Goal: Download file/media

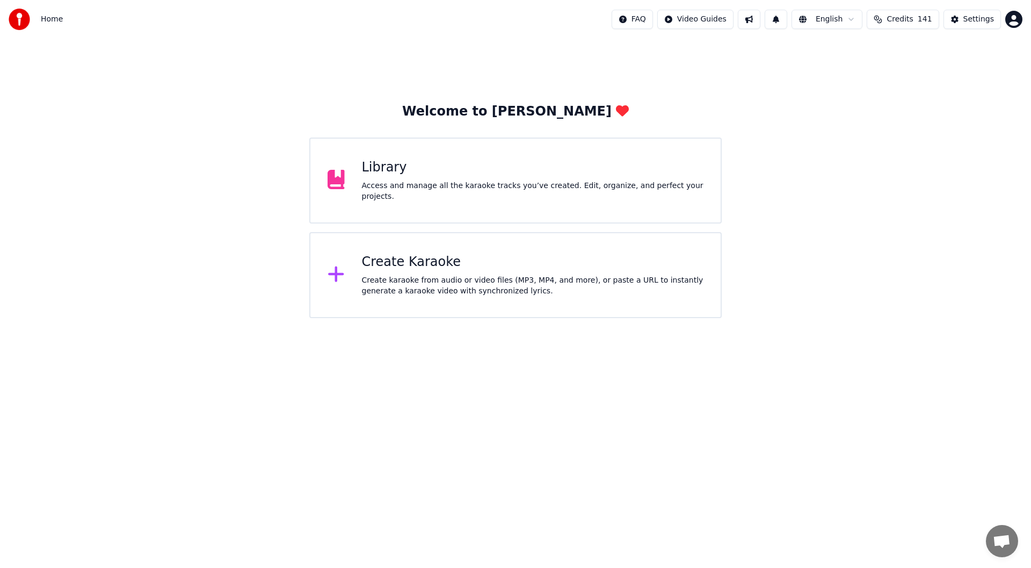
click at [482, 169] on div "Library" at bounding box center [533, 167] width 342 height 17
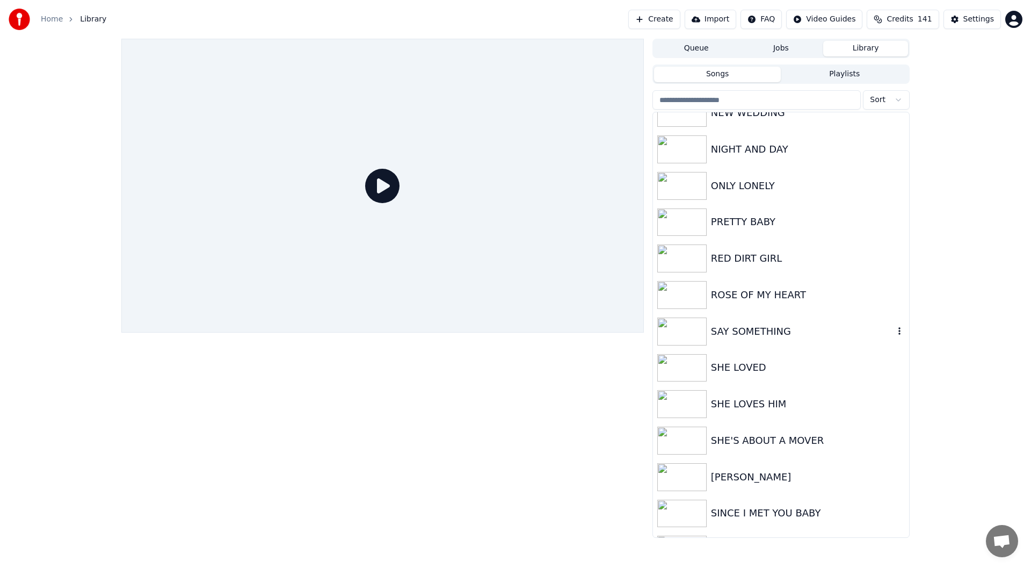
scroll to position [1772, 0]
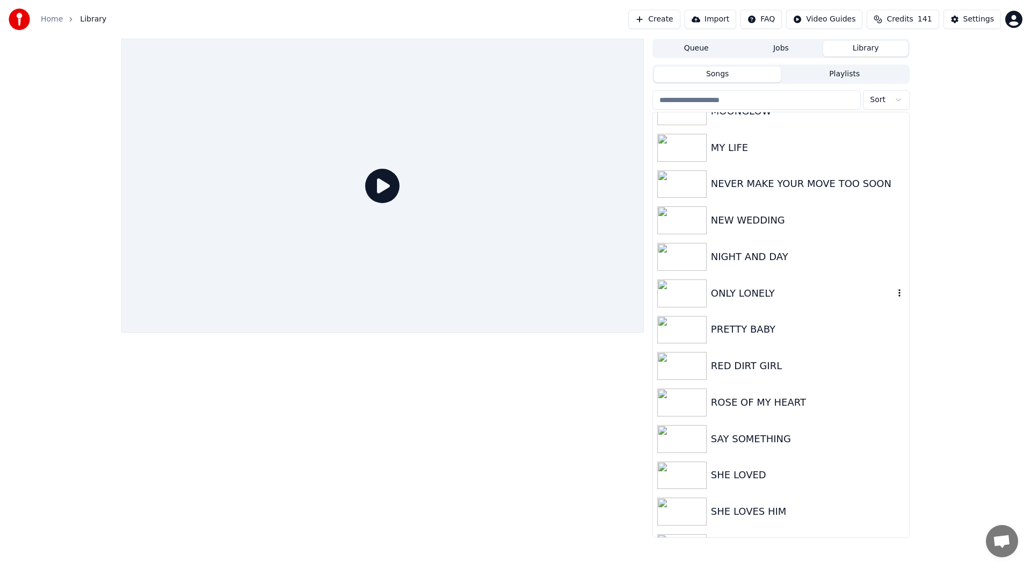
click at [729, 286] on div "ONLY LONELY" at bounding box center [802, 293] width 183 height 15
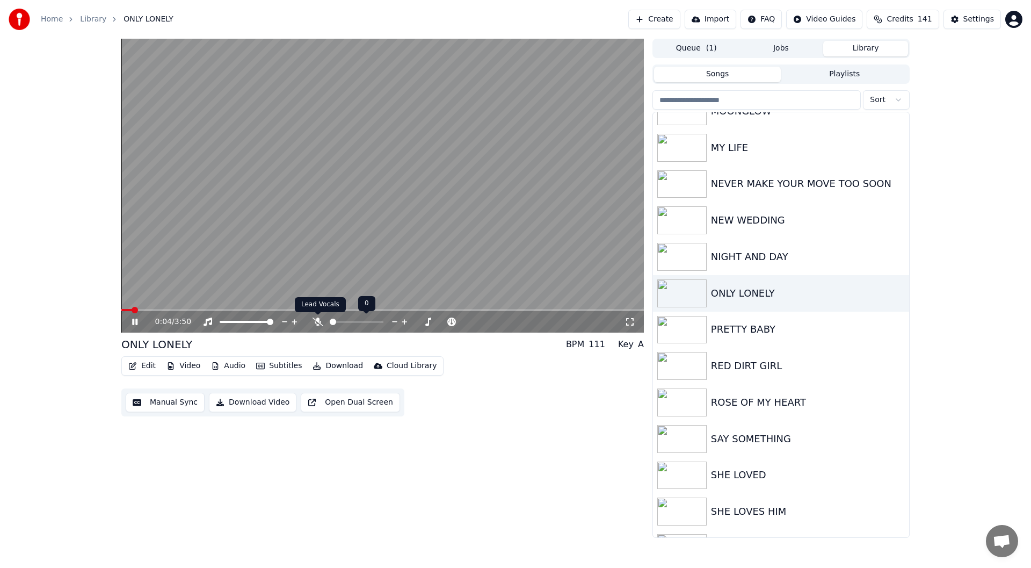
click at [315, 320] on icon at bounding box center [318, 321] width 11 height 9
drag, startPoint x: 627, startPoint y: 321, endPoint x: 626, endPoint y: 333, distance: 12.4
click at [626, 321] on icon at bounding box center [630, 321] width 11 height 9
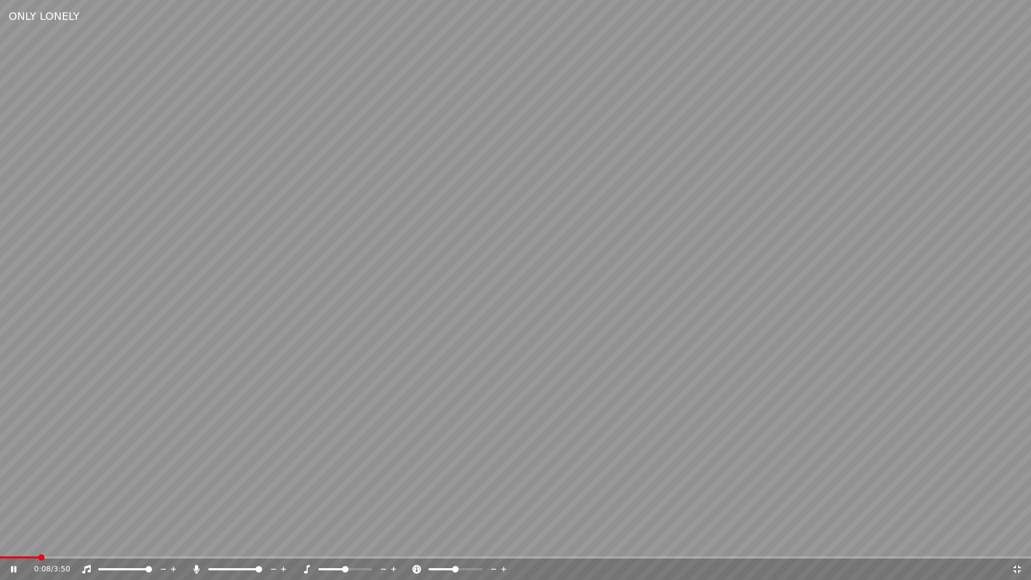
click at [15, 567] on icon at bounding box center [13, 569] width 5 height 6
click at [0, 561] on span at bounding box center [3, 557] width 6 height 6
click at [1018, 567] on icon at bounding box center [1017, 569] width 11 height 9
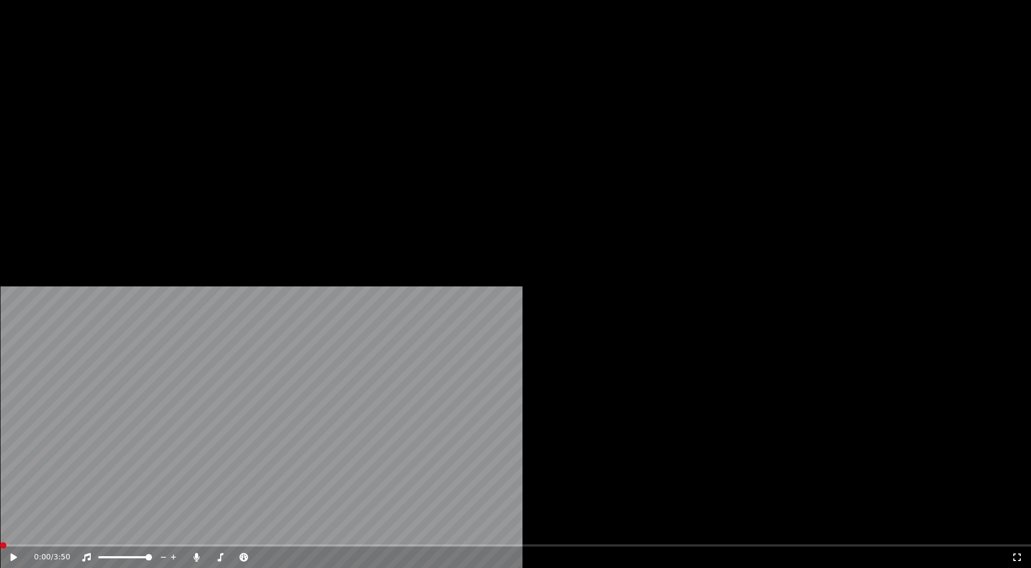
click at [139, 79] on button "Edit" at bounding box center [142, 71] width 36 height 15
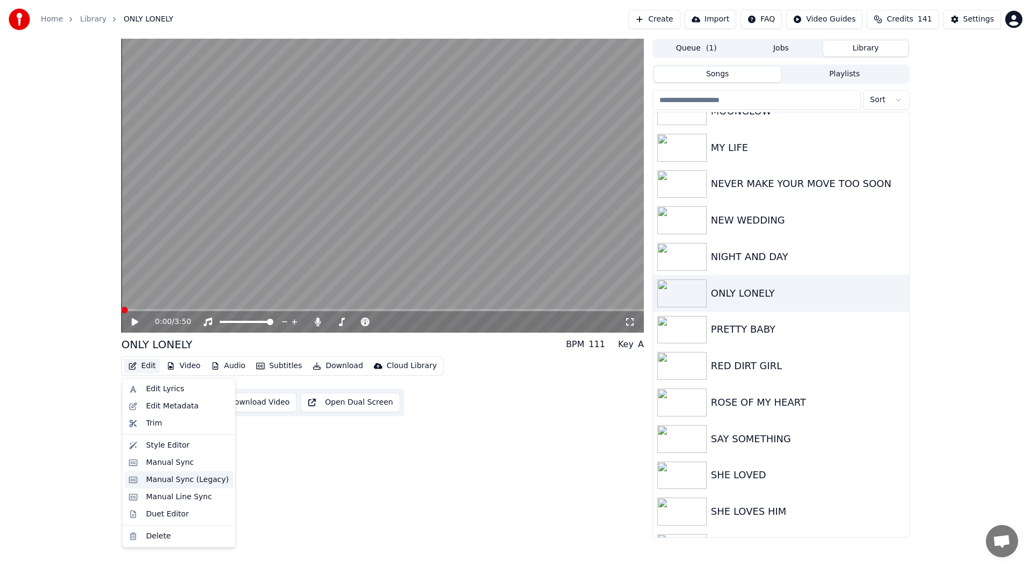
click at [165, 476] on div "Manual Sync (Legacy)" at bounding box center [187, 479] width 83 height 11
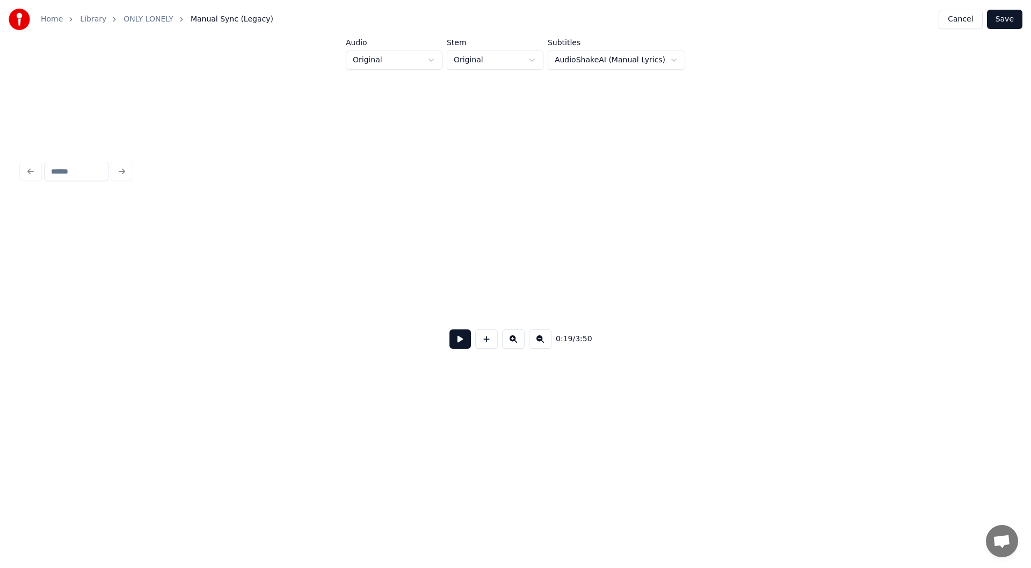
click at [462, 339] on button at bounding box center [460, 338] width 21 height 19
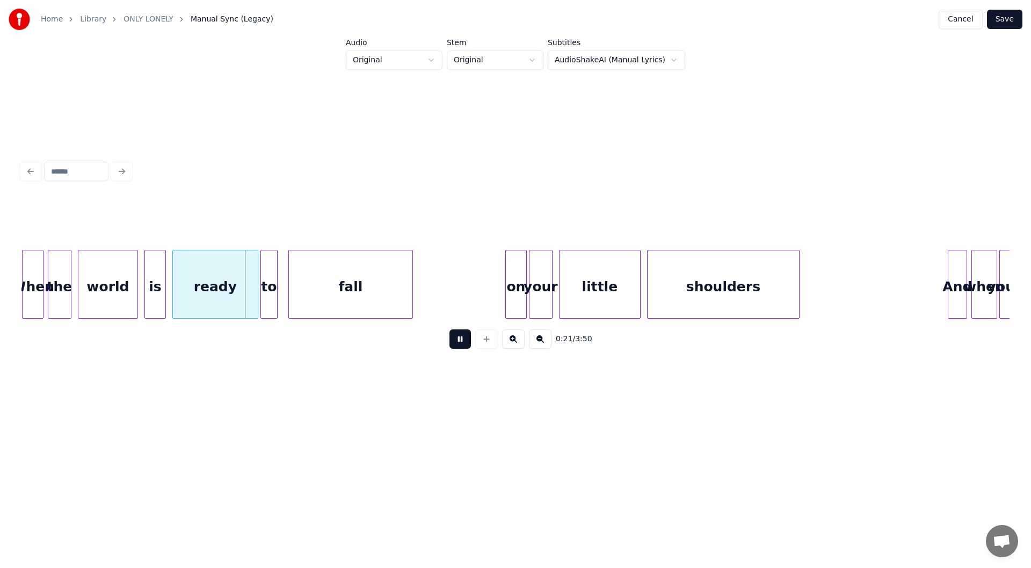
click at [465, 345] on button at bounding box center [460, 338] width 21 height 19
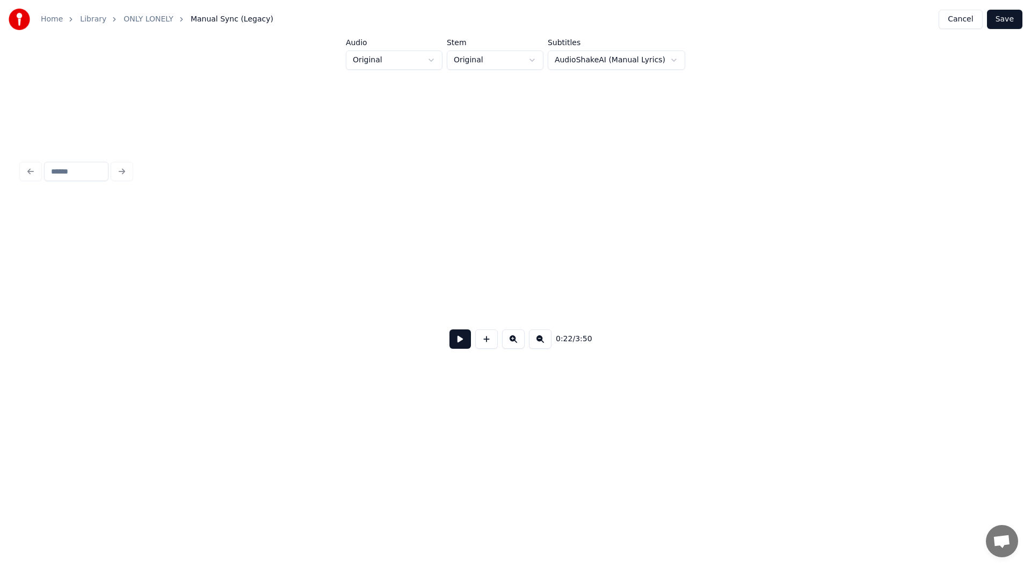
scroll to position [0, 178]
click at [460, 343] on button at bounding box center [460, 338] width 21 height 19
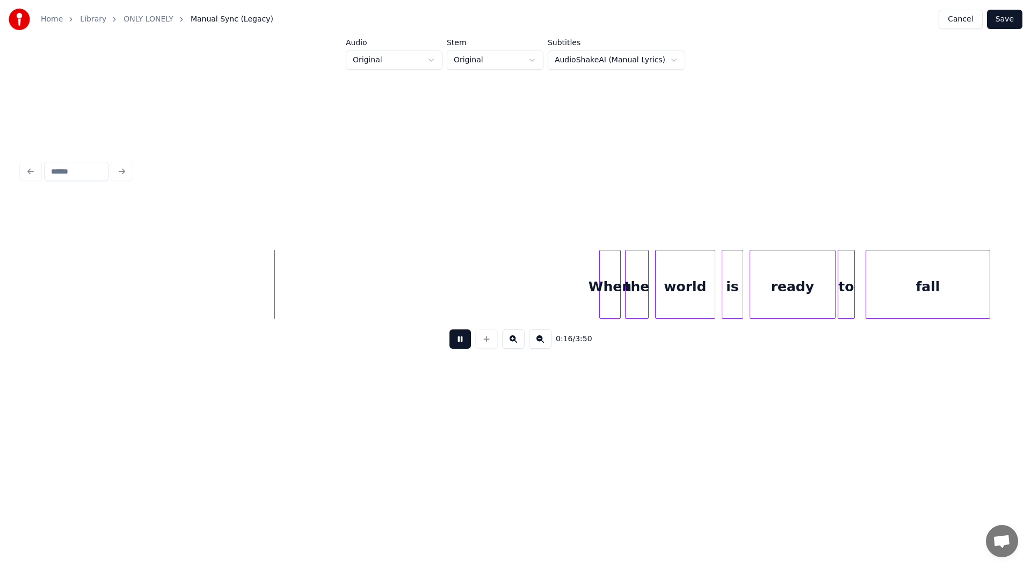
scroll to position [0, 1596]
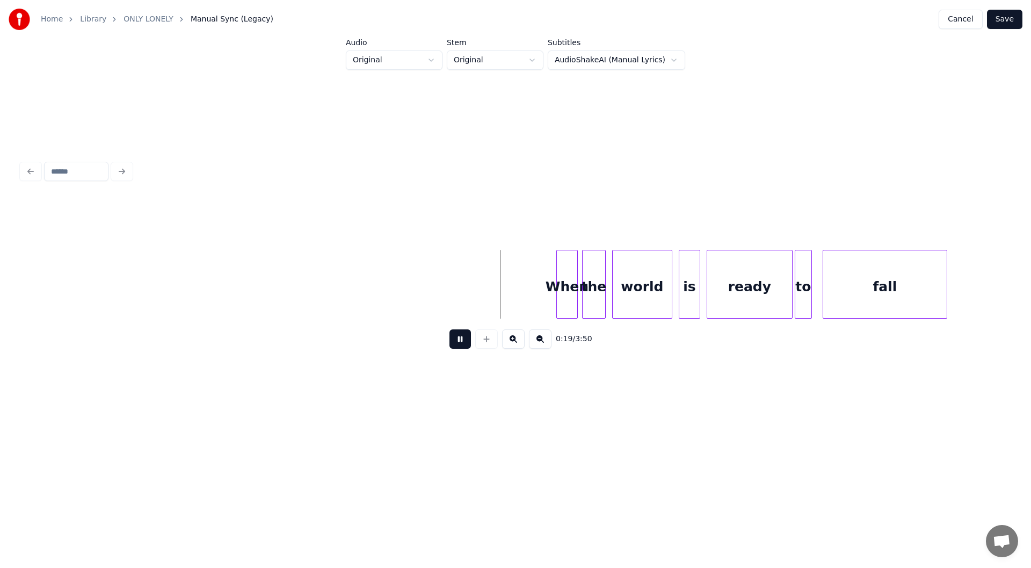
click at [454, 342] on button at bounding box center [460, 338] width 21 height 19
click at [551, 290] on div at bounding box center [551, 284] width 3 height 68
click at [458, 342] on button at bounding box center [460, 338] width 21 height 19
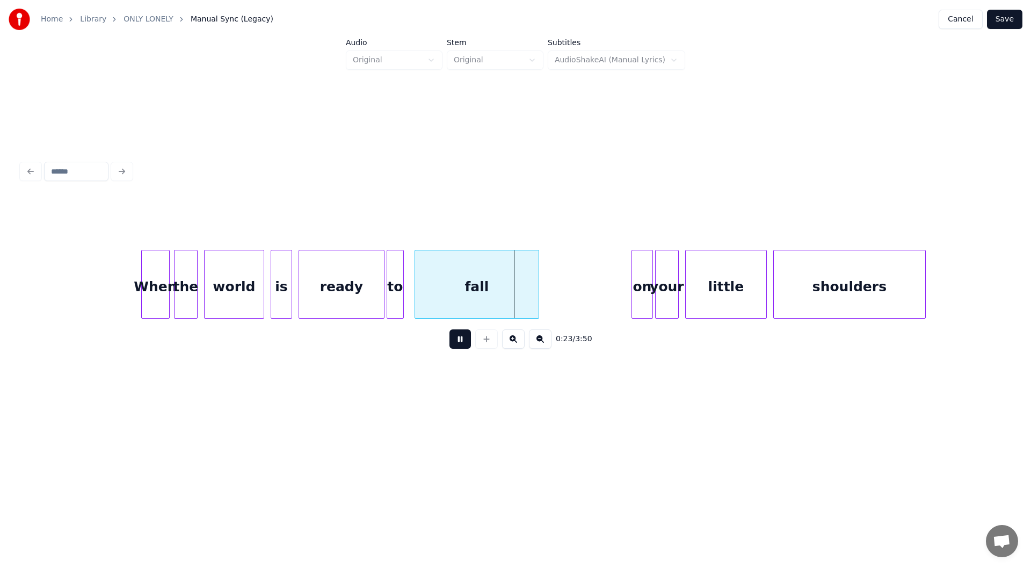
scroll to position [0, 2026]
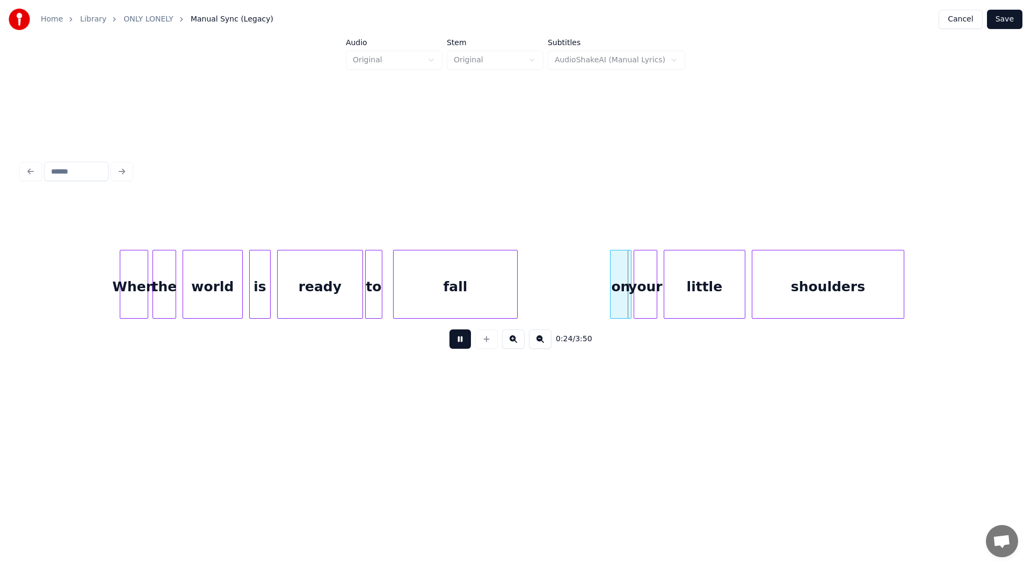
click at [458, 336] on button at bounding box center [460, 338] width 21 height 19
click at [554, 288] on div at bounding box center [554, 284] width 3 height 68
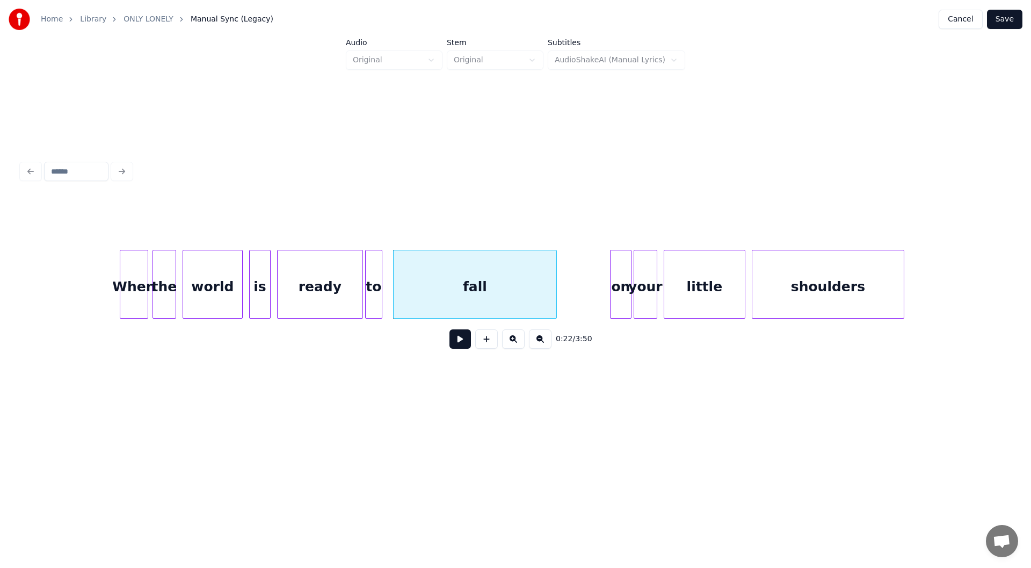
click at [460, 343] on button at bounding box center [460, 338] width 21 height 19
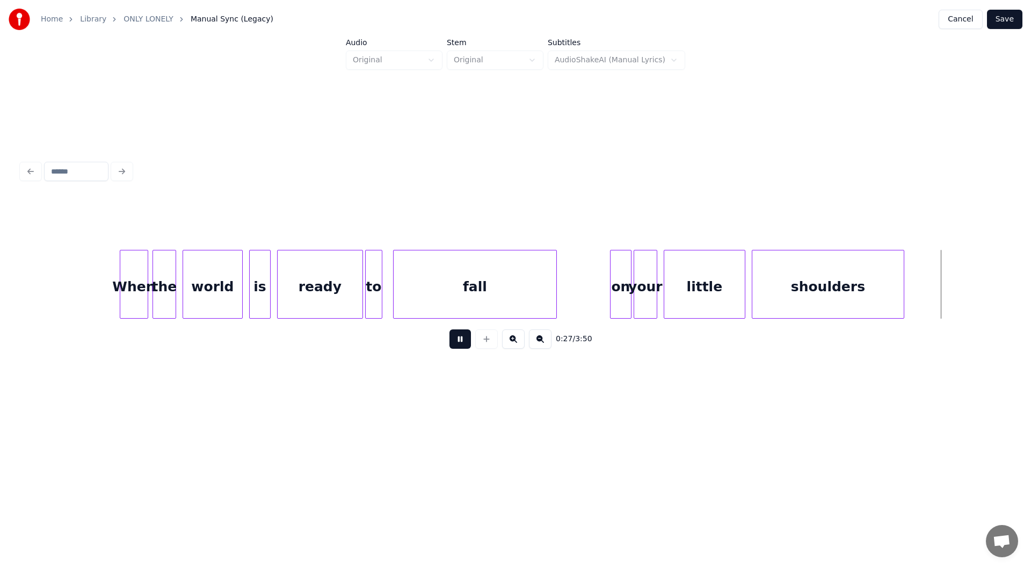
click at [457, 342] on button at bounding box center [460, 338] width 21 height 19
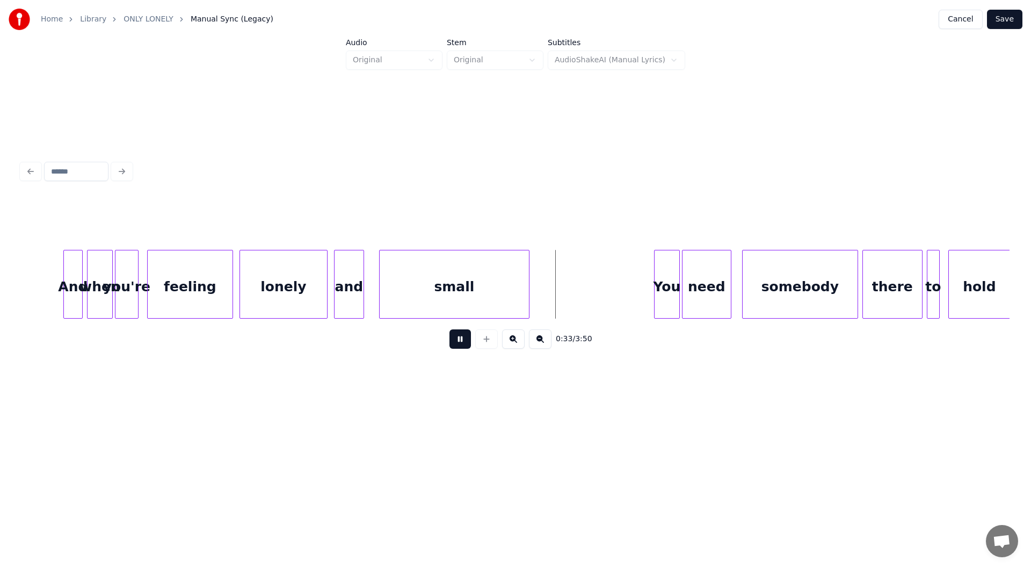
click at [457, 342] on button at bounding box center [460, 338] width 21 height 19
click at [551, 292] on div at bounding box center [552, 284] width 3 height 68
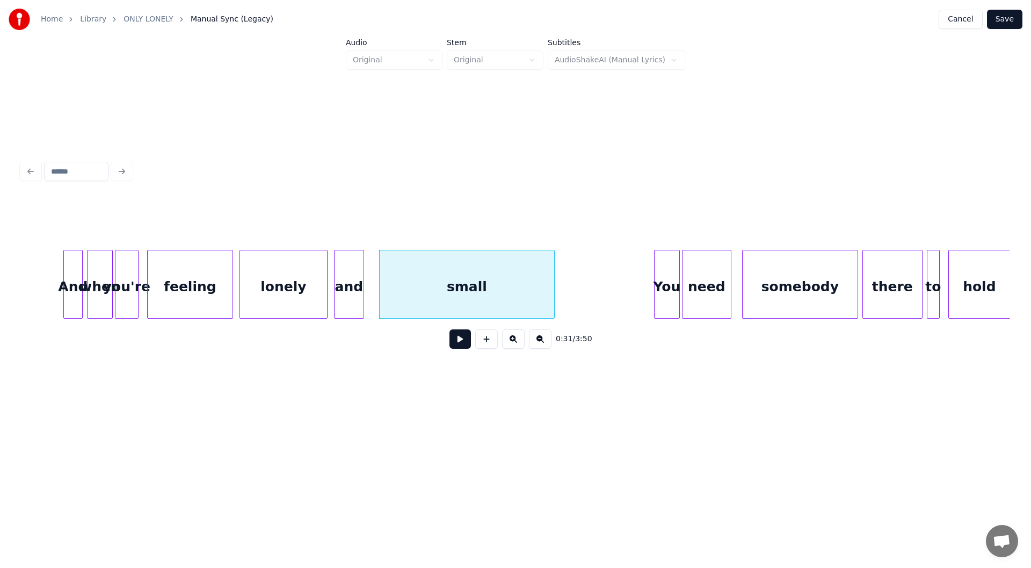
click at [461, 344] on button at bounding box center [460, 338] width 21 height 19
click at [340, 284] on div "and" at bounding box center [349, 286] width 29 height 73
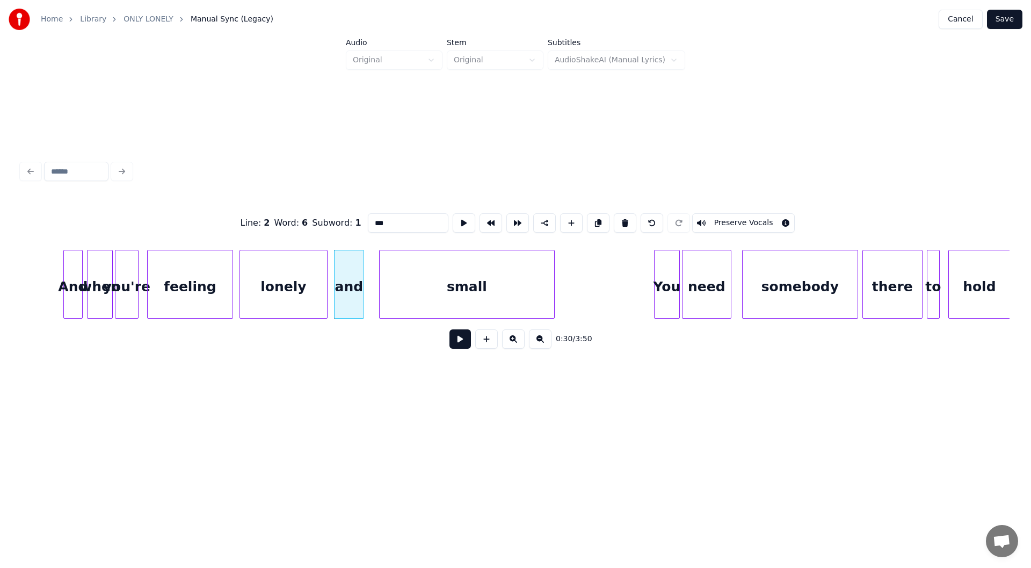
click at [458, 344] on button at bounding box center [460, 338] width 21 height 19
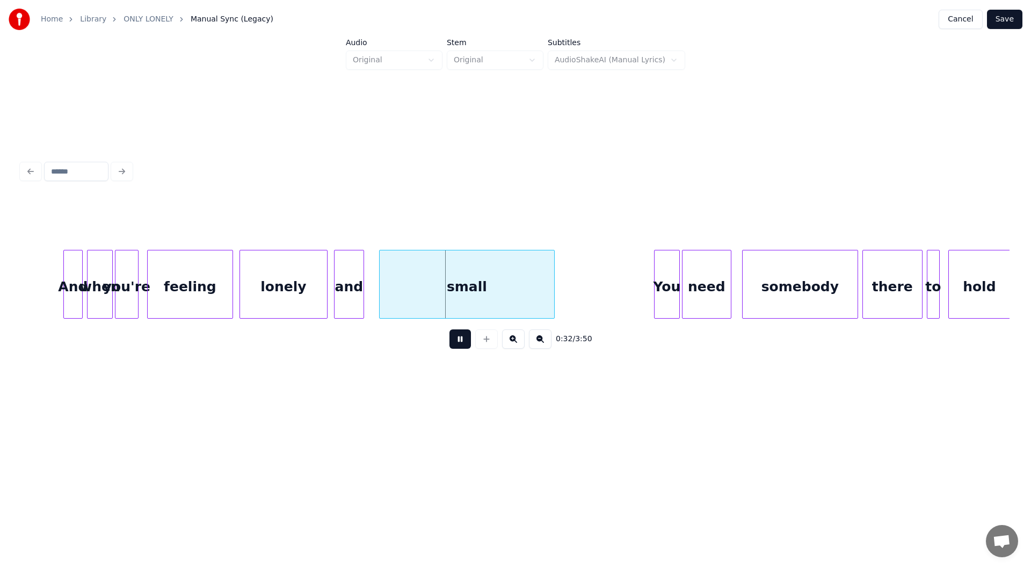
click at [459, 339] on button at bounding box center [460, 338] width 21 height 19
click at [377, 292] on div at bounding box center [375, 284] width 3 height 68
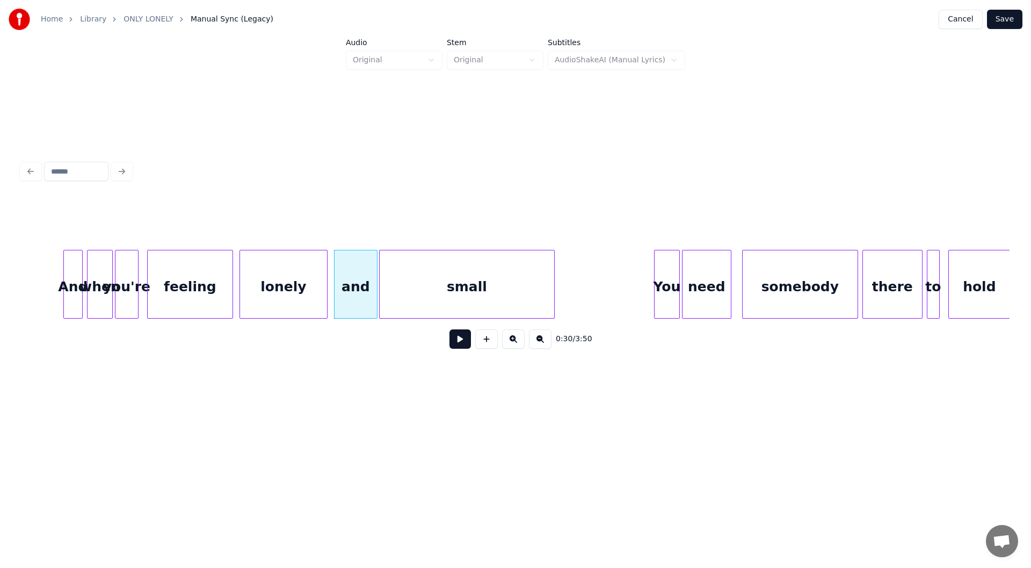
click at [355, 281] on div "and" at bounding box center [356, 286] width 42 height 73
click at [459, 343] on button at bounding box center [460, 338] width 21 height 19
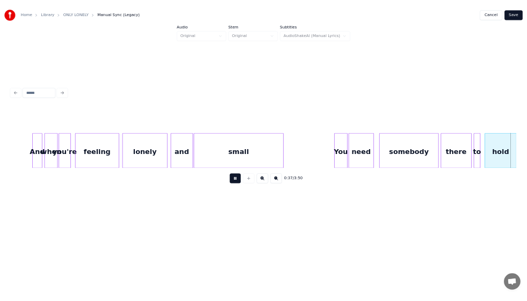
scroll to position [0, 4004]
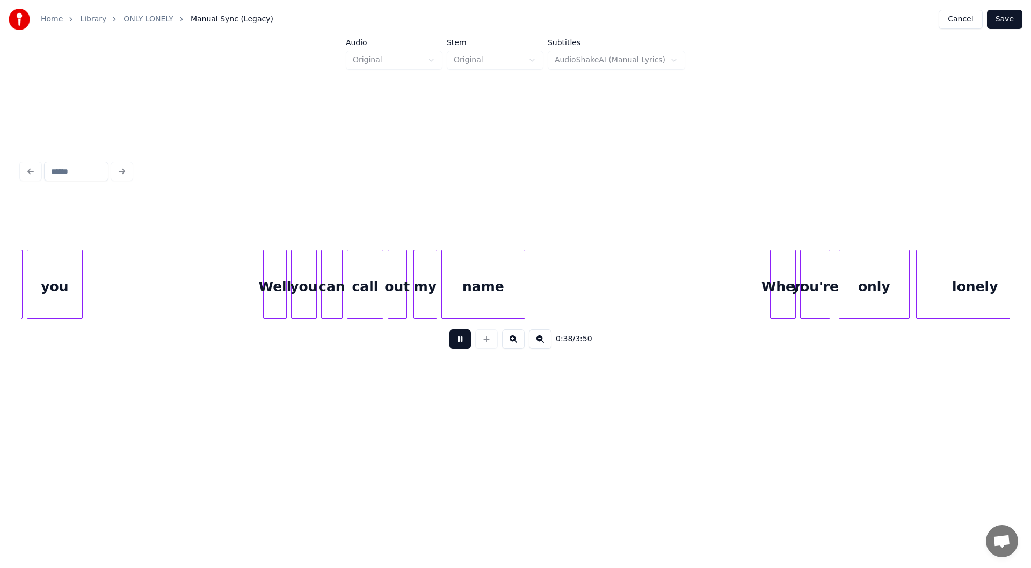
click at [459, 343] on button at bounding box center [460, 338] width 21 height 19
click at [89, 285] on div at bounding box center [90, 284] width 3 height 68
click at [458, 341] on button at bounding box center [460, 338] width 21 height 19
click at [460, 341] on button at bounding box center [460, 338] width 21 height 19
click at [279, 286] on div "Well" at bounding box center [275, 286] width 23 height 73
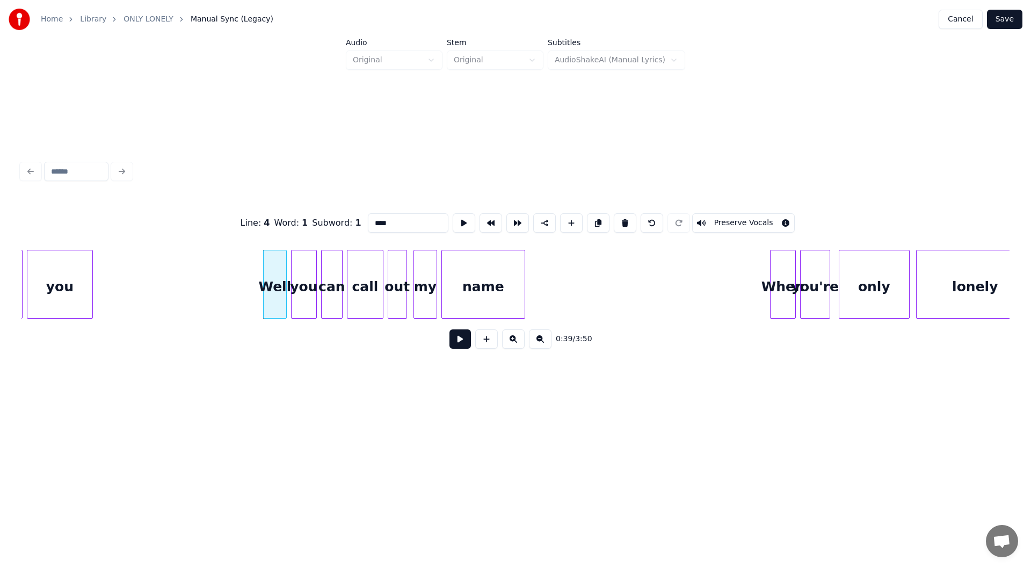
click at [455, 340] on button at bounding box center [460, 338] width 21 height 19
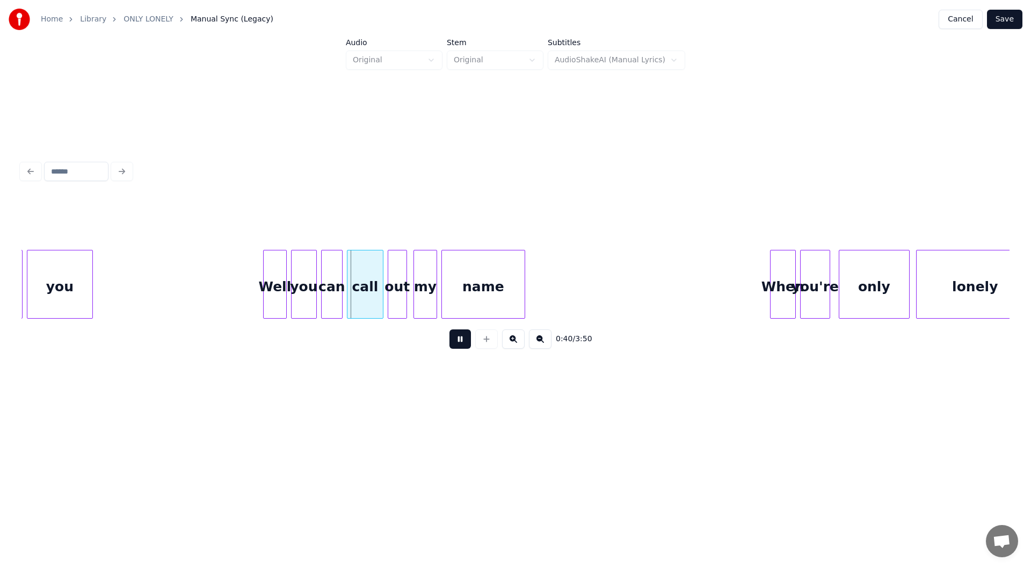
click at [455, 340] on button at bounding box center [460, 338] width 21 height 19
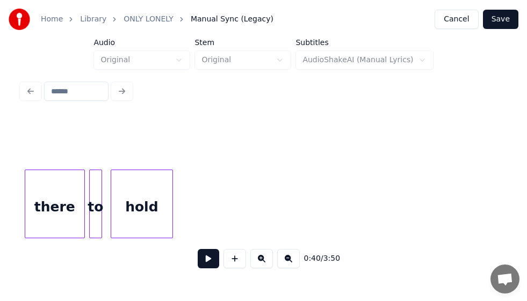
scroll to position [0, 3511]
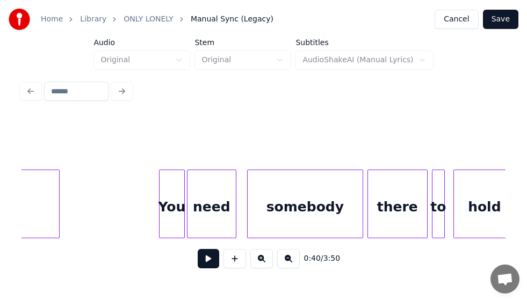
click at [172, 204] on div "You" at bounding box center [172, 206] width 25 height 73
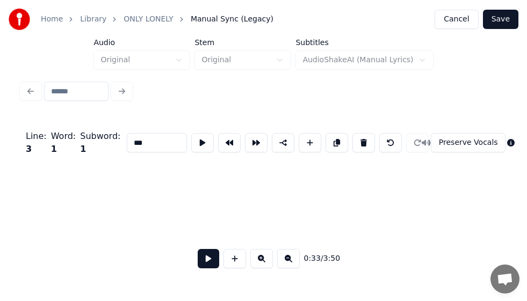
scroll to position [0, 2027]
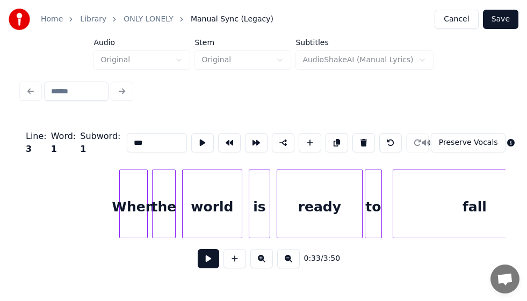
click at [127, 209] on div "When" at bounding box center [133, 206] width 27 height 73
type input "****"
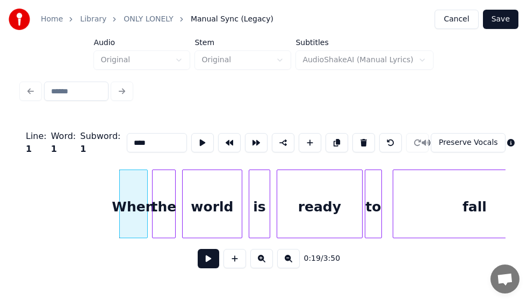
click at [205, 262] on button at bounding box center [208, 258] width 21 height 19
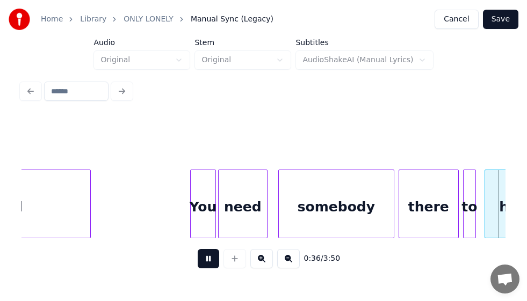
scroll to position [0, 3963]
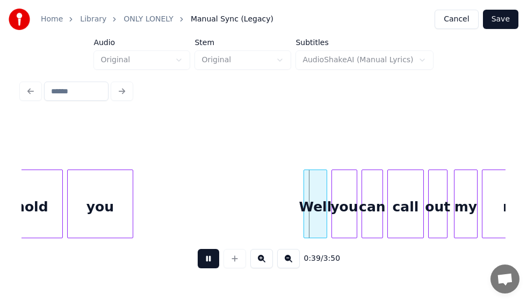
click at [208, 262] on button at bounding box center [208, 258] width 21 height 19
click at [314, 206] on div "Well" at bounding box center [315, 206] width 23 height 73
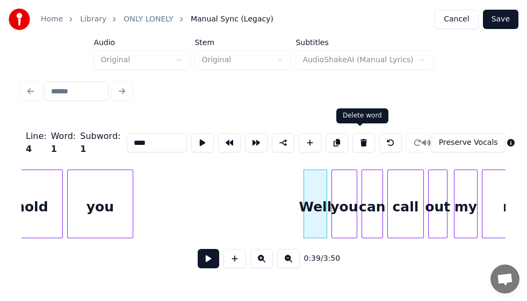
click at [361, 134] on button at bounding box center [363, 142] width 23 height 19
type input "***"
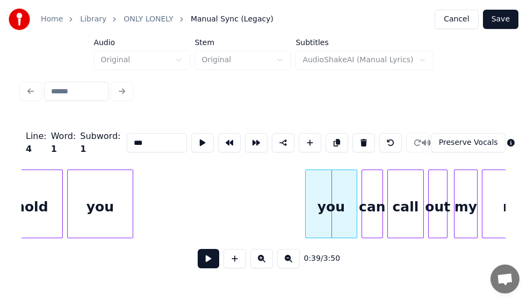
click at [306, 222] on div at bounding box center [307, 204] width 3 height 68
click at [211, 262] on button at bounding box center [208, 258] width 21 height 19
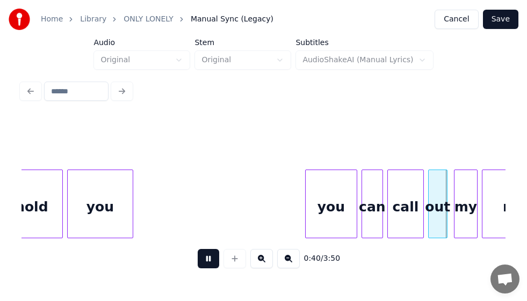
click at [211, 262] on button at bounding box center [208, 258] width 21 height 19
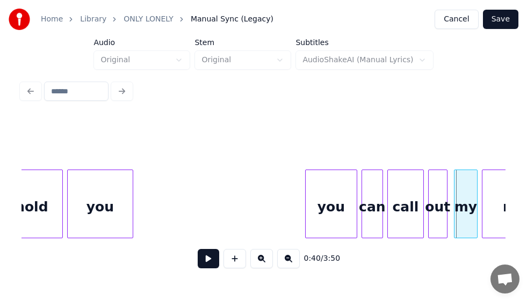
click at [204, 261] on button at bounding box center [208, 258] width 21 height 19
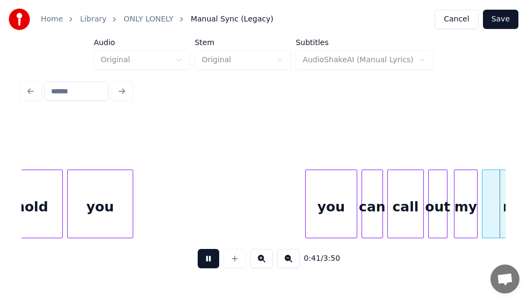
scroll to position [0, 4448]
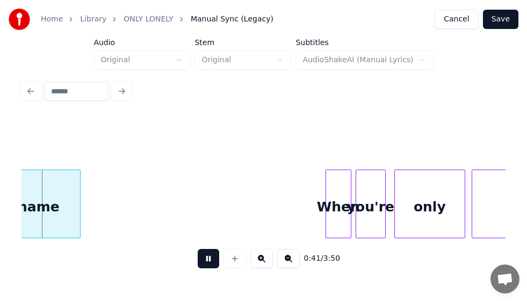
click at [204, 261] on button at bounding box center [208, 258] width 21 height 19
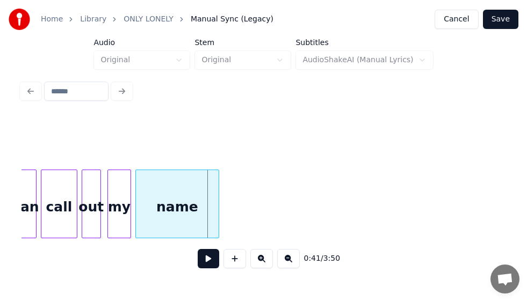
scroll to position [0, 4081]
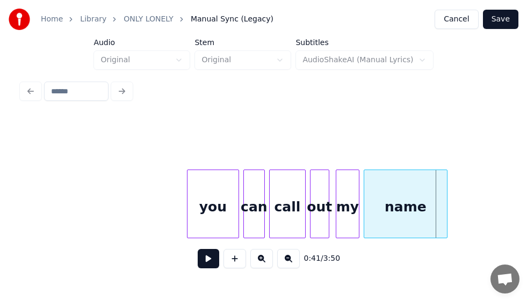
click at [205, 195] on div "you" at bounding box center [212, 206] width 51 height 73
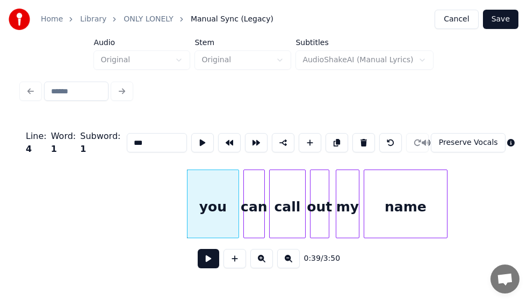
click at [207, 263] on button at bounding box center [208, 258] width 21 height 19
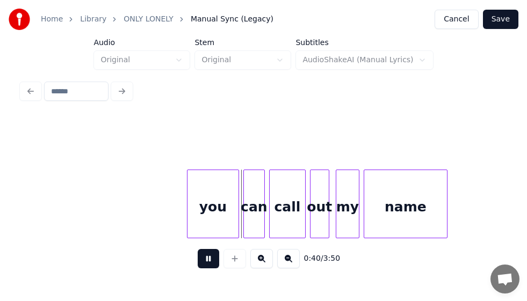
click at [207, 263] on button at bounding box center [208, 258] width 21 height 19
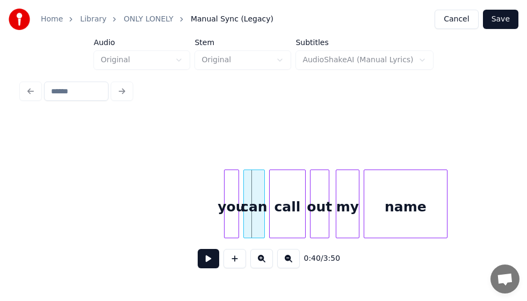
click at [225, 221] on div at bounding box center [226, 204] width 3 height 68
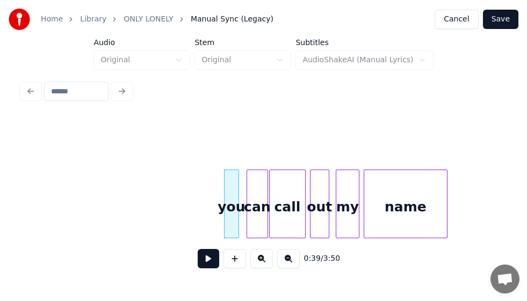
click at [257, 202] on div "can" at bounding box center [257, 206] width 20 height 73
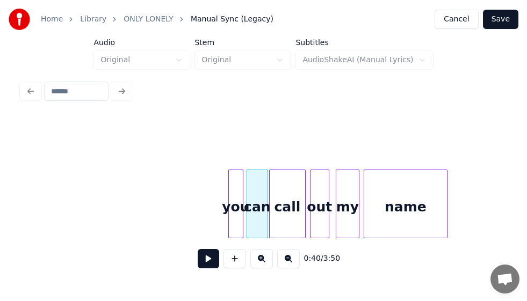
click at [235, 213] on div "you" at bounding box center [236, 206] width 14 height 73
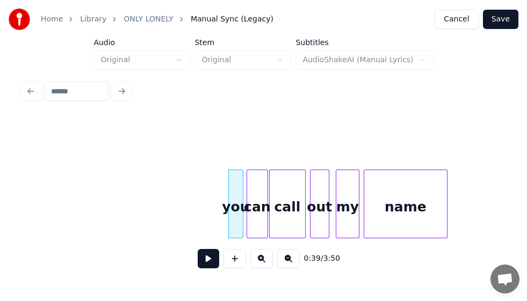
click at [205, 262] on button at bounding box center [208, 258] width 21 height 19
click at [205, 260] on button at bounding box center [208, 258] width 21 height 19
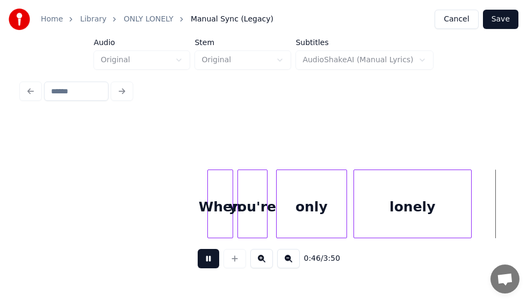
scroll to position [0, 5051]
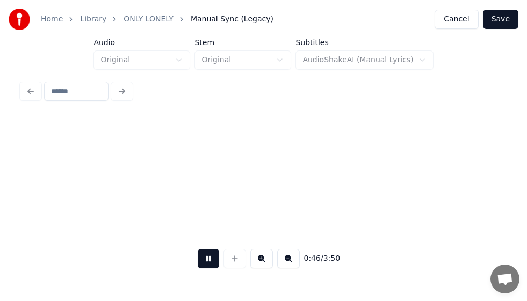
click at [205, 260] on button at bounding box center [208, 258] width 21 height 19
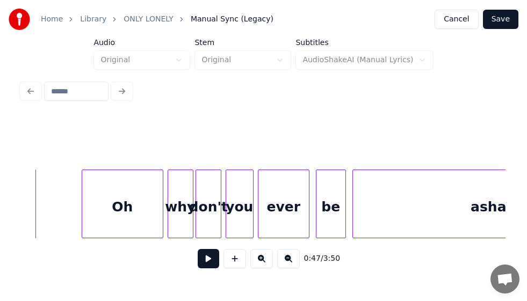
click at [128, 198] on div "Oh" at bounding box center [122, 206] width 81 height 73
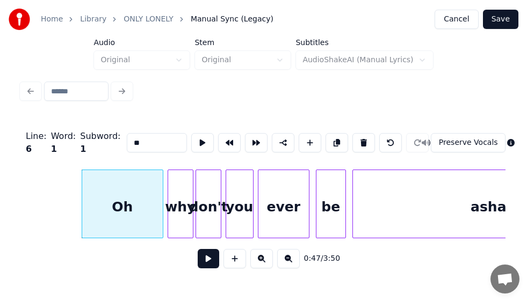
click at [207, 262] on button at bounding box center [208, 258] width 21 height 19
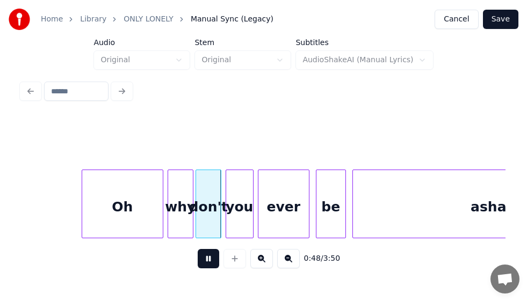
click at [207, 262] on button at bounding box center [208, 258] width 21 height 19
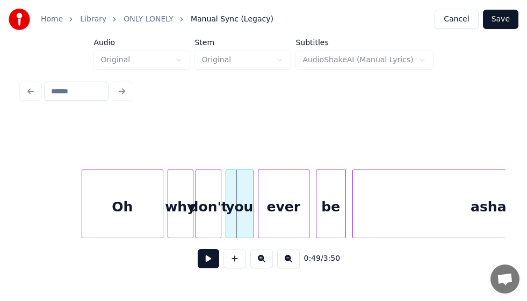
click at [179, 204] on div "why" at bounding box center [180, 206] width 25 height 73
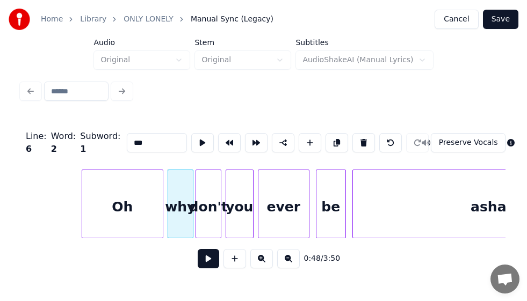
drag, startPoint x: 141, startPoint y: 141, endPoint x: 111, endPoint y: 142, distance: 30.1
click at [111, 142] on div "Line : 6 Word : 2 Subword : 1 *** Preserve Vocals" at bounding box center [263, 143] width 484 height 54
click at [99, 206] on div "Oh" at bounding box center [122, 206] width 81 height 73
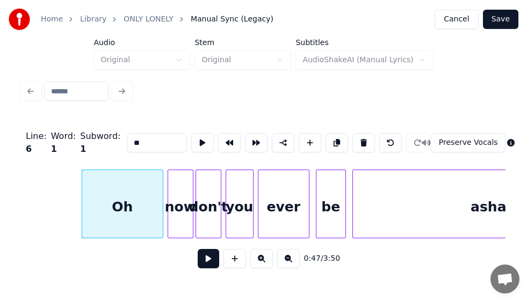
type input "**"
click at [207, 264] on button at bounding box center [208, 258] width 21 height 19
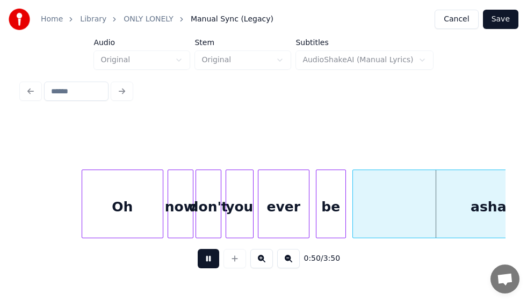
click at [207, 264] on button at bounding box center [208, 258] width 21 height 19
click at [114, 200] on div "Oh" at bounding box center [122, 206] width 81 height 73
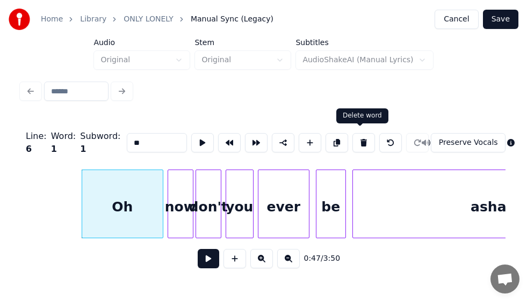
click at [363, 133] on button at bounding box center [363, 142] width 23 height 19
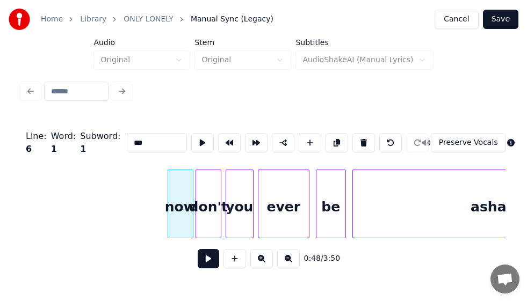
scroll to position [0, 4881]
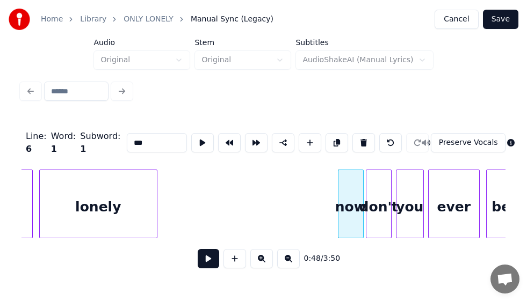
click at [91, 192] on div "lonely" at bounding box center [98, 206] width 117 height 73
type input "******"
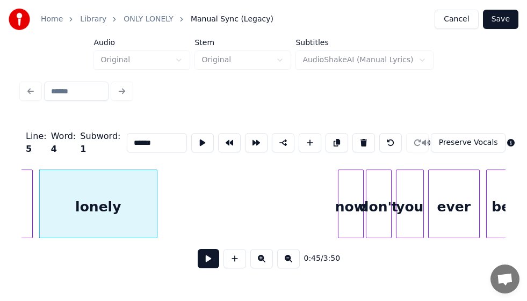
click at [206, 262] on button at bounding box center [208, 258] width 21 height 19
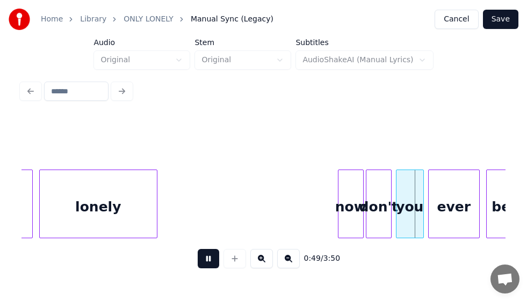
click at [200, 260] on button at bounding box center [208, 258] width 21 height 19
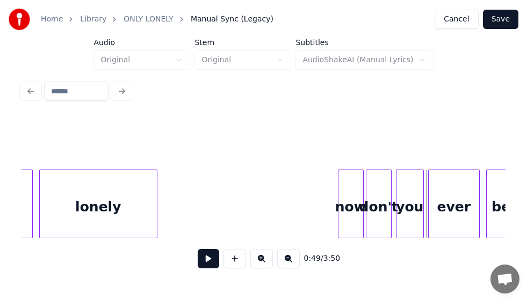
click at [207, 257] on button at bounding box center [208, 258] width 21 height 19
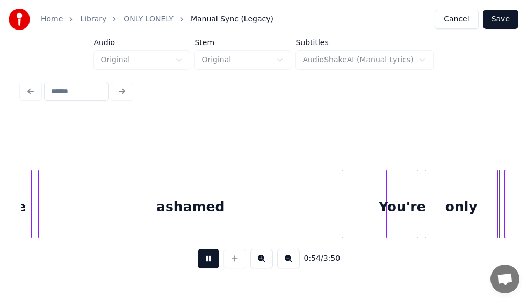
scroll to position [0, 5849]
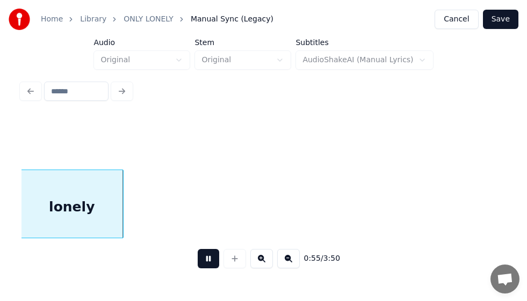
click at [206, 257] on button at bounding box center [208, 258] width 21 height 19
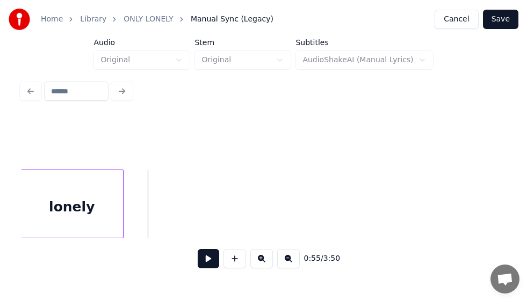
click at [206, 259] on button at bounding box center [208, 258] width 21 height 19
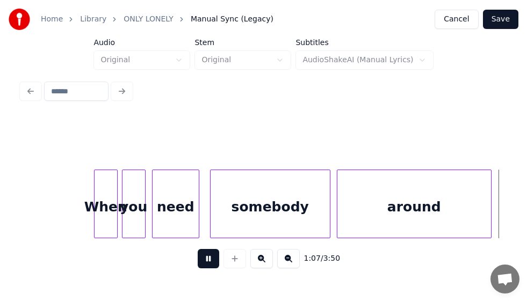
scroll to position [0, 7301]
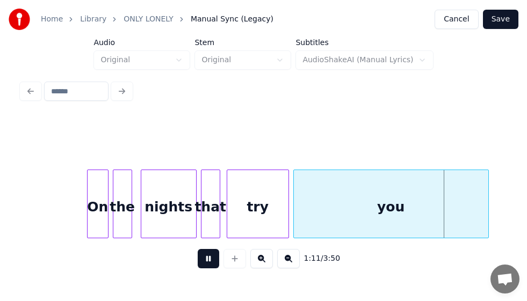
click at [205, 260] on button at bounding box center [208, 258] width 21 height 19
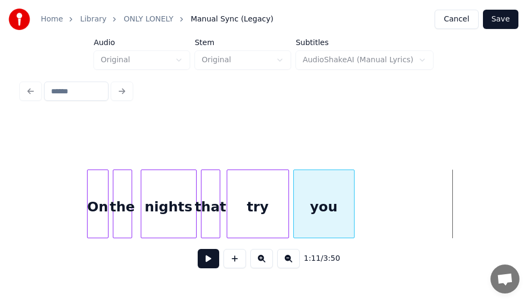
click at [353, 226] on div at bounding box center [352, 204] width 3 height 68
click at [244, 202] on div "try" at bounding box center [257, 206] width 61 height 73
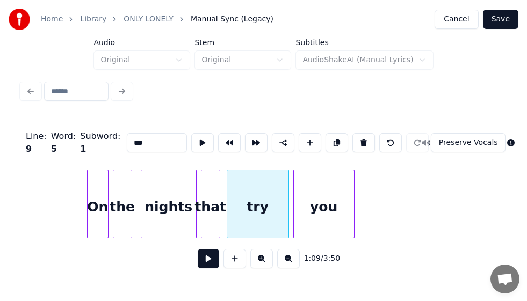
click at [209, 262] on button at bounding box center [208, 258] width 21 height 19
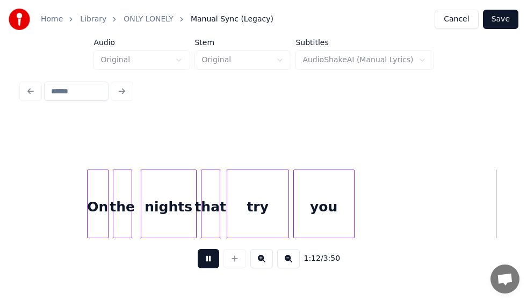
scroll to position [0, 7786]
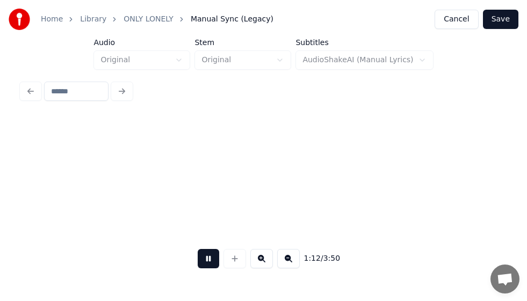
click at [208, 263] on button at bounding box center [208, 258] width 21 height 19
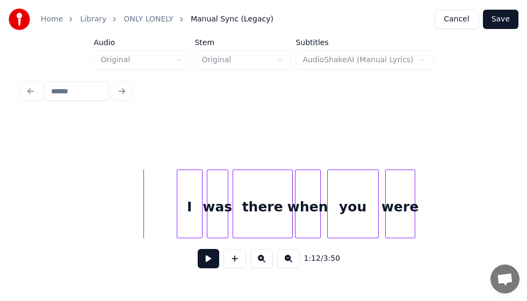
scroll to position [0, 7564]
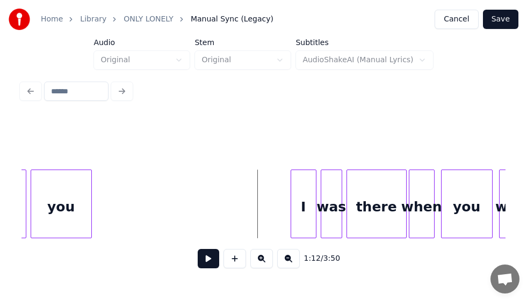
click at [58, 207] on div "you" at bounding box center [61, 206] width 60 height 73
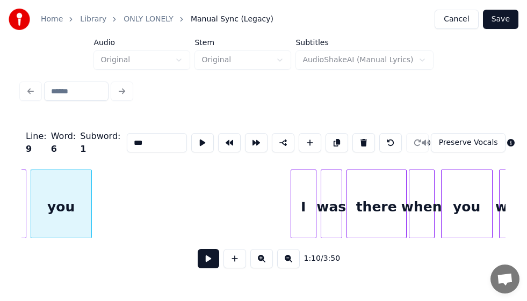
click at [203, 259] on button at bounding box center [208, 258] width 21 height 19
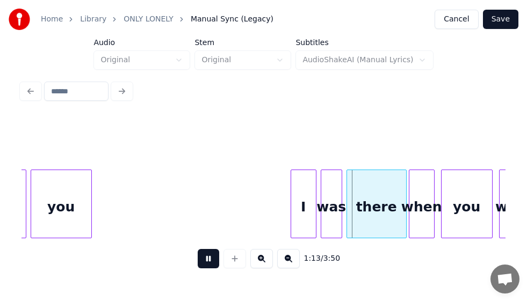
click at [203, 259] on button at bounding box center [208, 258] width 21 height 19
click at [59, 201] on div "you" at bounding box center [61, 206] width 60 height 73
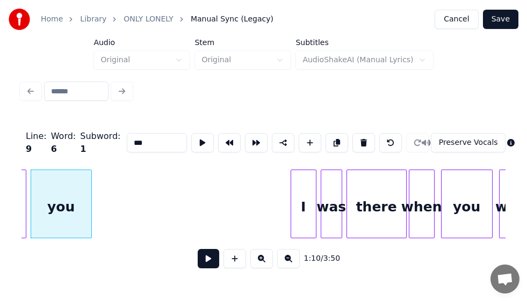
click at [199, 258] on button at bounding box center [208, 258] width 21 height 19
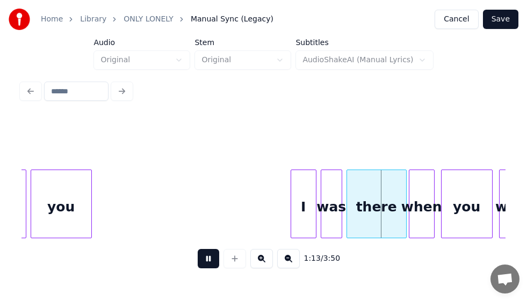
click at [204, 262] on button at bounding box center [208, 258] width 21 height 19
click at [203, 260] on button at bounding box center [208, 258] width 21 height 19
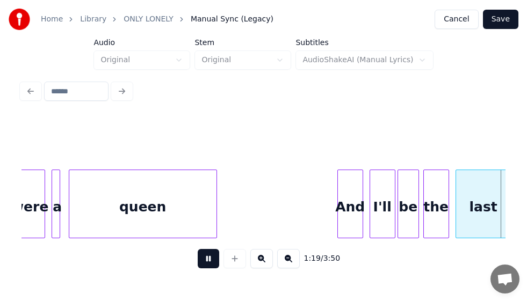
scroll to position [0, 8533]
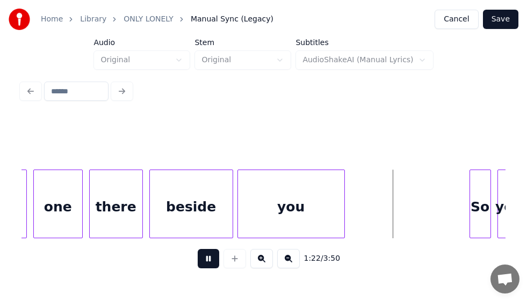
click at [207, 258] on button at bounding box center [208, 258] width 21 height 19
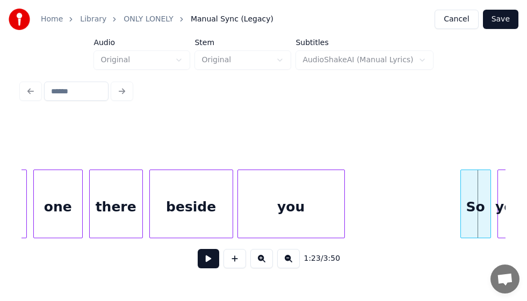
click at [463, 213] on div at bounding box center [462, 204] width 3 height 68
click at [202, 259] on button at bounding box center [208, 258] width 21 height 19
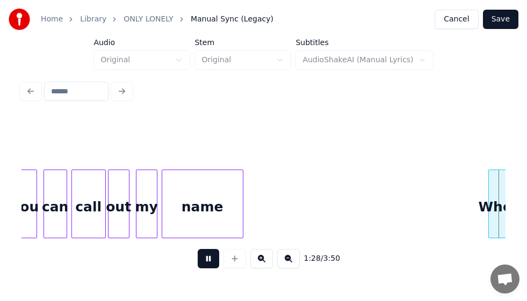
scroll to position [0, 9502]
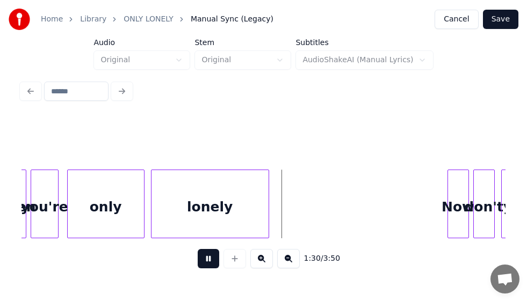
click at [202, 259] on button at bounding box center [208, 258] width 21 height 19
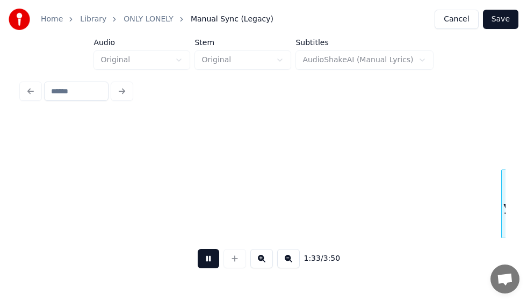
scroll to position [0, 9986]
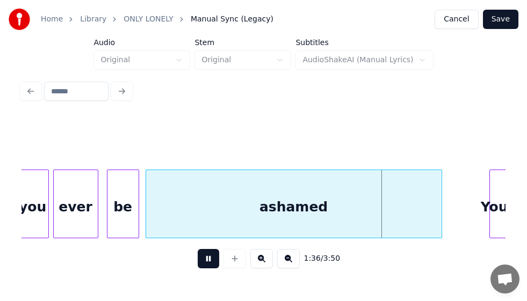
click at [202, 259] on button at bounding box center [208, 258] width 21 height 19
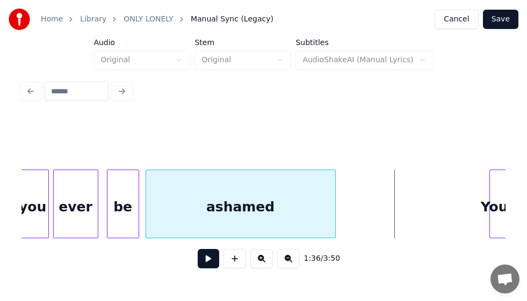
click at [335, 220] on div at bounding box center [333, 204] width 3 height 68
click at [127, 209] on div "be" at bounding box center [122, 206] width 31 height 73
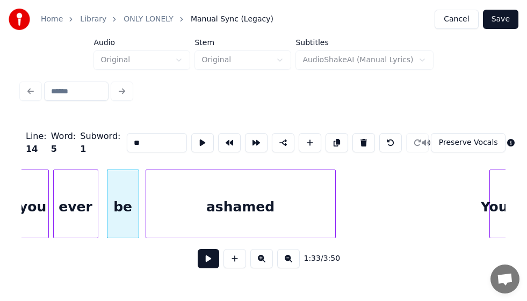
click at [224, 212] on div "ashamed" at bounding box center [240, 206] width 189 height 73
type input "*******"
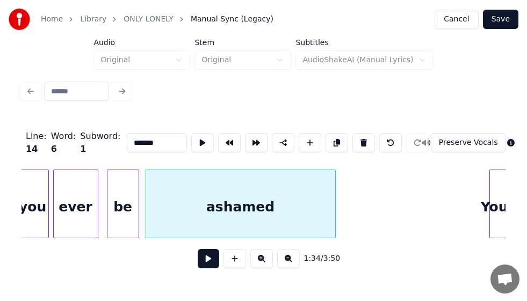
click at [207, 258] on button at bounding box center [208, 258] width 21 height 19
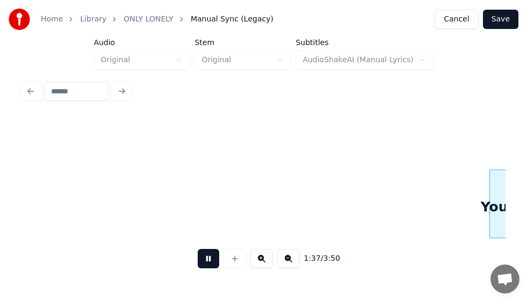
scroll to position [0, 10470]
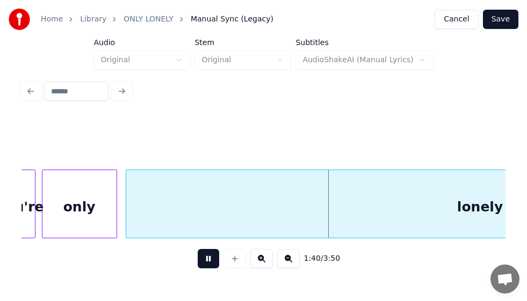
click at [201, 260] on button at bounding box center [208, 258] width 21 height 19
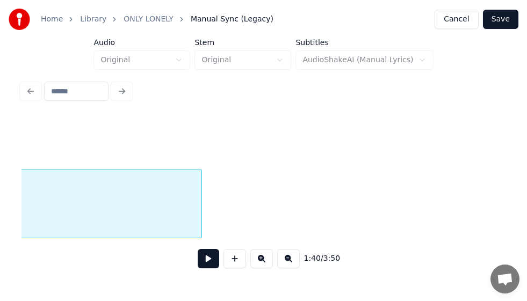
scroll to position [0, 10903]
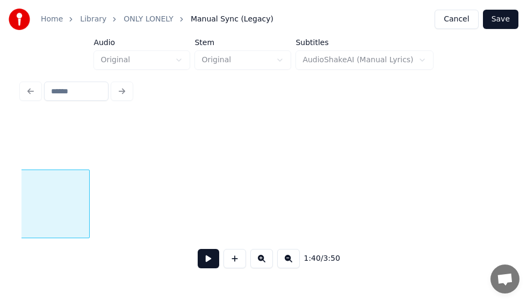
click at [88, 202] on div at bounding box center [87, 204] width 3 height 68
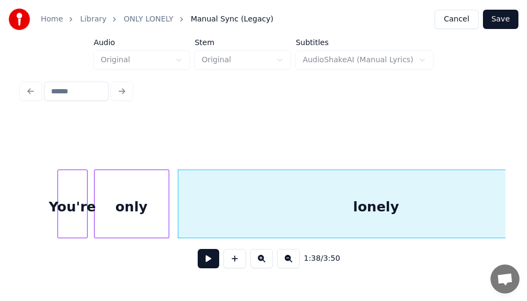
scroll to position [0, 10647]
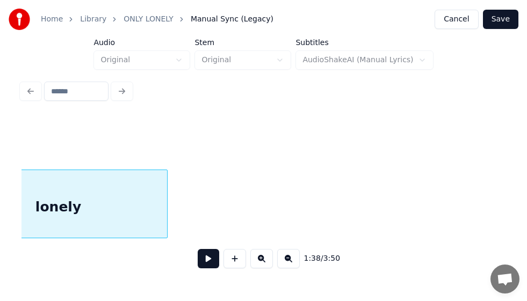
click at [166, 220] on div at bounding box center [165, 204] width 3 height 68
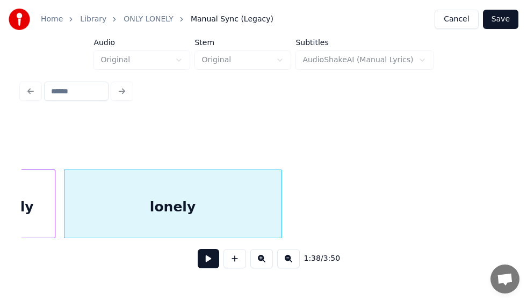
scroll to position [0, 10047]
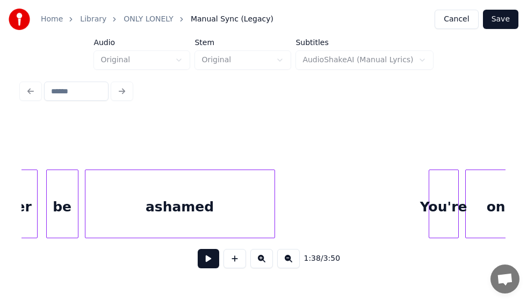
click at [199, 209] on div "ashamed" at bounding box center [179, 206] width 189 height 73
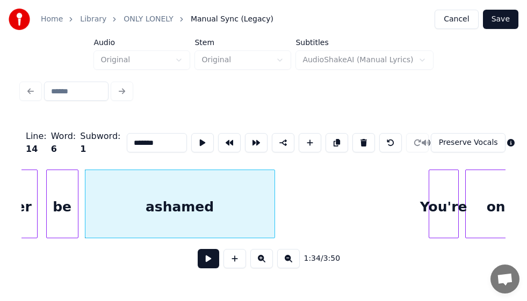
click at [209, 258] on button at bounding box center [208, 258] width 21 height 19
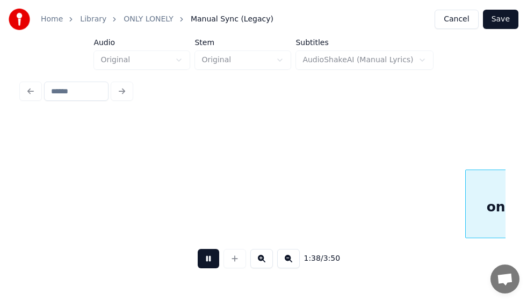
scroll to position [0, 10531]
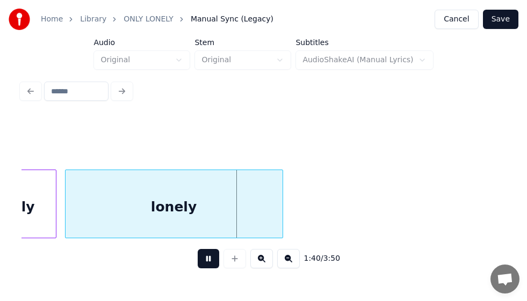
click at [206, 259] on button at bounding box center [208, 258] width 21 height 19
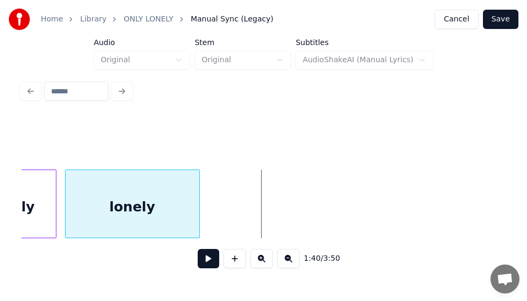
click at [199, 226] on div at bounding box center [197, 204] width 3 height 68
click at [205, 260] on button at bounding box center [208, 258] width 21 height 19
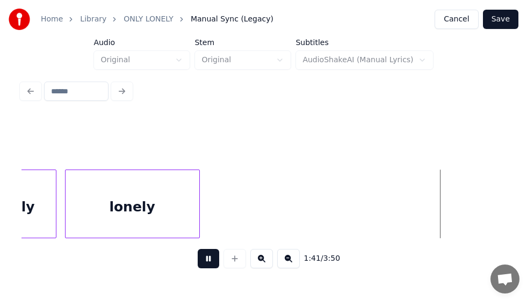
click at [205, 259] on button at bounding box center [208, 258] width 21 height 19
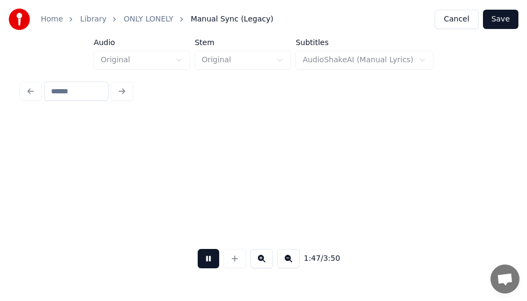
scroll to position [0, 11499]
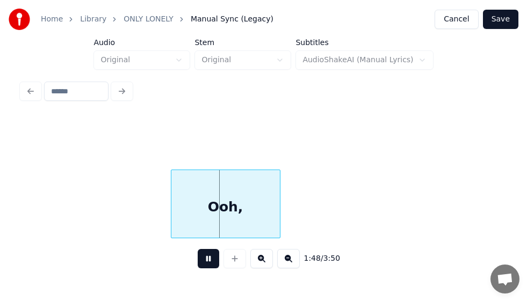
click at [207, 259] on button at bounding box center [208, 258] width 21 height 19
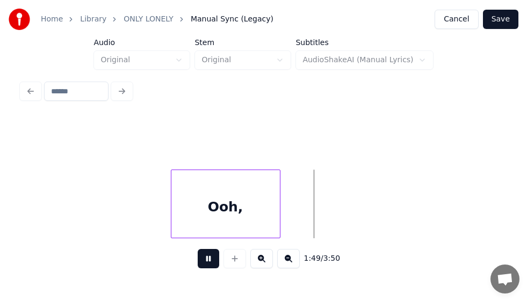
click at [207, 259] on button at bounding box center [208, 258] width 21 height 19
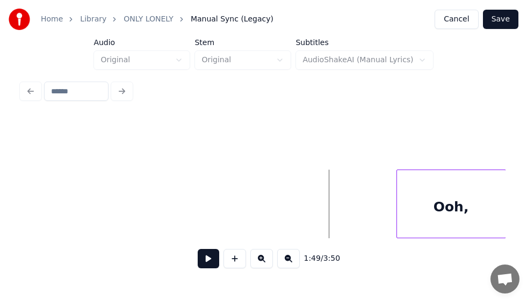
click at [454, 206] on div "Ooh," at bounding box center [451, 206] width 108 height 73
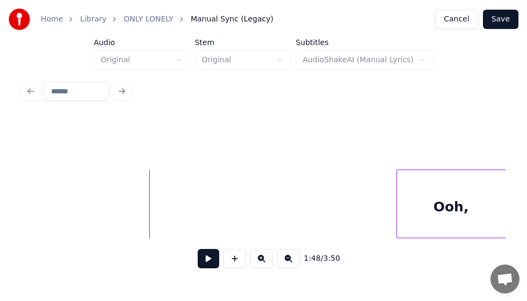
click at [200, 257] on button at bounding box center [208, 258] width 21 height 19
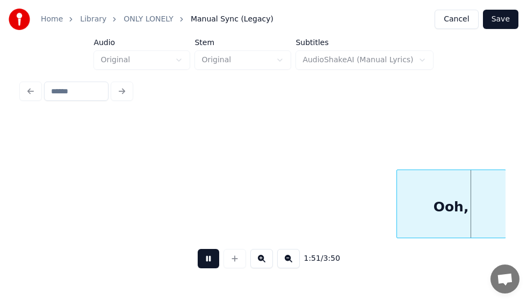
click at [202, 259] on button at bounding box center [208, 258] width 21 height 19
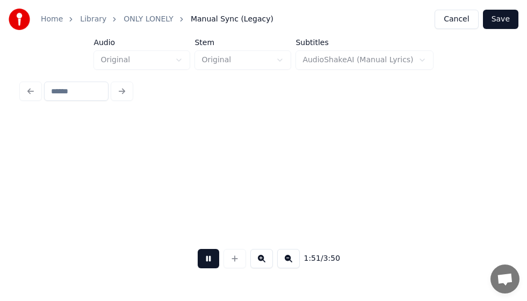
scroll to position [0, 11985]
click at [202, 259] on button at bounding box center [208, 258] width 21 height 19
click at [208, 259] on button at bounding box center [208, 258] width 21 height 19
click at [208, 258] on button at bounding box center [208, 258] width 21 height 19
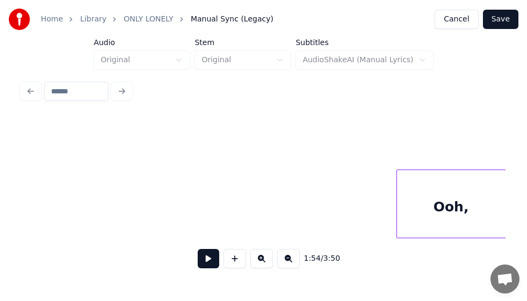
click at [516, 226] on div "Home Library ONLY LONELY Manual Sync (Legacy) Cancel Save Audio Original Stem O…" at bounding box center [263, 134] width 527 height 268
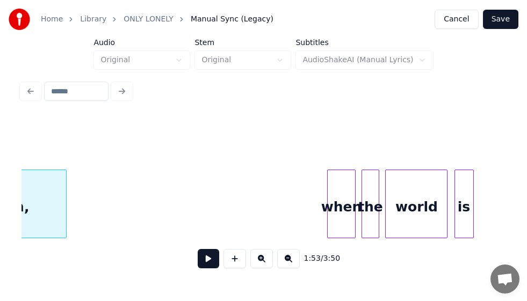
scroll to position [0, 12131]
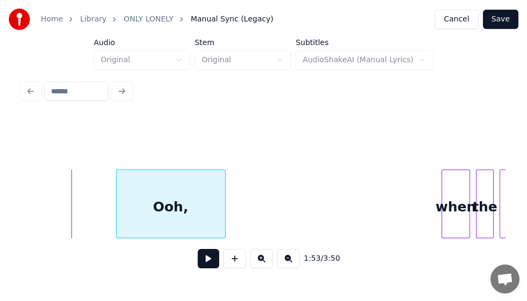
click at [177, 199] on div "Ooh," at bounding box center [171, 206] width 108 height 73
click at [31, 200] on div "Ooh, when the world" at bounding box center [263, 204] width 24745 height 69
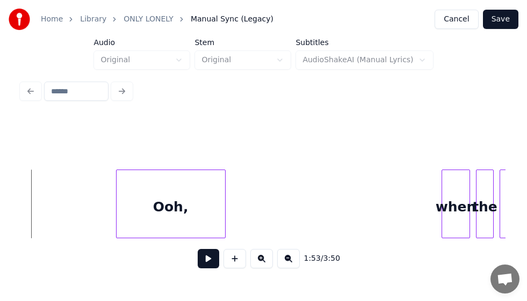
click at [206, 260] on button at bounding box center [208, 258] width 21 height 19
click at [206, 258] on button at bounding box center [208, 258] width 21 height 19
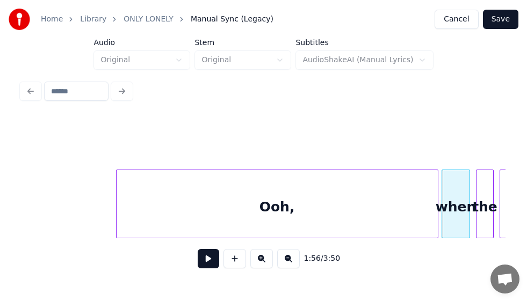
click at [437, 221] on div at bounding box center [436, 204] width 3 height 68
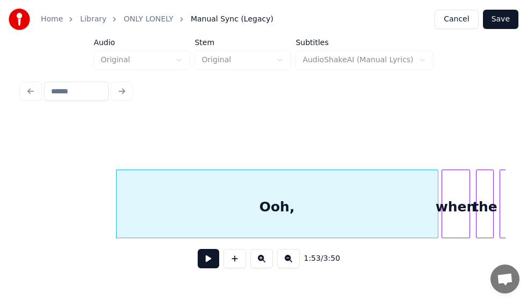
click at [276, 208] on div "Ooh," at bounding box center [277, 206] width 321 height 73
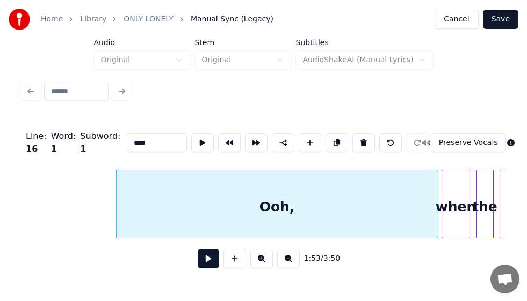
drag, startPoint x: 143, startPoint y: 137, endPoint x: 138, endPoint y: 140, distance: 5.8
click at [138, 140] on input "****" at bounding box center [157, 142] width 60 height 19
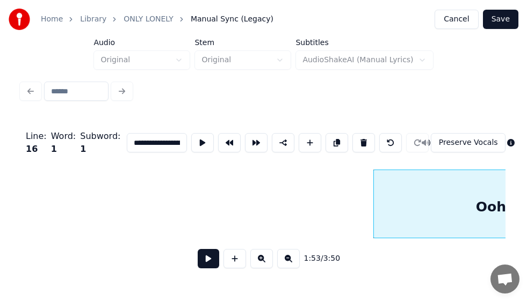
scroll to position [0, 11560]
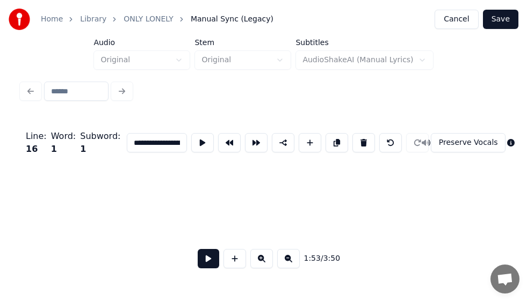
type input "**********"
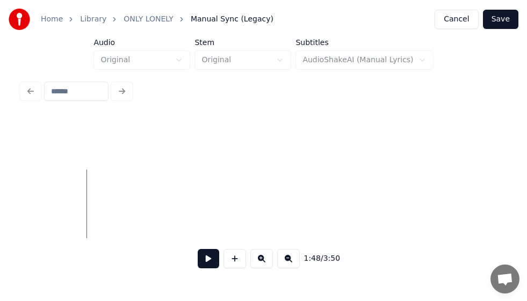
click at [206, 262] on button at bounding box center [208, 258] width 21 height 19
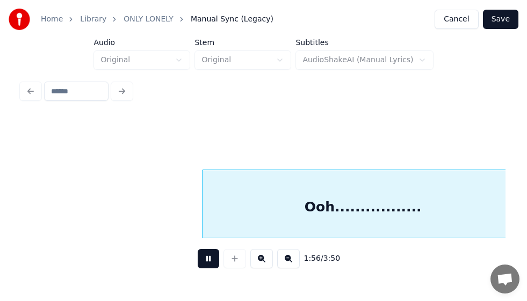
scroll to position [0, 12529]
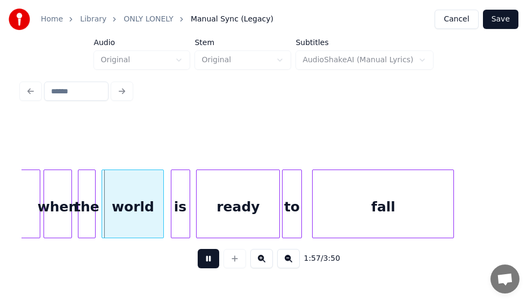
click at [206, 260] on button at bounding box center [208, 258] width 21 height 19
click at [208, 260] on button at bounding box center [208, 258] width 21 height 19
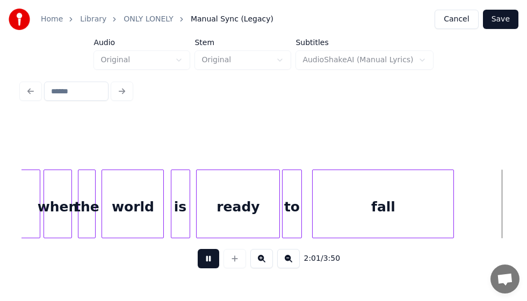
scroll to position [0, 13013]
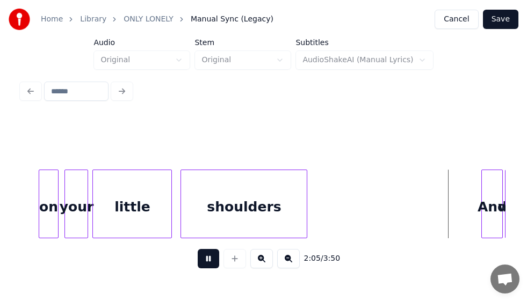
click at [208, 260] on button at bounding box center [208, 258] width 21 height 19
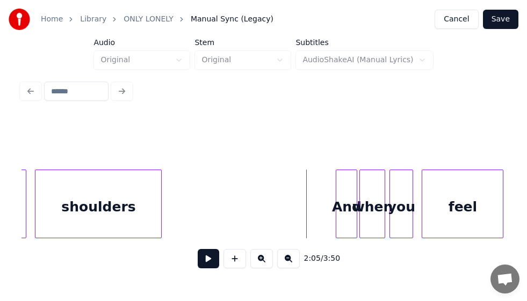
scroll to position [0, 13187]
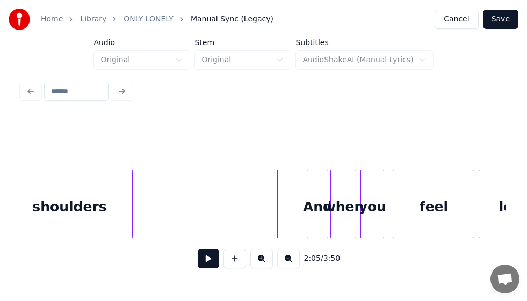
click at [211, 260] on button at bounding box center [208, 258] width 21 height 19
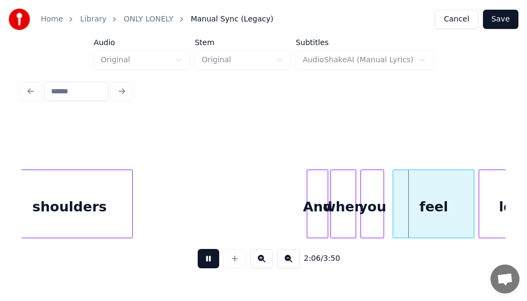
click at [210, 260] on button at bounding box center [208, 258] width 21 height 19
click at [316, 208] on div "And" at bounding box center [317, 206] width 20 height 73
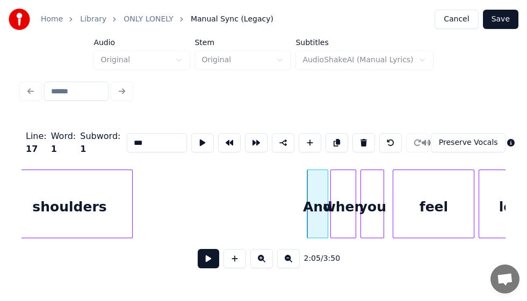
click at [205, 265] on button at bounding box center [208, 258] width 21 height 19
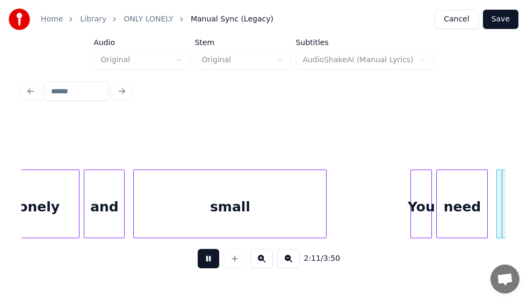
scroll to position [0, 14156]
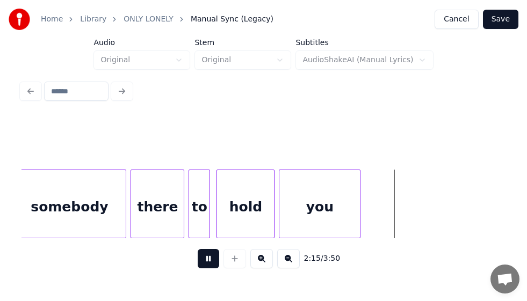
click at [204, 263] on button at bounding box center [208, 258] width 21 height 19
click at [390, 214] on div at bounding box center [391, 204] width 3 height 68
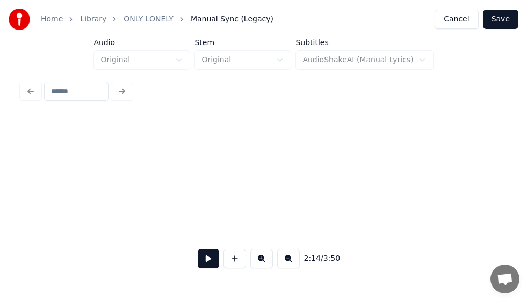
scroll to position [0, 914]
click at [211, 267] on button at bounding box center [208, 258] width 21 height 19
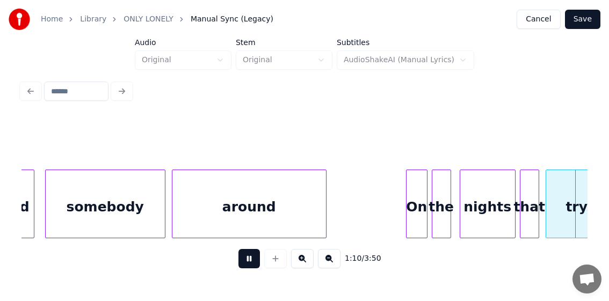
scroll to position [0, 7550]
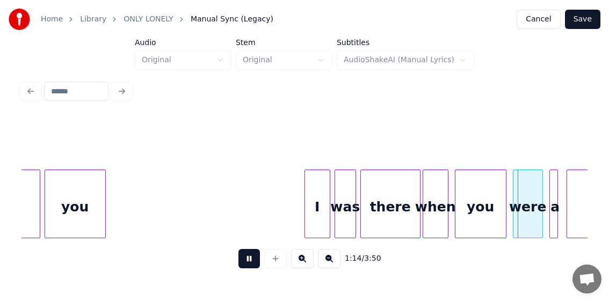
click at [247, 262] on button at bounding box center [248, 258] width 21 height 19
click at [248, 262] on button at bounding box center [248, 258] width 21 height 19
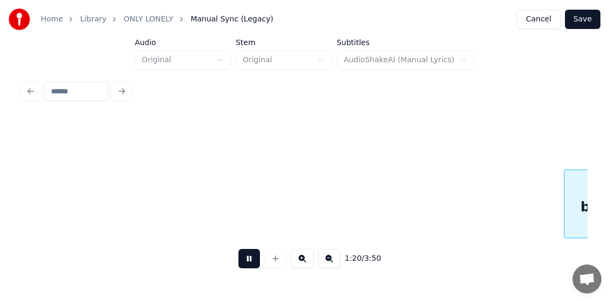
scroll to position [0, 8686]
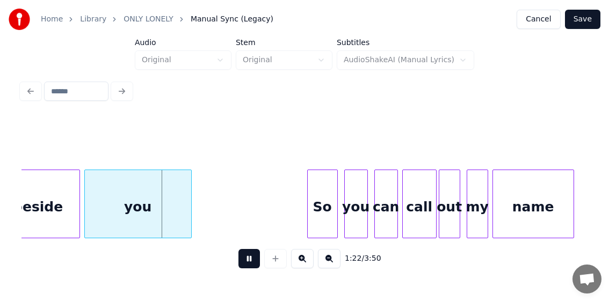
click at [248, 262] on button at bounding box center [248, 258] width 21 height 19
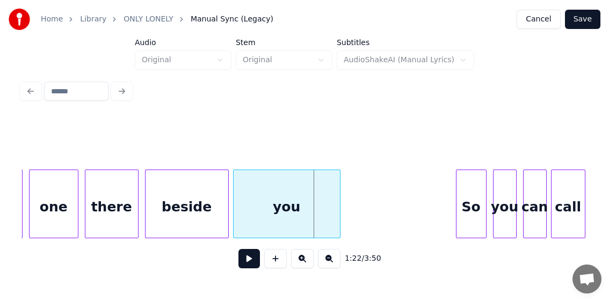
scroll to position [0, 8391]
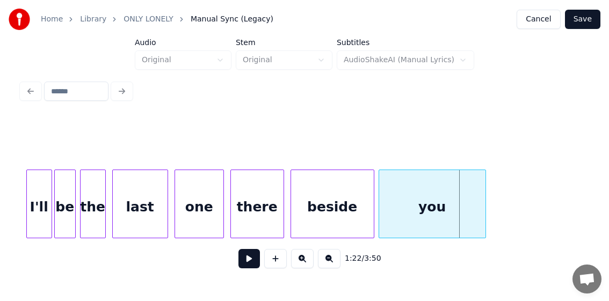
click at [247, 209] on div "there" at bounding box center [257, 206] width 53 height 73
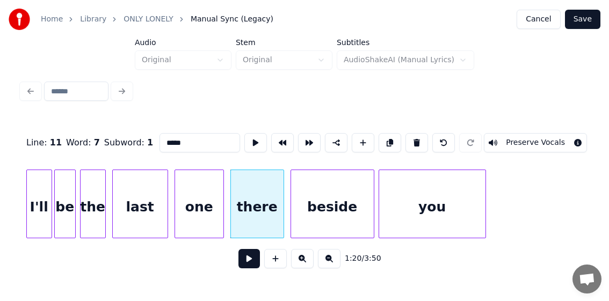
click at [248, 260] on button at bounding box center [248, 258] width 21 height 19
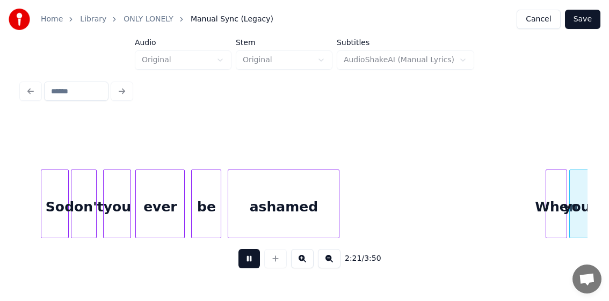
scroll to position [0, 15194]
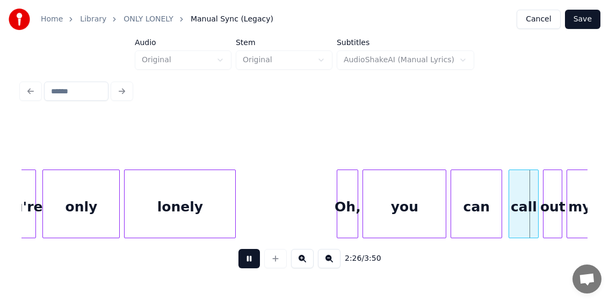
click at [247, 261] on button at bounding box center [248, 258] width 21 height 19
click at [79, 204] on div "only" at bounding box center [81, 206] width 76 height 73
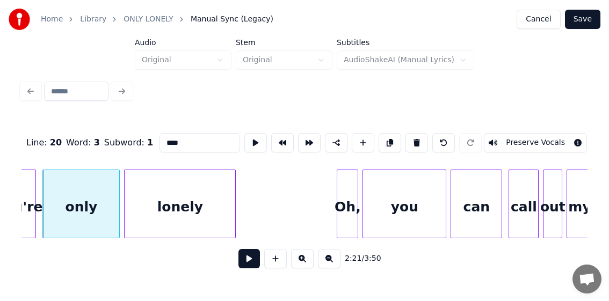
click at [250, 264] on button at bounding box center [248, 258] width 21 height 19
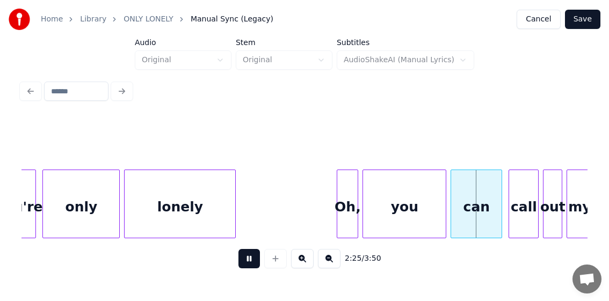
click at [247, 261] on button at bounding box center [248, 258] width 21 height 19
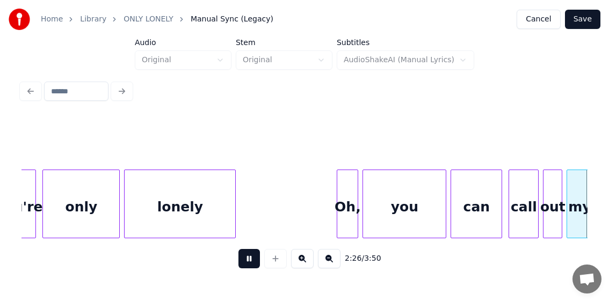
scroll to position [0, 15760]
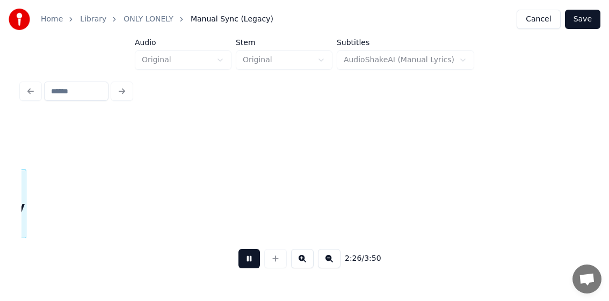
click at [247, 261] on button at bounding box center [248, 258] width 21 height 19
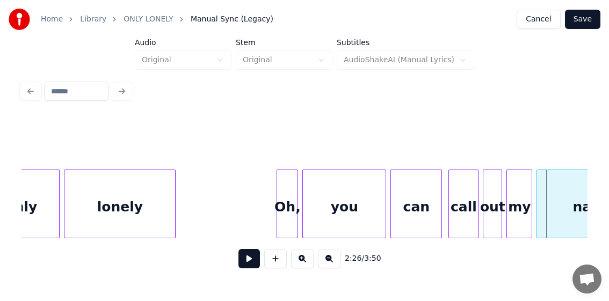
scroll to position [0, 15109]
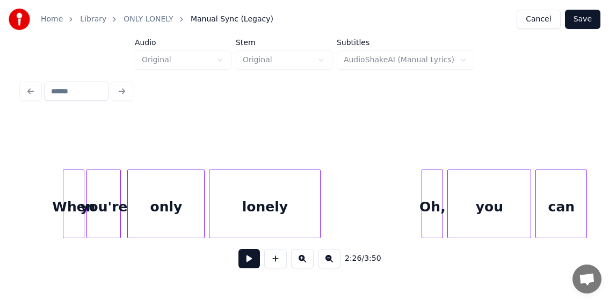
click at [77, 213] on div "When" at bounding box center [73, 206] width 20 height 73
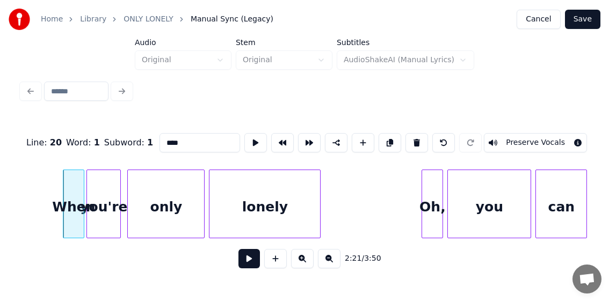
click at [249, 264] on button at bounding box center [248, 258] width 21 height 19
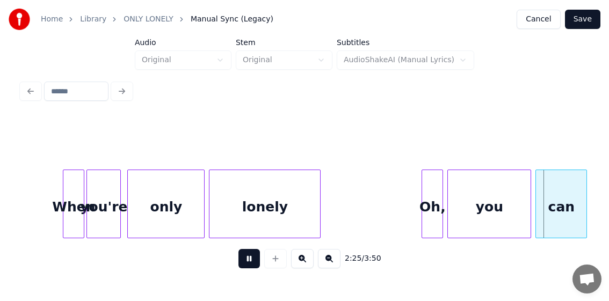
click at [248, 263] on button at bounding box center [248, 258] width 21 height 19
click at [263, 211] on div "lonely" at bounding box center [264, 206] width 111 height 73
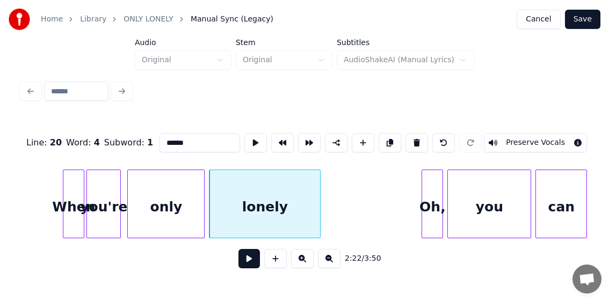
click at [250, 264] on button at bounding box center [248, 258] width 21 height 19
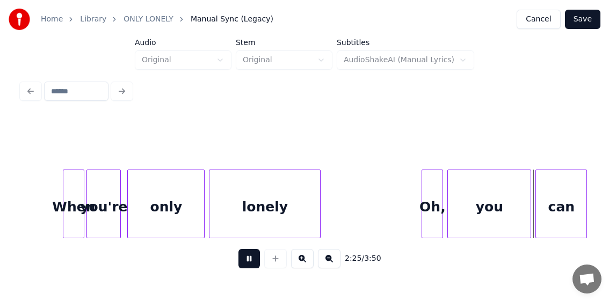
click at [247, 263] on button at bounding box center [248, 258] width 21 height 19
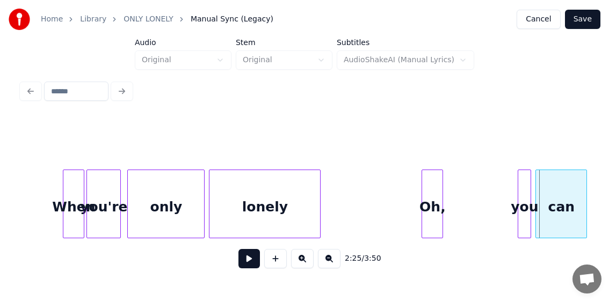
click at [520, 230] on div at bounding box center [519, 204] width 3 height 68
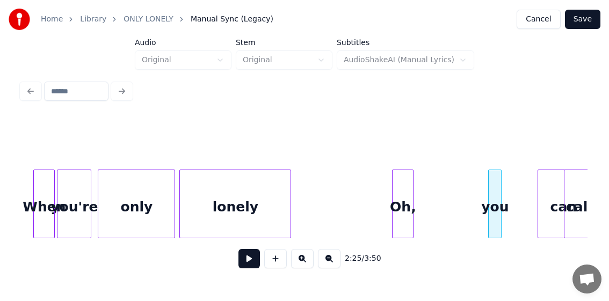
scroll to position [0, 15141]
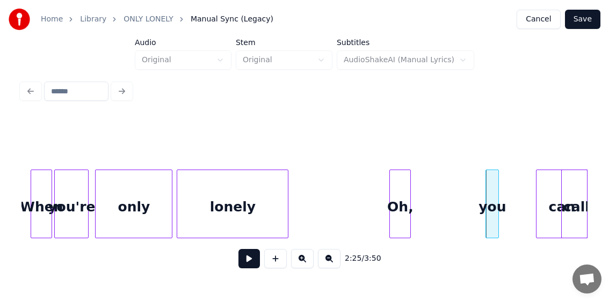
click at [590, 212] on div "2:25 / 3:50" at bounding box center [304, 177] width 575 height 213
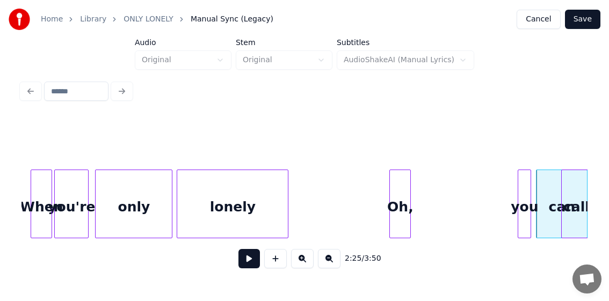
click at [523, 211] on div "you" at bounding box center [524, 206] width 12 height 73
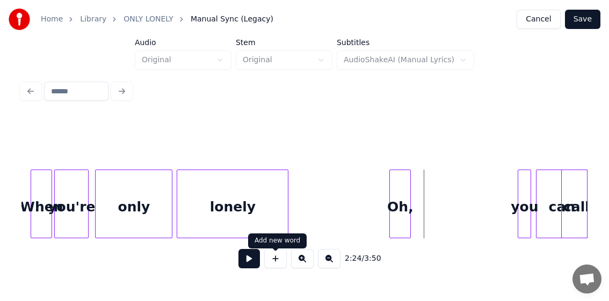
click at [273, 264] on button at bounding box center [275, 258] width 23 height 19
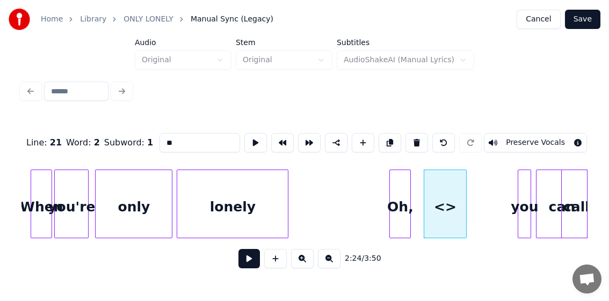
drag, startPoint x: 175, startPoint y: 140, endPoint x: 128, endPoint y: 136, distance: 46.9
click at [128, 136] on div "Line : 21 Word : 2 Subword : 1 ** Preserve Vocals" at bounding box center [304, 143] width 566 height 54
click at [217, 208] on div "lonely" at bounding box center [232, 206] width 111 height 73
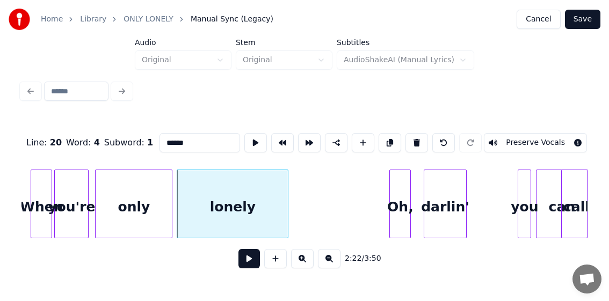
type input "******"
click at [247, 267] on button at bounding box center [248, 258] width 21 height 19
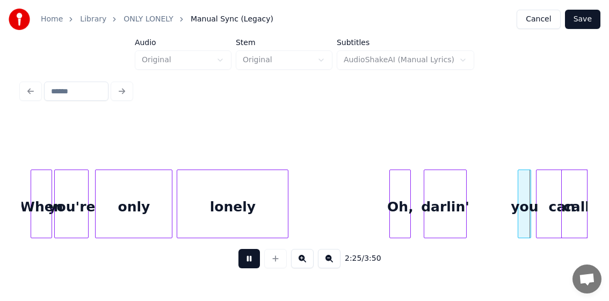
click at [245, 261] on button at bounding box center [248, 258] width 21 height 19
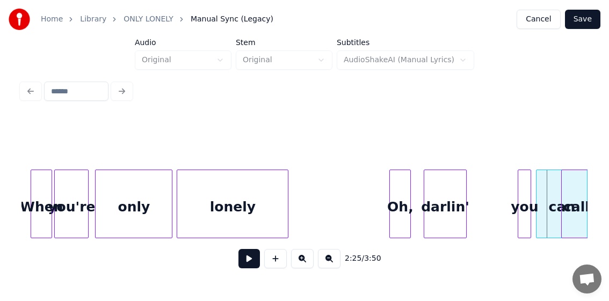
click at [401, 209] on div "Oh," at bounding box center [400, 206] width 20 height 73
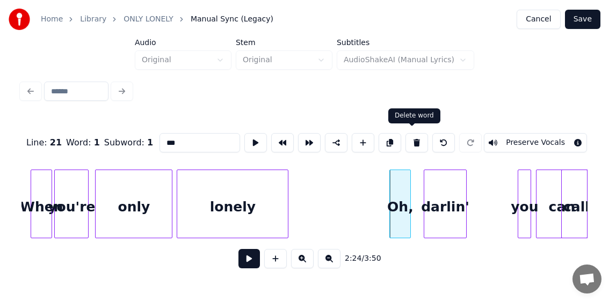
click at [409, 142] on button at bounding box center [417, 142] width 23 height 19
type input "******"
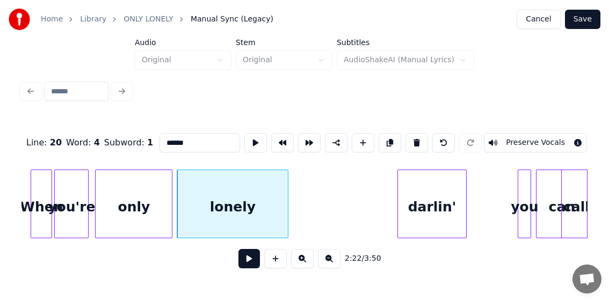
click at [400, 215] on div at bounding box center [399, 204] width 3 height 68
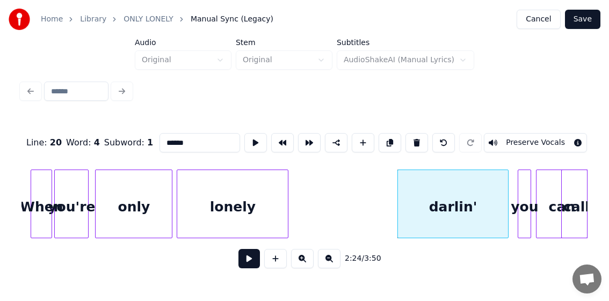
click at [505, 220] on div at bounding box center [506, 204] width 3 height 68
click at [266, 207] on div "lonely" at bounding box center [232, 206] width 111 height 73
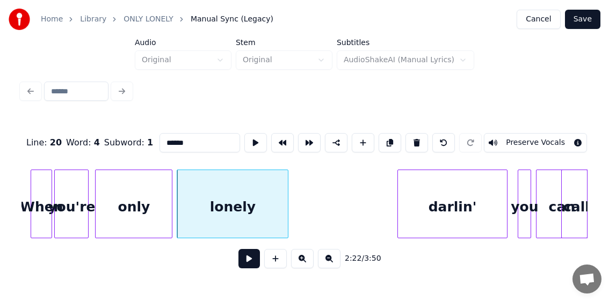
click at [243, 261] on button at bounding box center [248, 258] width 21 height 19
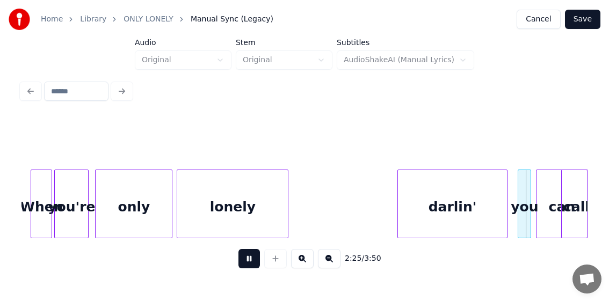
click at [243, 263] on button at bounding box center [248, 258] width 21 height 19
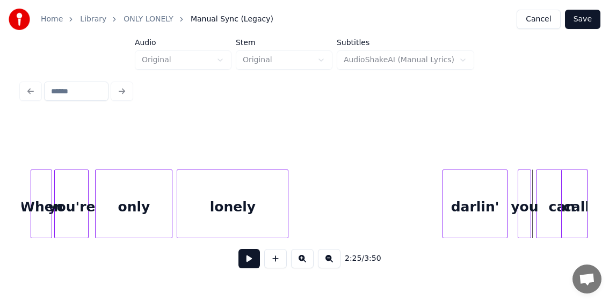
click at [443, 214] on div at bounding box center [444, 204] width 3 height 68
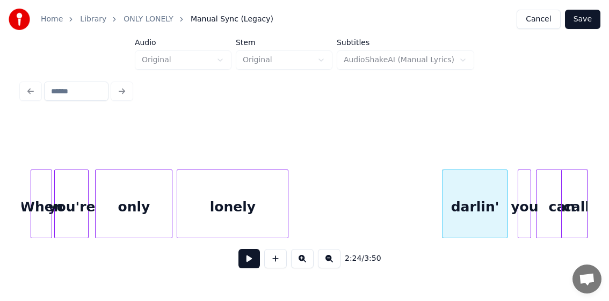
click at [229, 203] on div "lonely" at bounding box center [232, 206] width 111 height 73
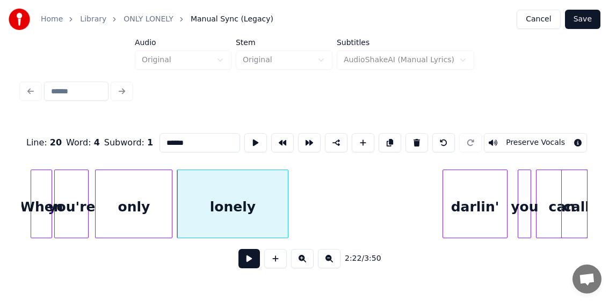
click at [242, 263] on button at bounding box center [248, 258] width 21 height 19
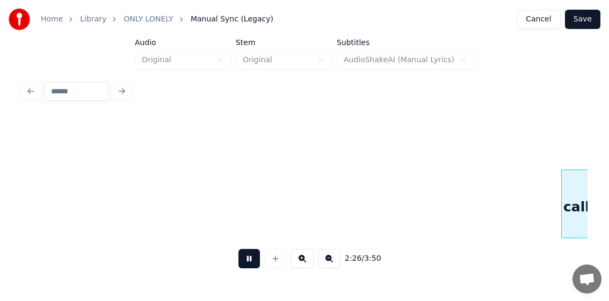
click at [244, 260] on button at bounding box center [248, 258] width 21 height 19
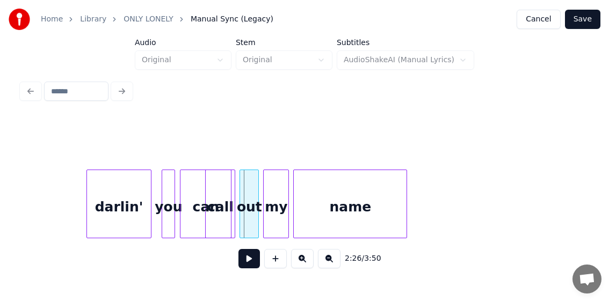
scroll to position [0, 15303]
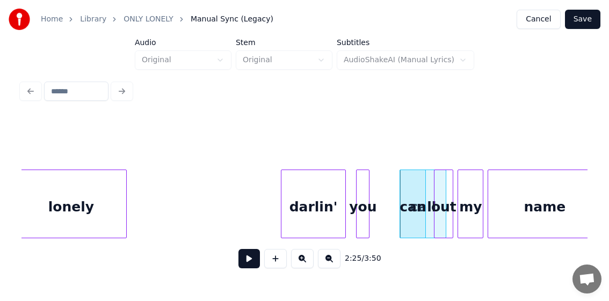
click at [400, 223] on div at bounding box center [401, 204] width 3 height 68
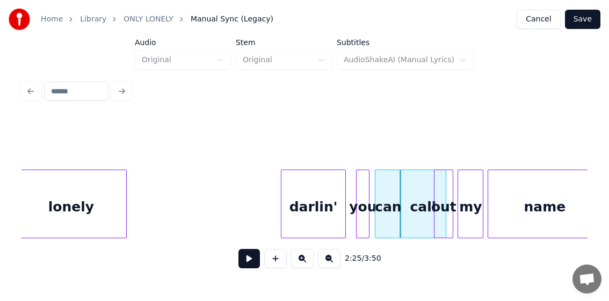
click at [390, 210] on div "can" at bounding box center [387, 206] width 25 height 73
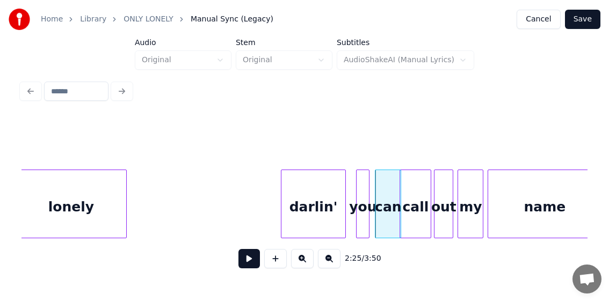
click at [430, 206] on div at bounding box center [429, 204] width 3 height 68
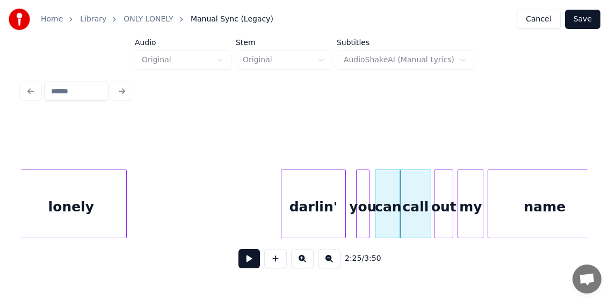
click at [107, 206] on div "lonely" at bounding box center [71, 206] width 111 height 73
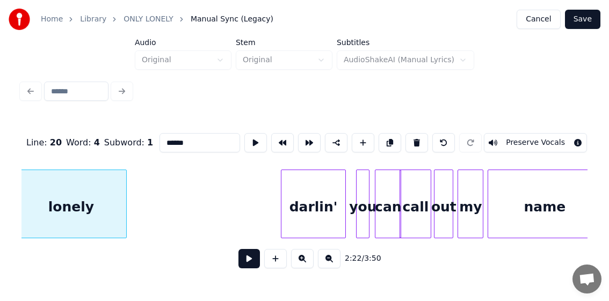
scroll to position [0, 15296]
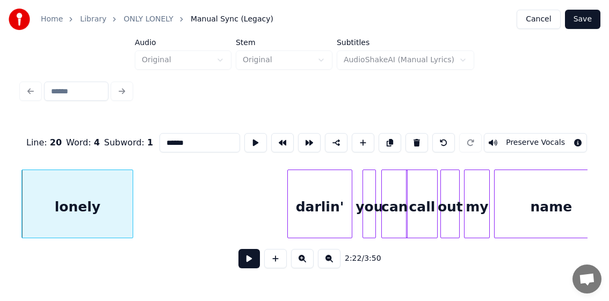
click at [319, 201] on div "darlin'" at bounding box center [320, 206] width 64 height 73
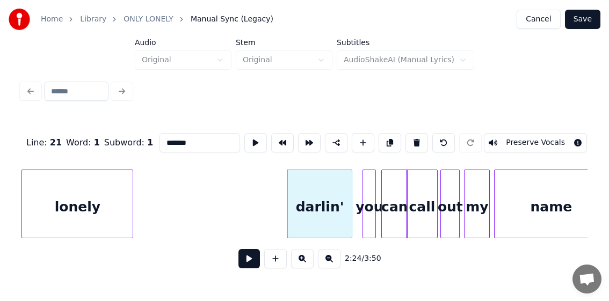
click at [120, 203] on div "lonely" at bounding box center [77, 206] width 111 height 73
type input "******"
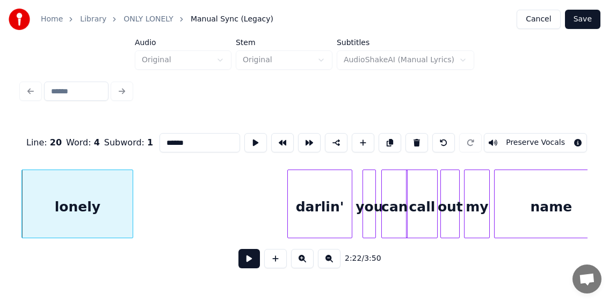
click at [243, 262] on button at bounding box center [248, 258] width 21 height 19
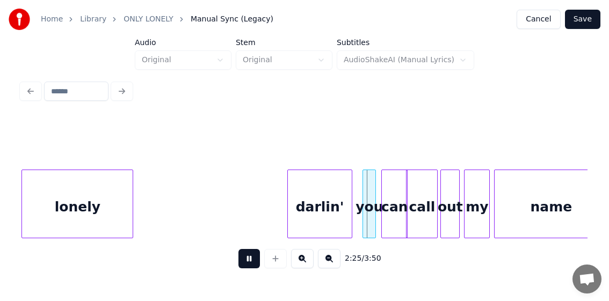
click at [244, 262] on button at bounding box center [248, 258] width 21 height 19
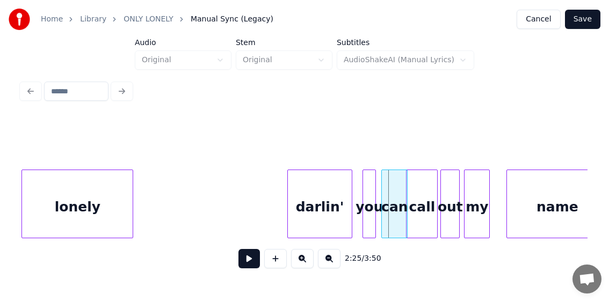
click at [507, 209] on div at bounding box center [508, 204] width 3 height 68
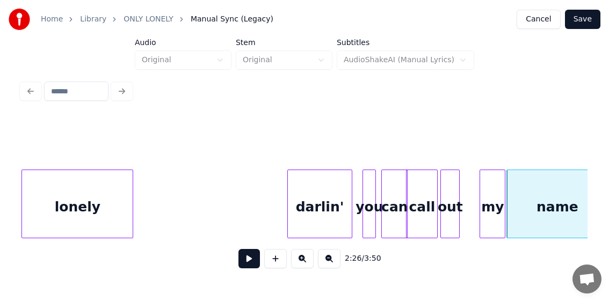
click at [493, 214] on div "my" at bounding box center [492, 206] width 25 height 73
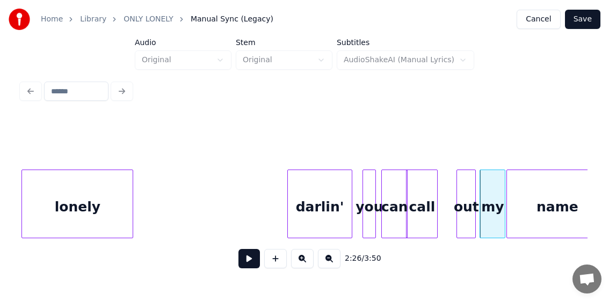
click at [467, 219] on div "out" at bounding box center [466, 206] width 18 height 73
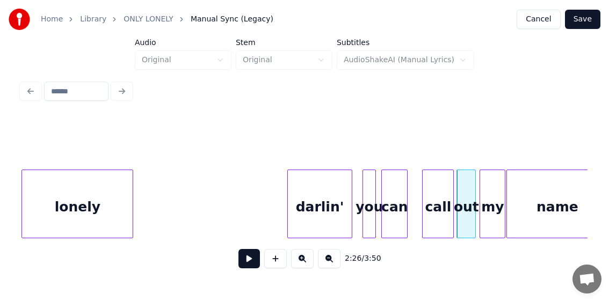
click at [437, 218] on div "call" at bounding box center [438, 206] width 31 height 73
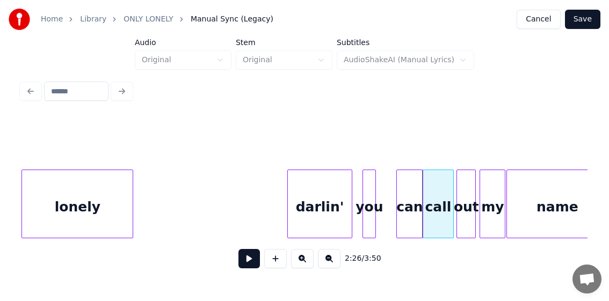
click at [406, 215] on div "can" at bounding box center [409, 206] width 25 height 73
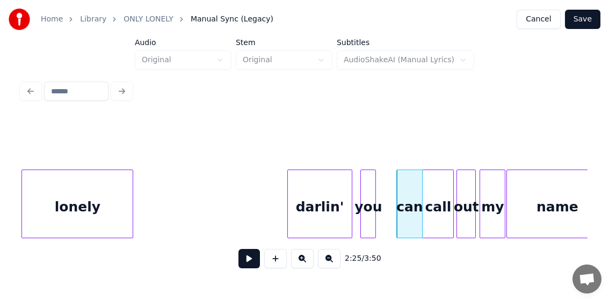
click at [364, 217] on div at bounding box center [362, 204] width 3 height 68
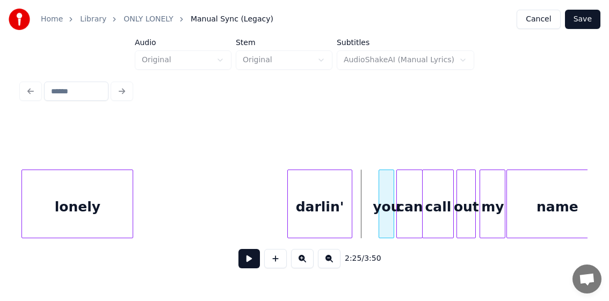
click at [387, 218] on div "you" at bounding box center [386, 206] width 15 height 73
click at [371, 218] on div at bounding box center [370, 204] width 3 height 68
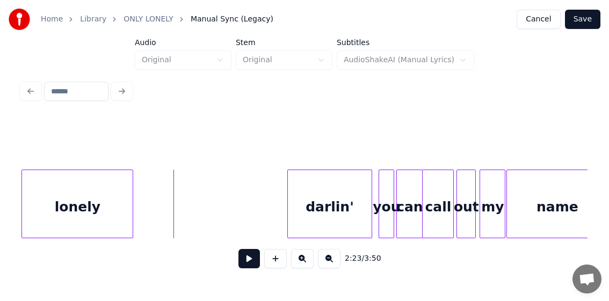
click at [249, 260] on button at bounding box center [248, 258] width 21 height 19
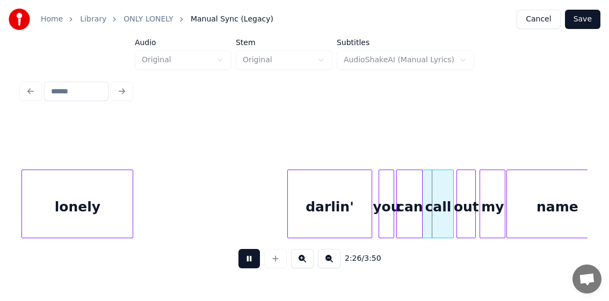
click at [247, 260] on button at bounding box center [248, 258] width 21 height 19
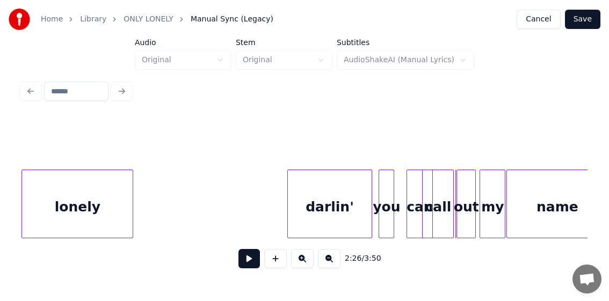
click at [415, 208] on div "can" at bounding box center [419, 206] width 25 height 73
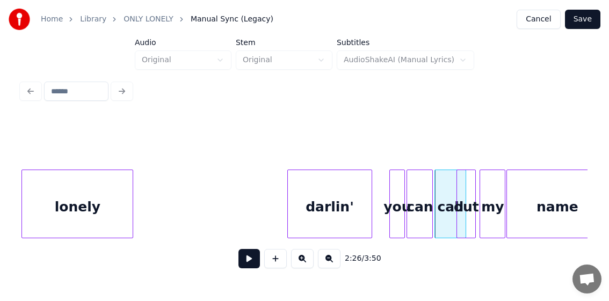
click at [396, 212] on div "you" at bounding box center [397, 206] width 15 height 73
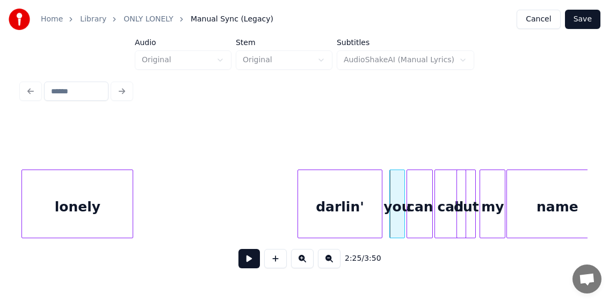
click at [361, 215] on div "darlin'" at bounding box center [340, 206] width 84 height 73
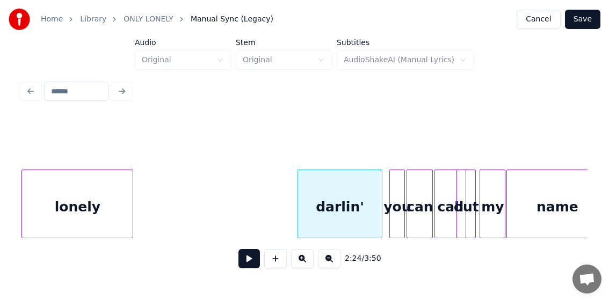
click at [244, 259] on button at bounding box center [248, 258] width 21 height 19
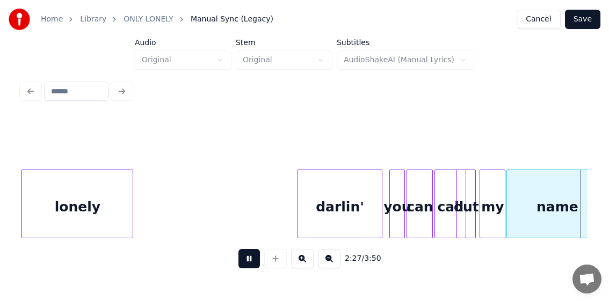
scroll to position [0, 15864]
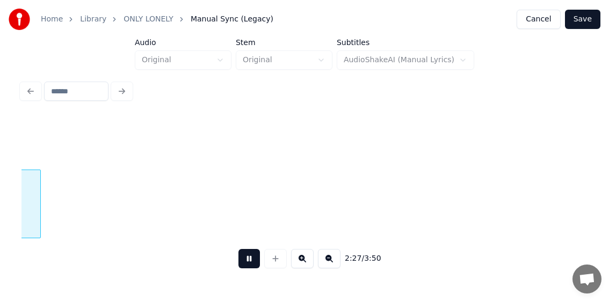
click at [239, 262] on button at bounding box center [248, 258] width 21 height 19
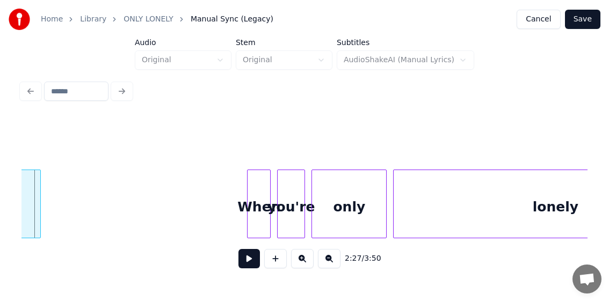
click at [239, 262] on button at bounding box center [248, 258] width 21 height 19
click at [245, 264] on button at bounding box center [248, 258] width 21 height 19
click at [248, 259] on button at bounding box center [248, 258] width 21 height 19
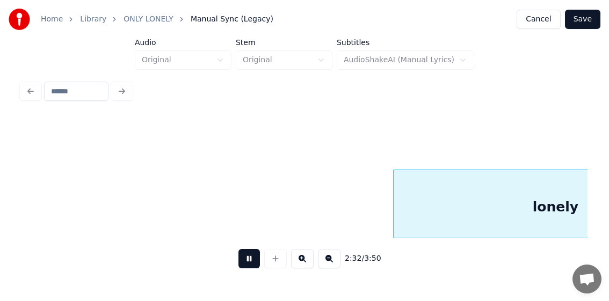
scroll to position [0, 16431]
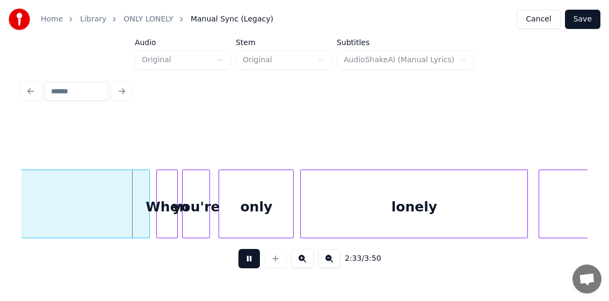
click at [248, 259] on button at bounding box center [248, 258] width 21 height 19
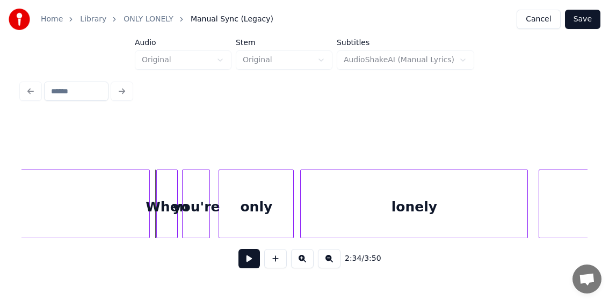
scroll to position [0, 16322]
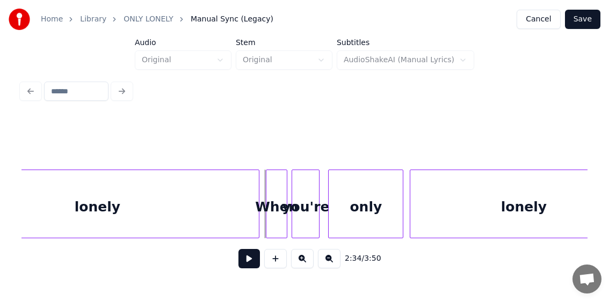
click at [351, 191] on div "only" at bounding box center [366, 206] width 74 height 73
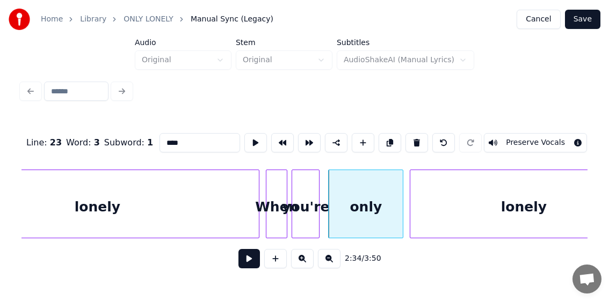
click at [245, 267] on button at bounding box center [248, 258] width 21 height 19
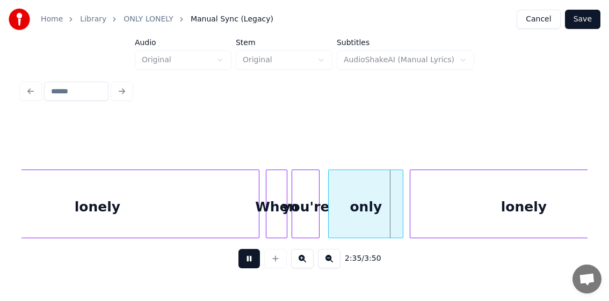
click at [244, 266] on button at bounding box center [248, 258] width 21 height 19
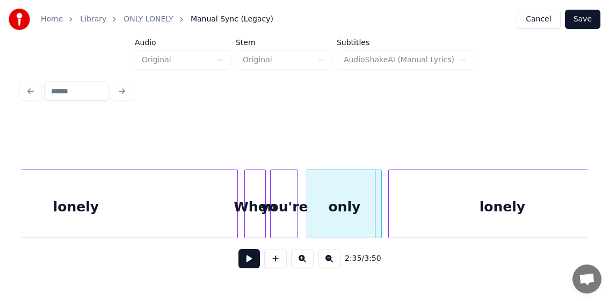
scroll to position [0, 16365]
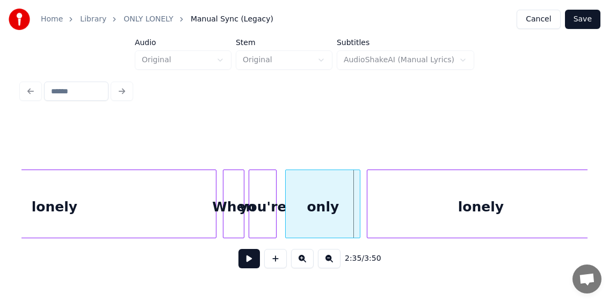
click at [175, 221] on div "lonely" at bounding box center [54, 206] width 323 height 73
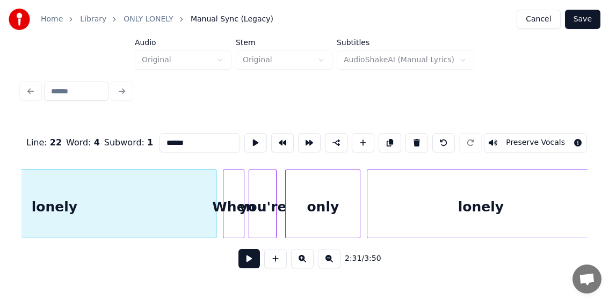
scroll to position [0, 16235]
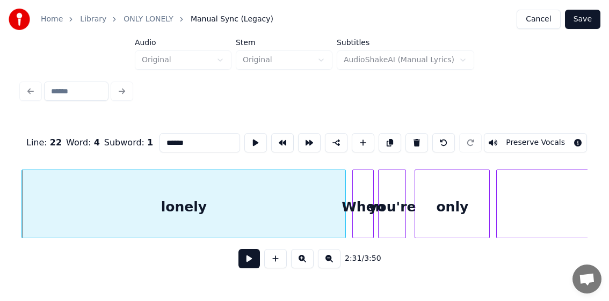
click at [117, 206] on div "lonely" at bounding box center [183, 206] width 323 height 73
click at [250, 262] on button at bounding box center [248, 258] width 21 height 19
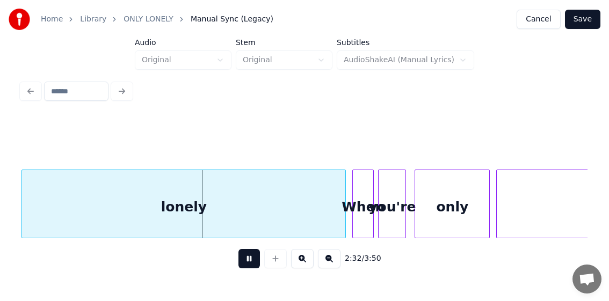
click at [249, 260] on button at bounding box center [248, 258] width 21 height 19
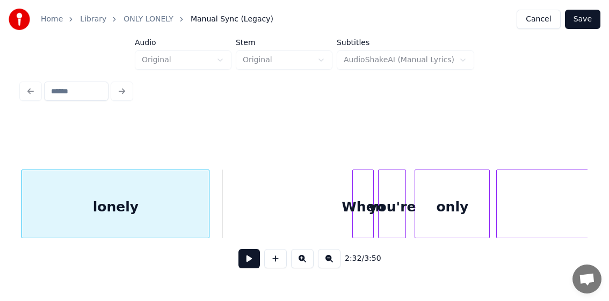
click at [208, 213] on div at bounding box center [207, 204] width 3 height 68
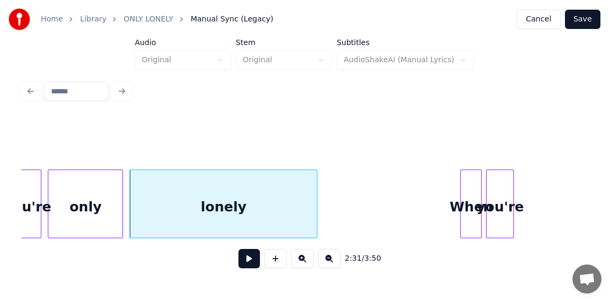
scroll to position [0, 16055]
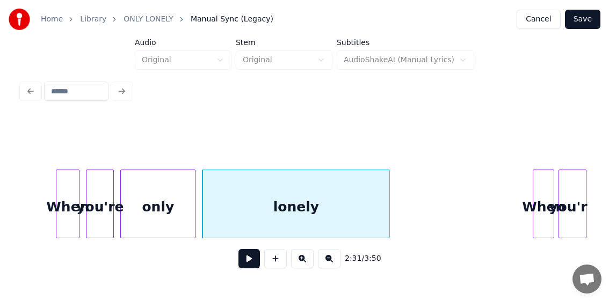
click at [65, 203] on div "When" at bounding box center [67, 206] width 23 height 73
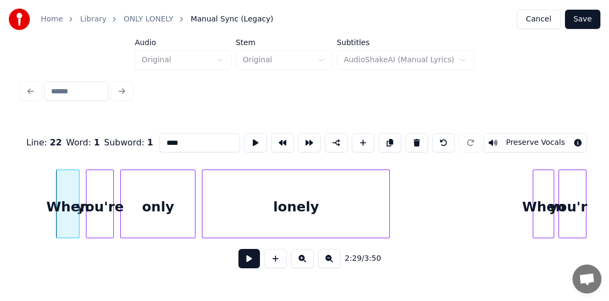
click at [249, 260] on button at bounding box center [248, 258] width 21 height 19
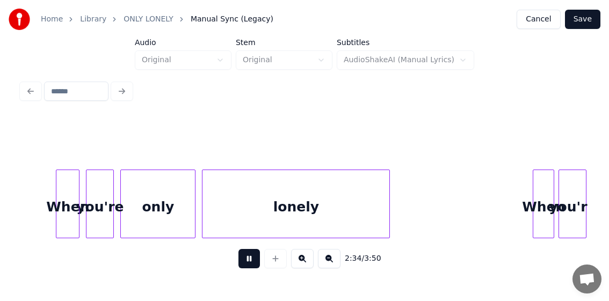
scroll to position [0, 16621]
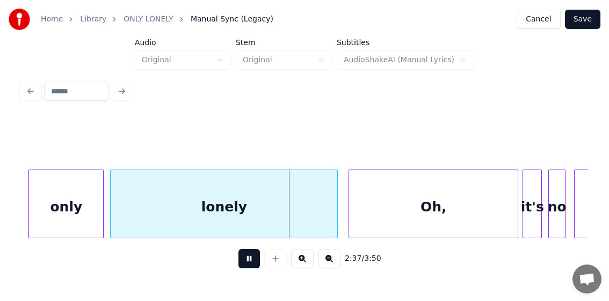
click at [249, 260] on button at bounding box center [248, 258] width 21 height 19
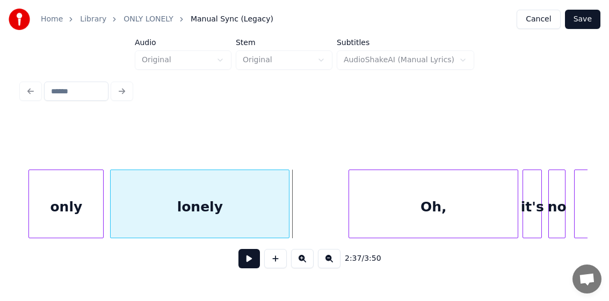
click at [288, 216] on div at bounding box center [287, 204] width 3 height 68
click at [88, 206] on div "only" at bounding box center [66, 206] width 74 height 73
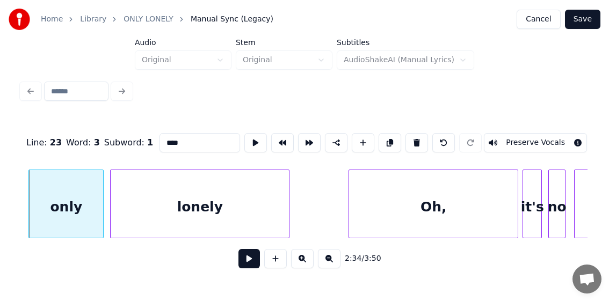
click at [248, 262] on button at bounding box center [248, 258] width 21 height 19
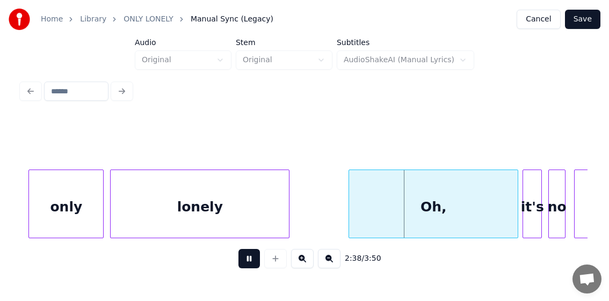
click at [246, 262] on button at bounding box center [248, 258] width 21 height 19
click at [240, 201] on div "lonely" at bounding box center [200, 206] width 178 height 73
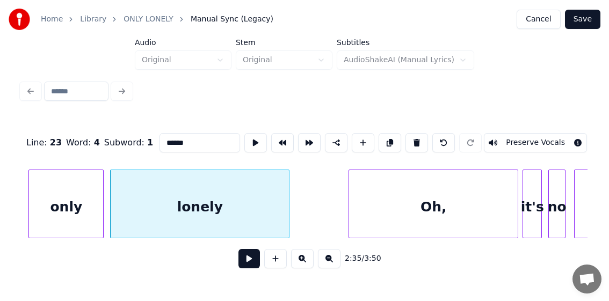
click at [247, 260] on button at bounding box center [248, 258] width 21 height 19
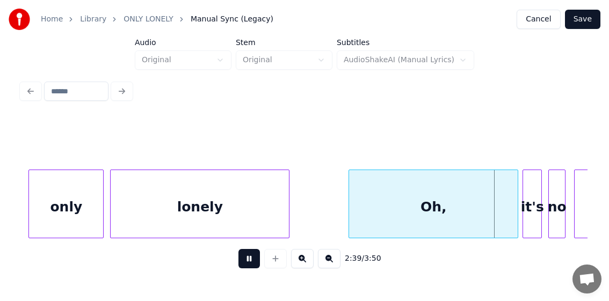
click at [245, 262] on button at bounding box center [248, 258] width 21 height 19
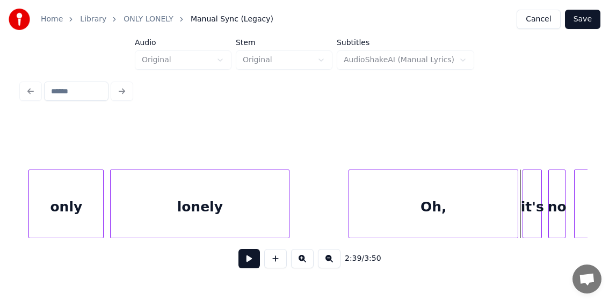
click at [211, 212] on div "lonely" at bounding box center [200, 206] width 178 height 73
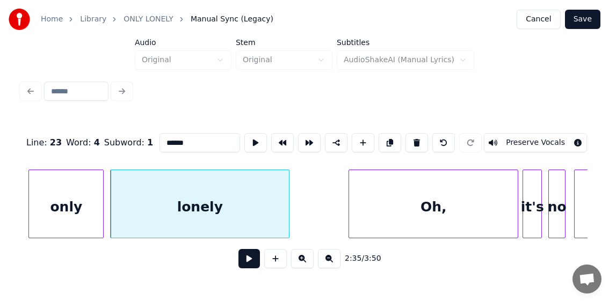
click at [242, 262] on button at bounding box center [248, 258] width 21 height 19
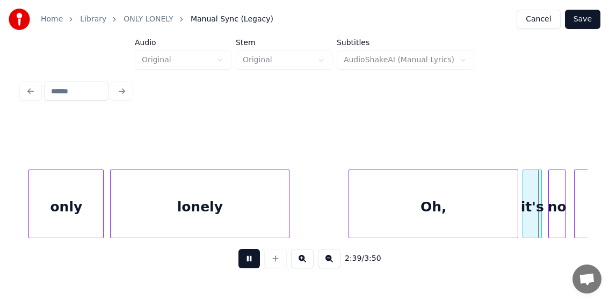
click at [247, 262] on button at bounding box center [248, 258] width 21 height 19
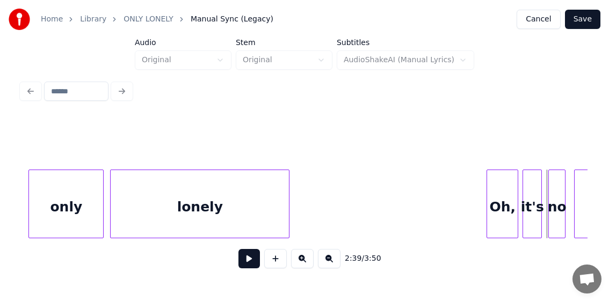
click at [489, 215] on div at bounding box center [488, 204] width 3 height 68
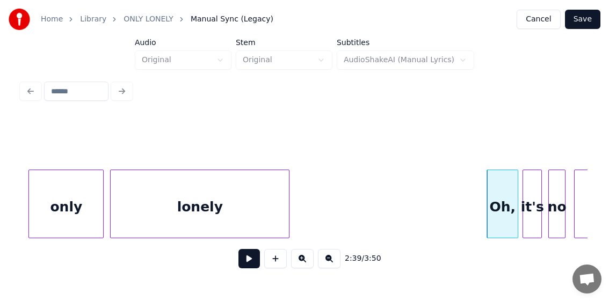
click at [511, 206] on div "Oh," at bounding box center [502, 206] width 31 height 73
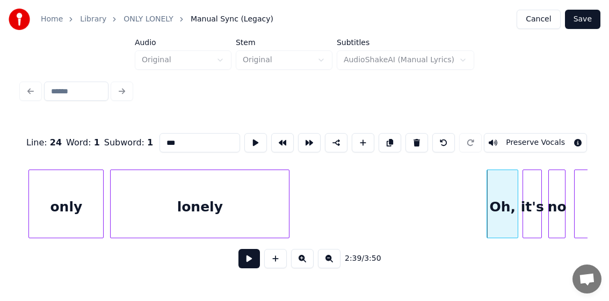
drag, startPoint x: 179, startPoint y: 139, endPoint x: 168, endPoint y: 138, distance: 11.9
click at [168, 138] on input "***" at bounding box center [200, 142] width 81 height 19
click at [185, 201] on div "lonely" at bounding box center [200, 206] width 178 height 73
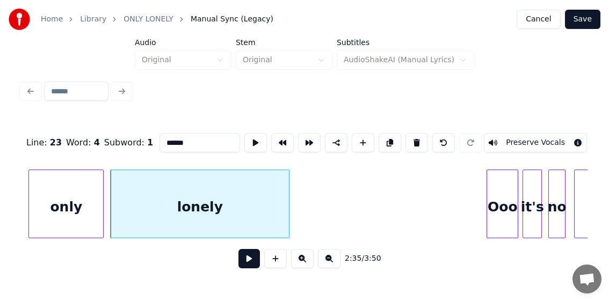
click at [200, 213] on div "lonely" at bounding box center [200, 206] width 178 height 73
type input "******"
click at [244, 264] on button at bounding box center [248, 258] width 21 height 19
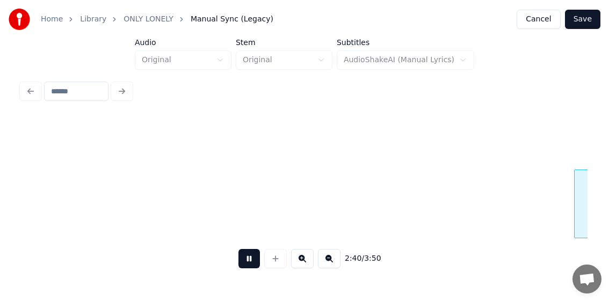
scroll to position [0, 17189]
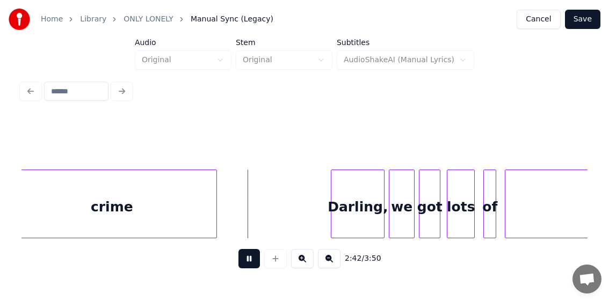
click at [247, 263] on button at bounding box center [248, 258] width 21 height 19
click at [254, 219] on div at bounding box center [253, 204] width 3 height 68
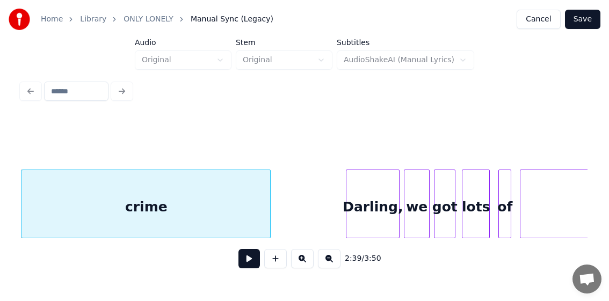
click at [209, 214] on div "crime" at bounding box center [146, 206] width 248 height 73
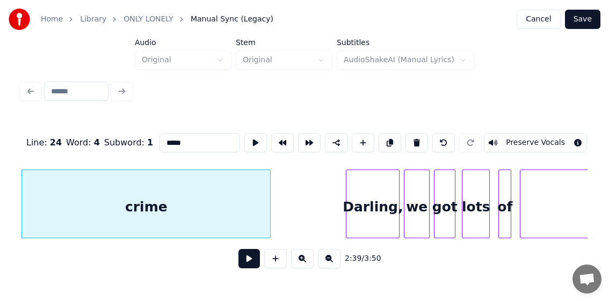
click at [245, 262] on button at bounding box center [248, 258] width 21 height 19
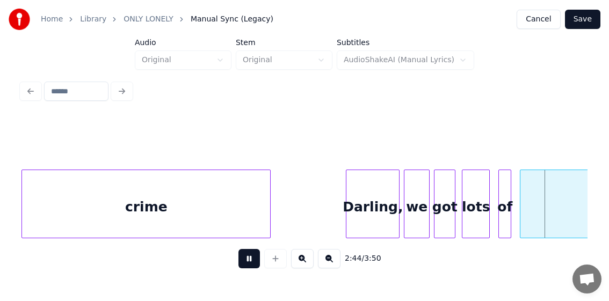
click at [248, 261] on button at bounding box center [248, 258] width 21 height 19
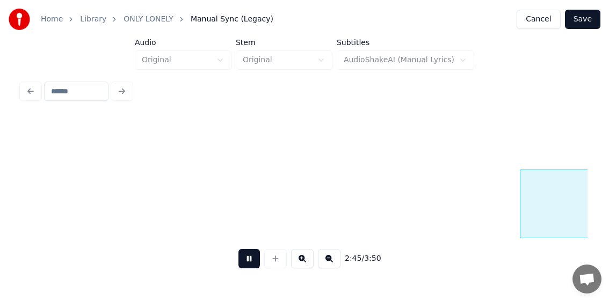
scroll to position [0, 17740]
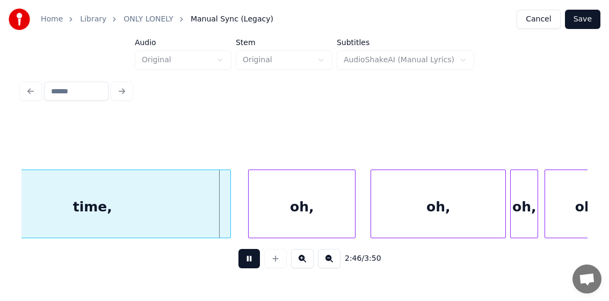
click at [248, 261] on button at bounding box center [248, 258] width 21 height 19
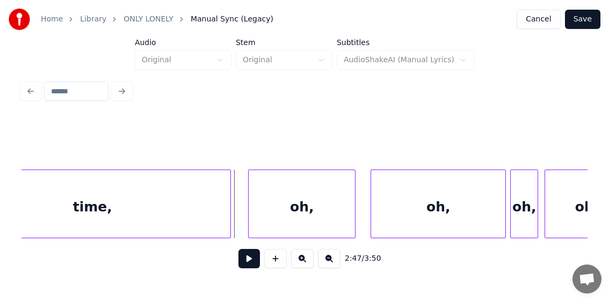
click at [200, 193] on div "time," at bounding box center [92, 206] width 276 height 73
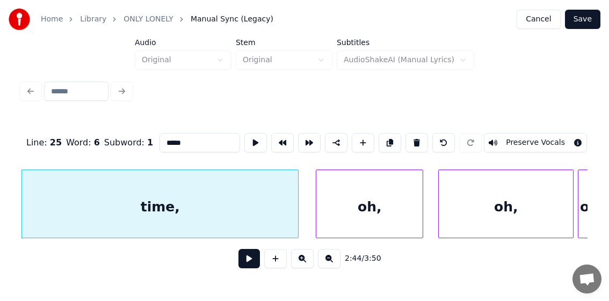
click at [249, 259] on button at bounding box center [248, 258] width 21 height 19
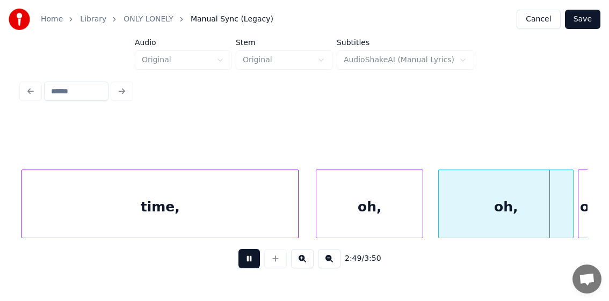
click at [237, 258] on div "2:49 / 3:50" at bounding box center [304, 259] width 549 height 24
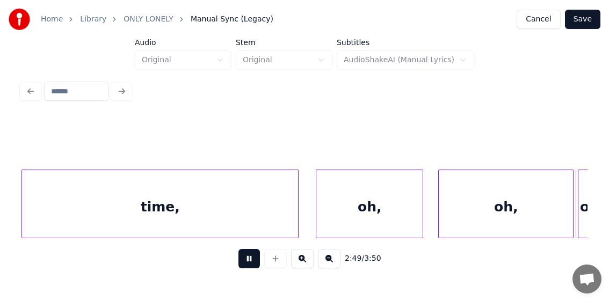
scroll to position [0, 18240]
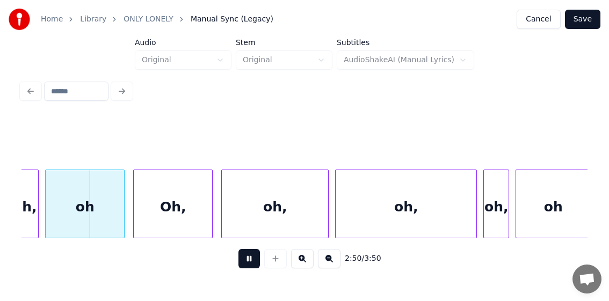
click at [237, 258] on div "2:50 / 3:50" at bounding box center [304, 259] width 549 height 24
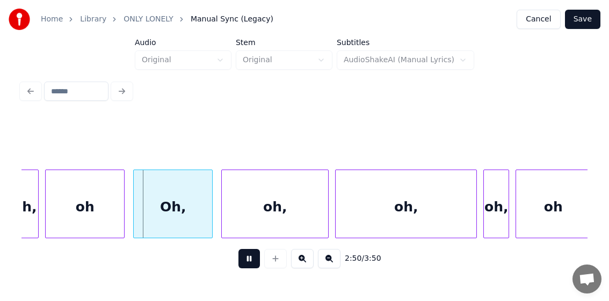
click at [245, 260] on button at bounding box center [248, 258] width 21 height 19
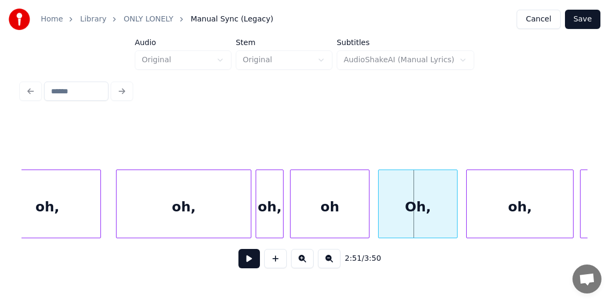
scroll to position [0, 17365]
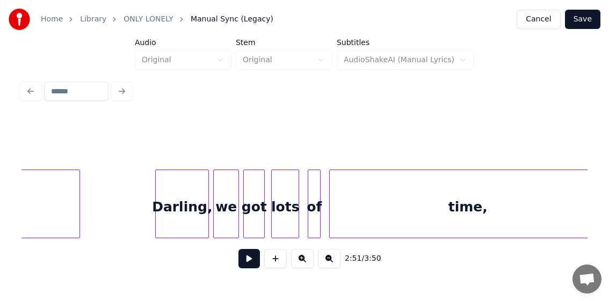
click at [169, 200] on div "Darling," at bounding box center [182, 206] width 53 height 73
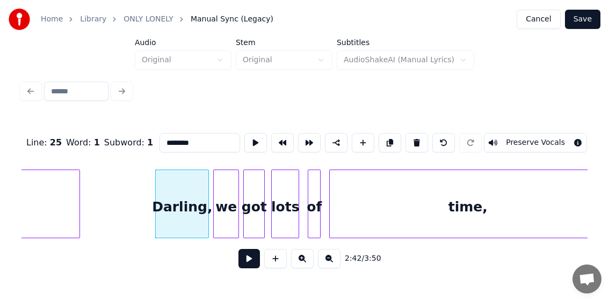
click at [249, 261] on button at bounding box center [248, 258] width 21 height 19
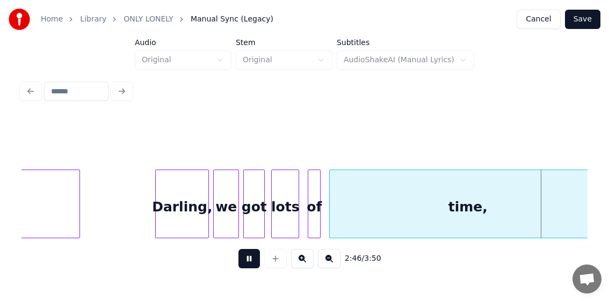
click at [245, 261] on button at bounding box center [248, 258] width 21 height 19
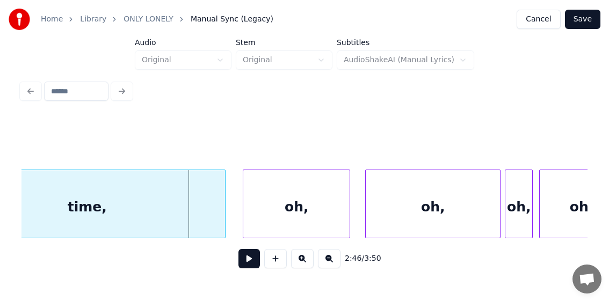
scroll to position [0, 17724]
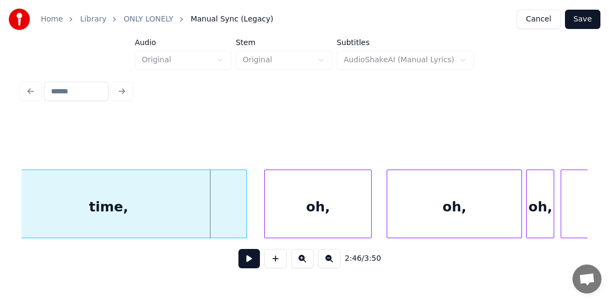
click at [160, 222] on div "time," at bounding box center [108, 206] width 276 height 73
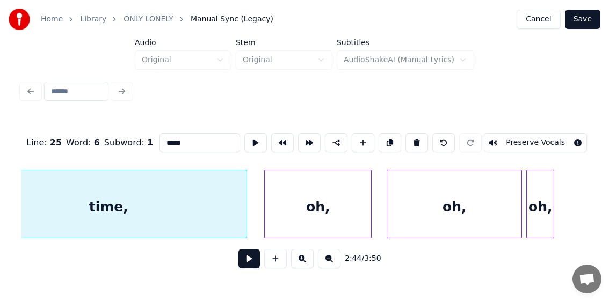
scroll to position [0, 17672]
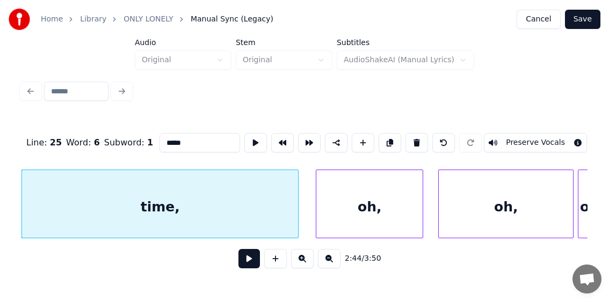
click at [254, 264] on button at bounding box center [248, 258] width 21 height 19
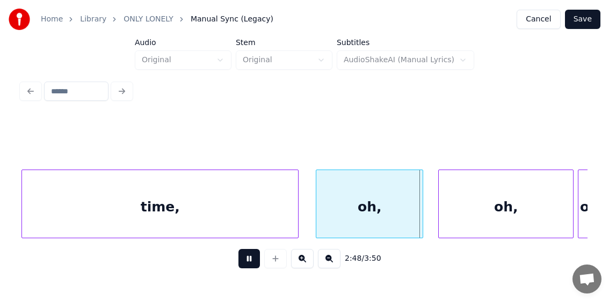
click at [246, 262] on button at bounding box center [248, 258] width 21 height 19
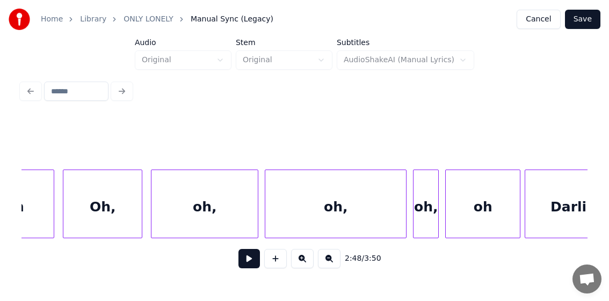
scroll to position [0, 18383]
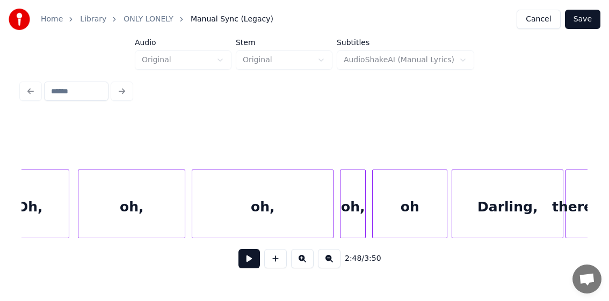
click at [418, 204] on div "oh" at bounding box center [410, 206] width 74 height 73
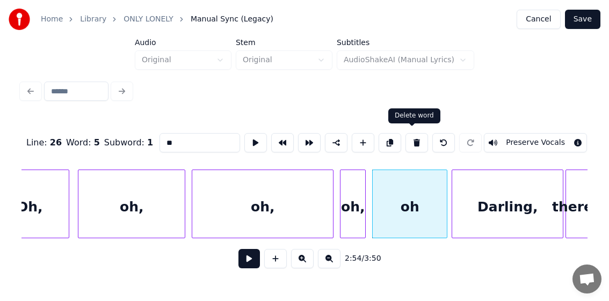
click at [412, 135] on button at bounding box center [417, 142] width 23 height 19
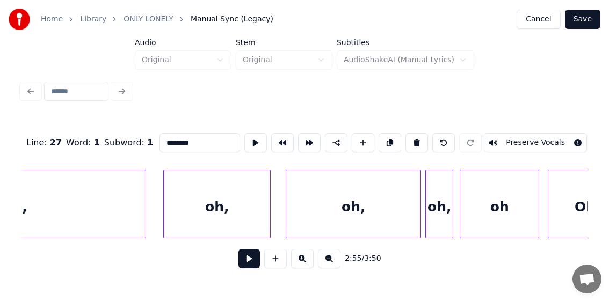
scroll to position [0, 17534]
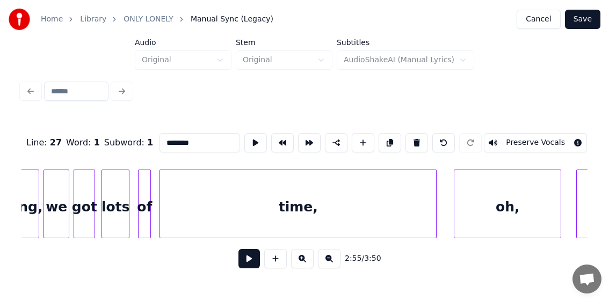
click at [482, 207] on div "oh," at bounding box center [507, 206] width 106 height 73
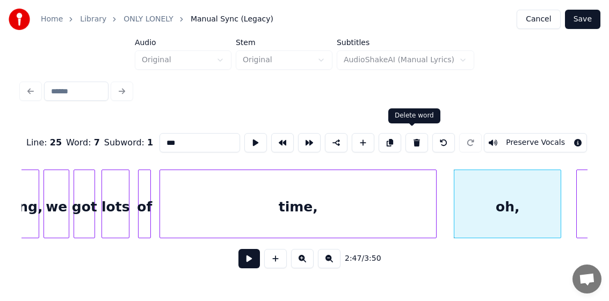
click at [412, 141] on button at bounding box center [417, 142] width 23 height 19
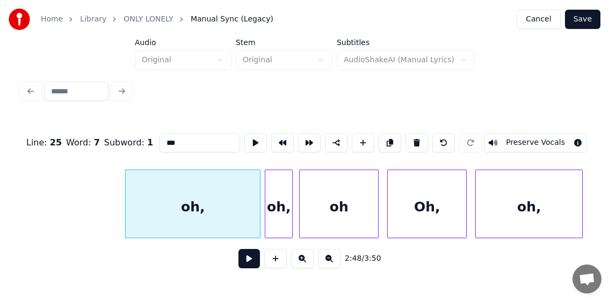
scroll to position [0, 18007]
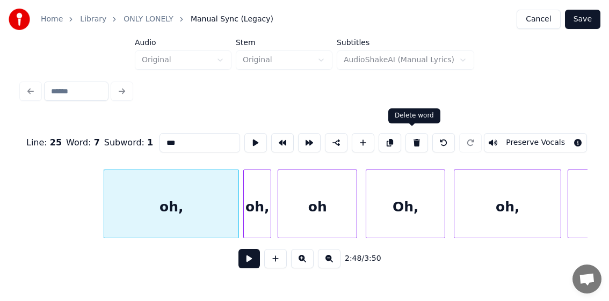
click at [409, 136] on button at bounding box center [417, 142] width 23 height 19
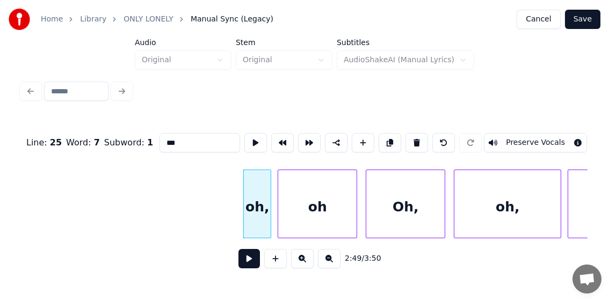
click at [409, 136] on button at bounding box center [417, 142] width 23 height 19
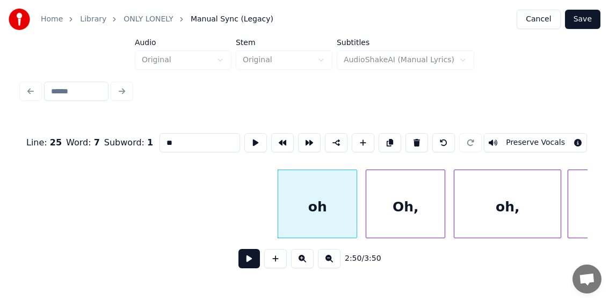
click at [409, 136] on button at bounding box center [417, 142] width 23 height 19
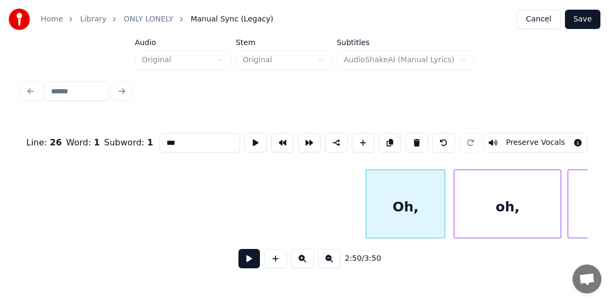
click at [409, 136] on button at bounding box center [417, 142] width 23 height 19
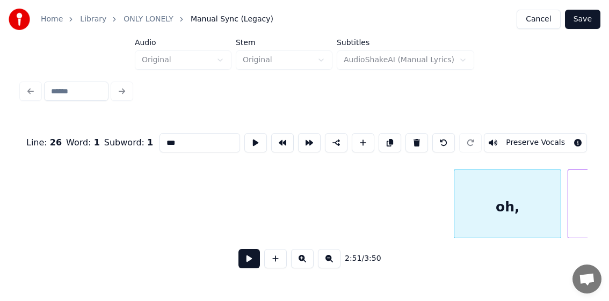
click at [410, 135] on button at bounding box center [417, 142] width 23 height 19
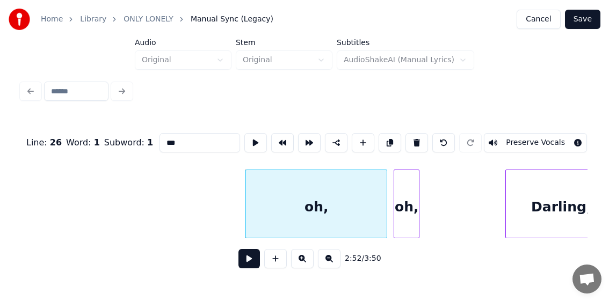
scroll to position [0, 18394]
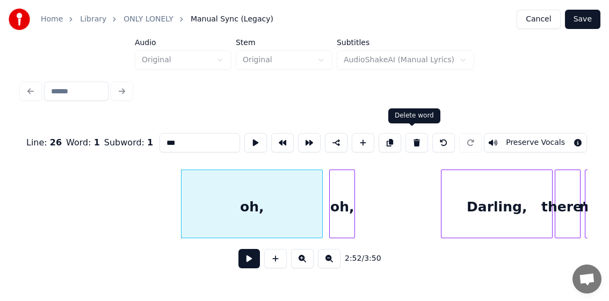
click at [411, 136] on button at bounding box center [417, 142] width 23 height 19
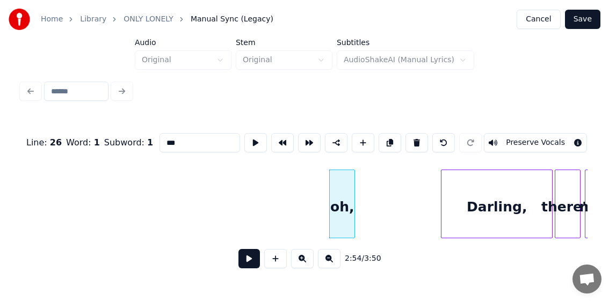
click at [411, 136] on button at bounding box center [417, 142] width 23 height 19
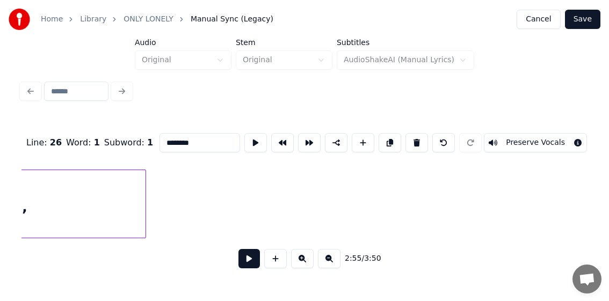
scroll to position [0, 17486]
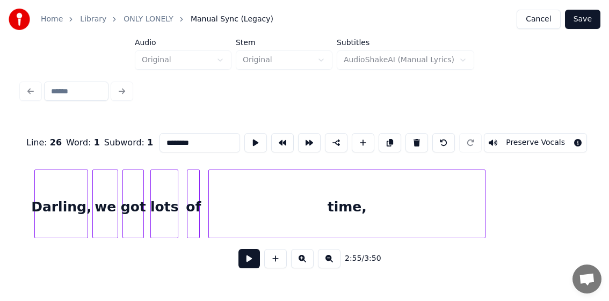
click at [323, 194] on div "time," at bounding box center [347, 206] width 276 height 73
type input "*****"
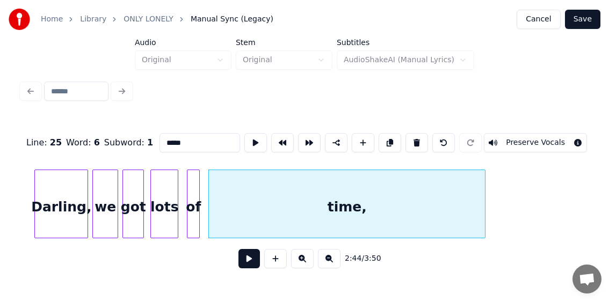
click at [245, 265] on button at bounding box center [248, 258] width 21 height 19
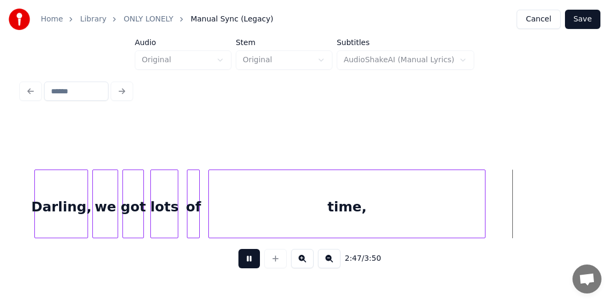
click at [251, 263] on button at bounding box center [248, 258] width 21 height 19
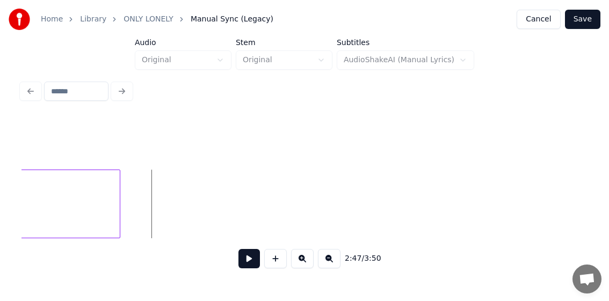
scroll to position [0, 17872]
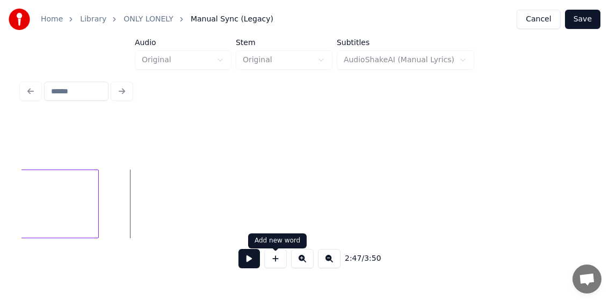
click at [277, 259] on button at bounding box center [275, 258] width 23 height 19
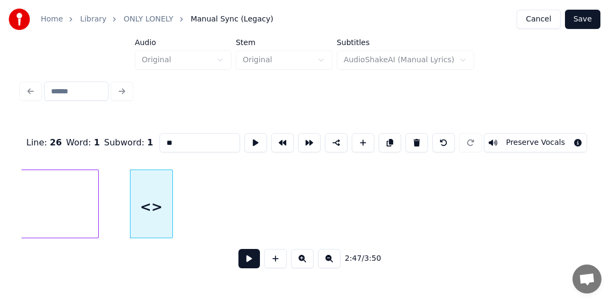
drag, startPoint x: 179, startPoint y: 140, endPoint x: 161, endPoint y: 139, distance: 18.3
click at [161, 139] on input "**" at bounding box center [200, 142] width 81 height 19
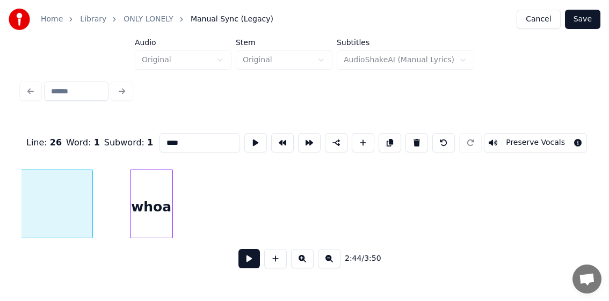
scroll to position [0, 17667]
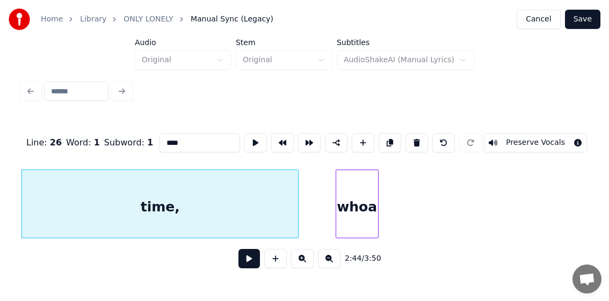
type input "****"
click at [244, 260] on button at bounding box center [248, 258] width 21 height 19
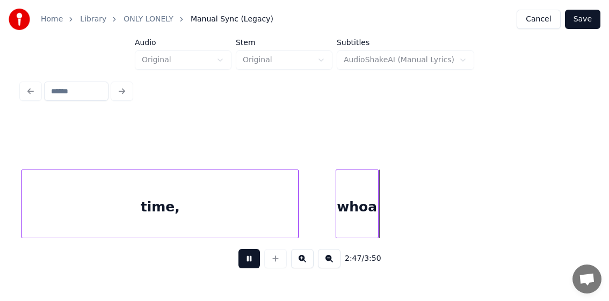
click at [248, 261] on button at bounding box center [248, 258] width 21 height 19
click at [366, 212] on div "whoa" at bounding box center [357, 206] width 42 height 73
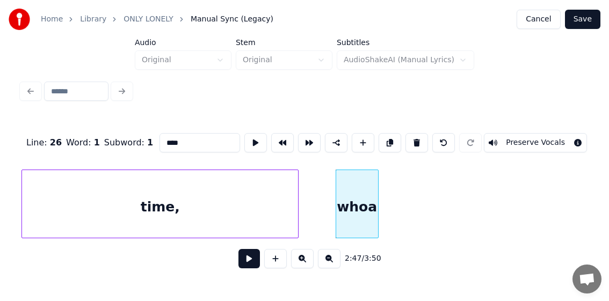
click at [186, 134] on input "****" at bounding box center [200, 142] width 81 height 19
type input "*******"
click at [247, 259] on button at bounding box center [248, 258] width 21 height 19
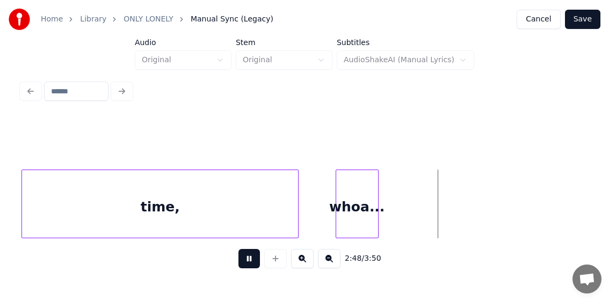
click at [247, 259] on button at bounding box center [248, 258] width 21 height 19
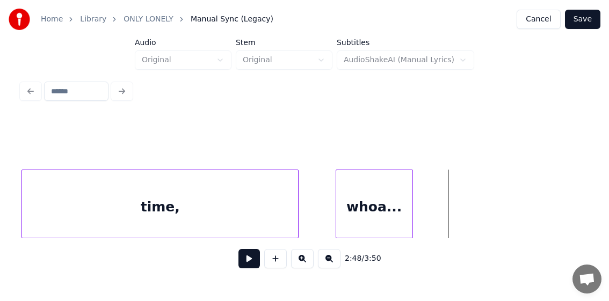
click at [410, 209] on div at bounding box center [410, 204] width 3 height 68
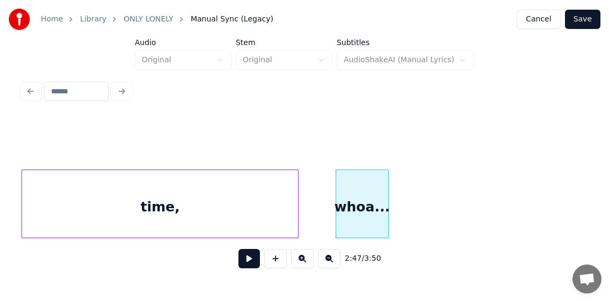
click at [388, 209] on div at bounding box center [386, 204] width 3 height 68
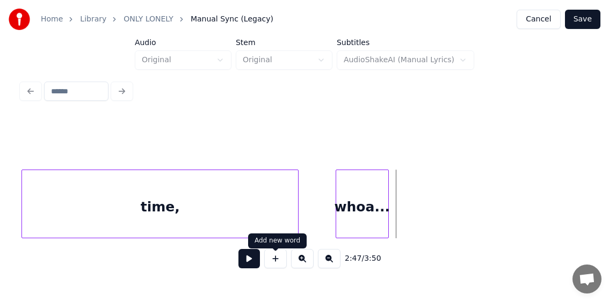
click at [274, 264] on button at bounding box center [275, 258] width 23 height 19
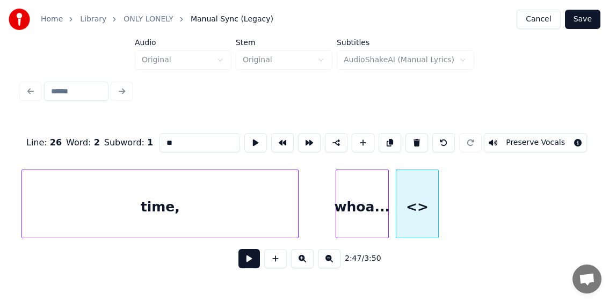
drag, startPoint x: 174, startPoint y: 142, endPoint x: 159, endPoint y: 140, distance: 15.3
click at [160, 140] on input "**" at bounding box center [200, 142] width 81 height 19
click at [194, 206] on div "time," at bounding box center [160, 206] width 276 height 73
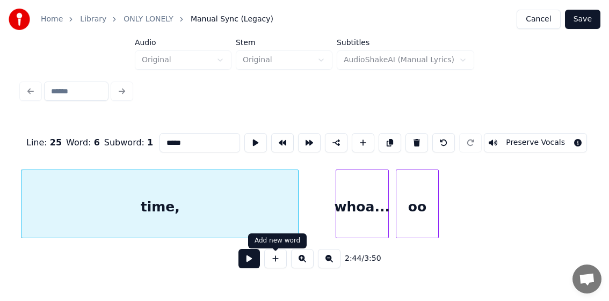
type input "*****"
click at [243, 264] on button at bounding box center [248, 258] width 21 height 19
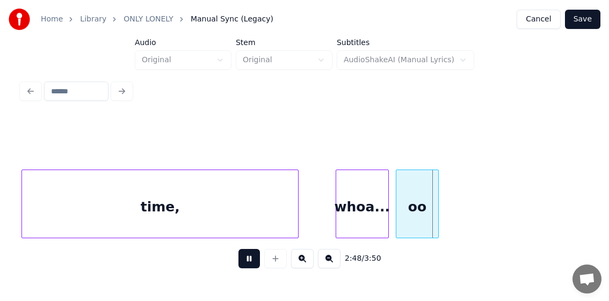
click at [245, 263] on button at bounding box center [248, 258] width 21 height 19
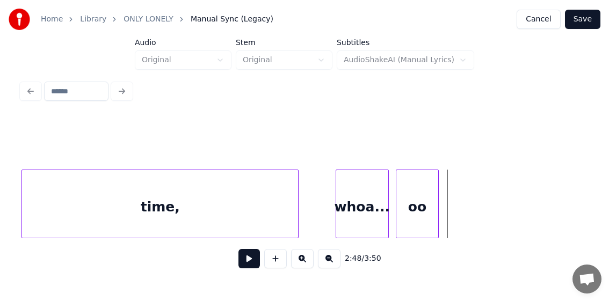
click at [360, 195] on div "whoa..." at bounding box center [362, 206] width 52 height 73
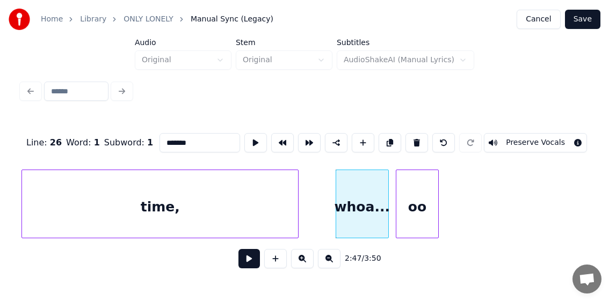
click at [250, 264] on button at bounding box center [248, 258] width 21 height 19
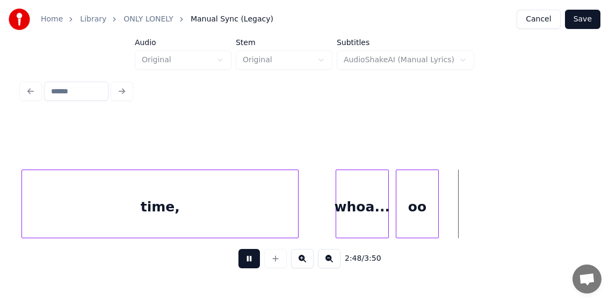
click at [250, 264] on button at bounding box center [248, 258] width 21 height 19
click at [274, 266] on button at bounding box center [275, 258] width 23 height 19
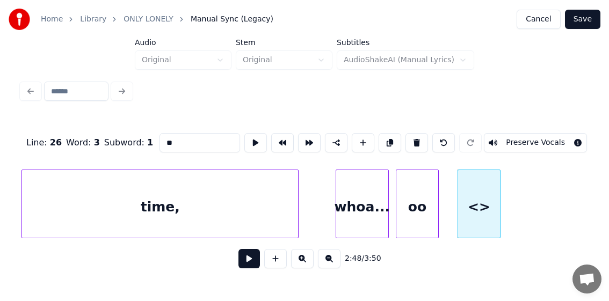
drag, startPoint x: 175, startPoint y: 138, endPoint x: 137, endPoint y: 137, distance: 38.1
click at [137, 137] on div "Line : 26 Word : 3 Subword : 1 ** Preserve Vocals" at bounding box center [304, 143] width 566 height 54
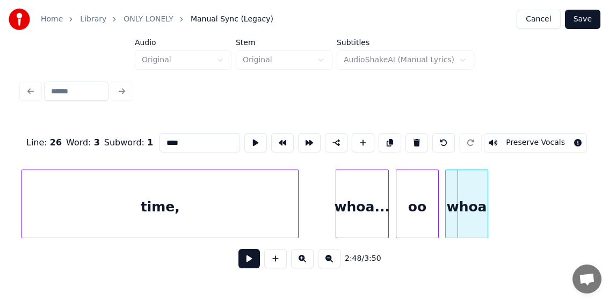
click at [468, 211] on div "whoa" at bounding box center [467, 206] width 42 height 73
click at [218, 204] on div "time," at bounding box center [160, 206] width 276 height 73
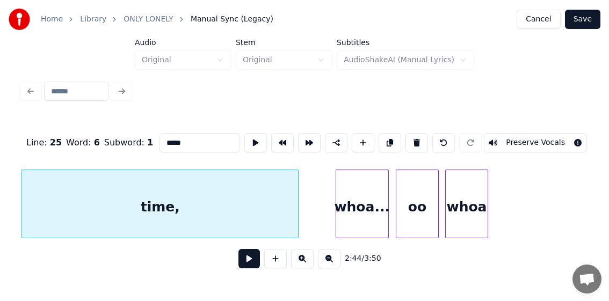
type input "*****"
click at [241, 261] on button at bounding box center [248, 258] width 21 height 19
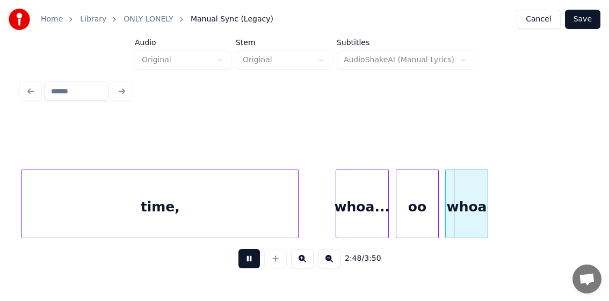
click at [247, 262] on button at bounding box center [248, 258] width 21 height 19
click at [348, 191] on div "whoa..." at bounding box center [362, 206] width 52 height 73
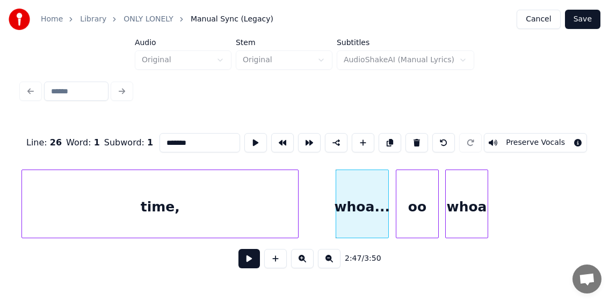
click at [242, 262] on button at bounding box center [248, 258] width 21 height 19
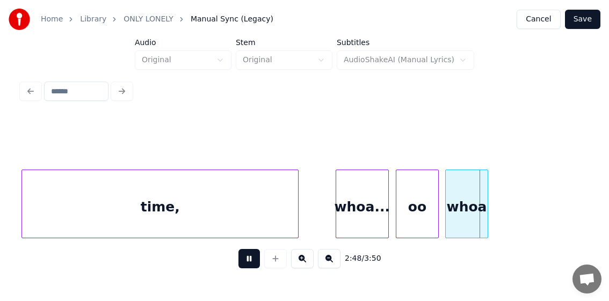
click at [242, 262] on button at bounding box center [248, 258] width 21 height 19
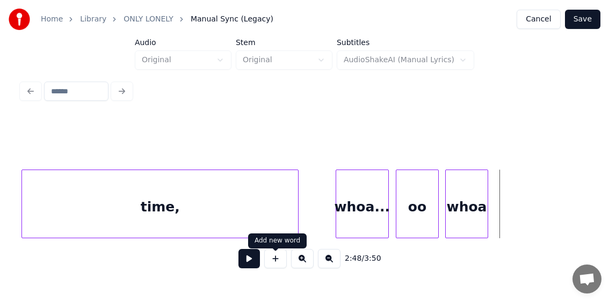
click at [271, 262] on button at bounding box center [275, 258] width 23 height 19
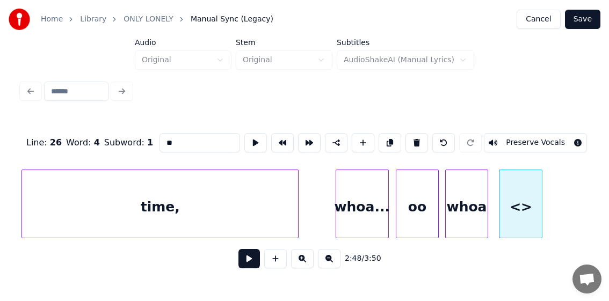
drag, startPoint x: 178, startPoint y: 137, endPoint x: 144, endPoint y: 141, distance: 34.0
click at [144, 141] on div "Line : 26 Word : 4 Subword : 1 ** Preserve Vocals" at bounding box center [304, 143] width 566 height 54
click at [183, 201] on div "time," at bounding box center [160, 206] width 276 height 73
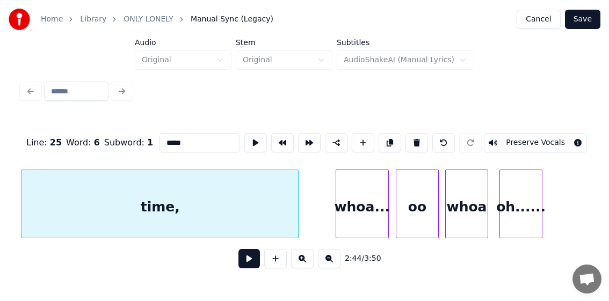
type input "*****"
click at [251, 262] on button at bounding box center [248, 258] width 21 height 19
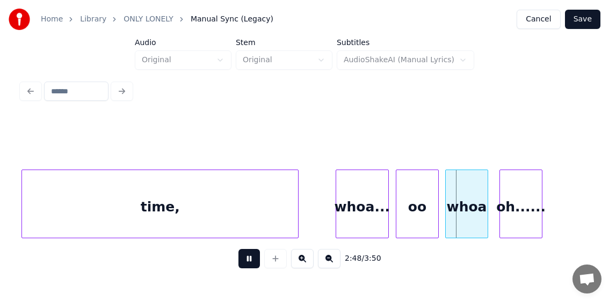
click at [246, 258] on button at bounding box center [248, 258] width 21 height 19
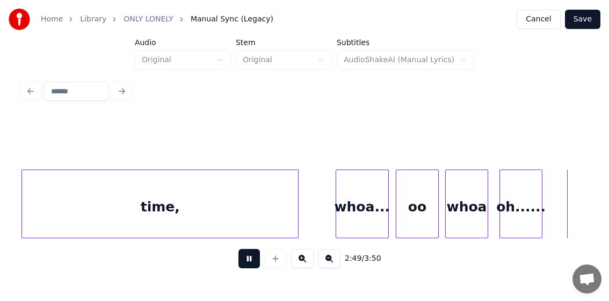
click at [246, 258] on button at bounding box center [248, 258] width 21 height 19
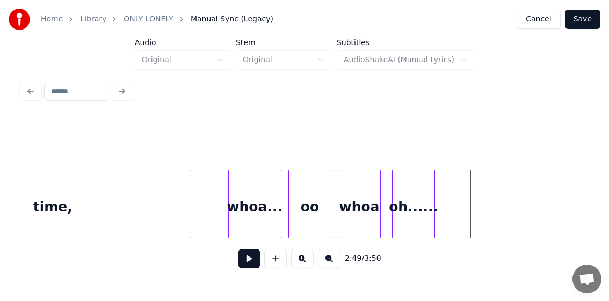
scroll to position [0, 17795]
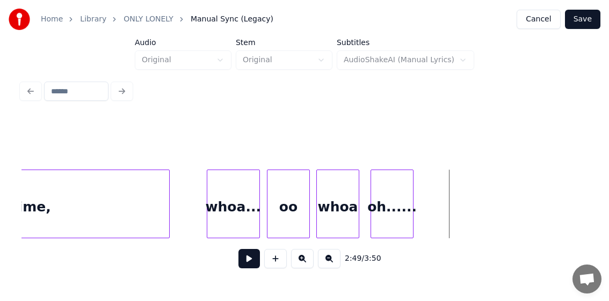
click at [388, 212] on div "oh......" at bounding box center [392, 206] width 42 height 73
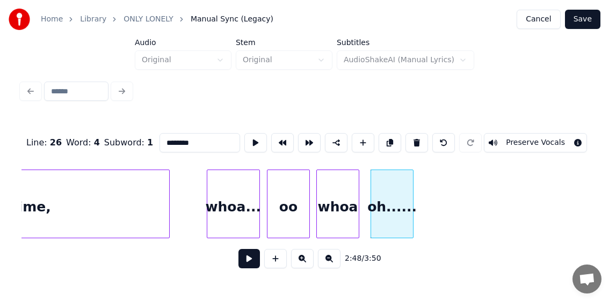
click at [249, 266] on button at bounding box center [248, 258] width 21 height 19
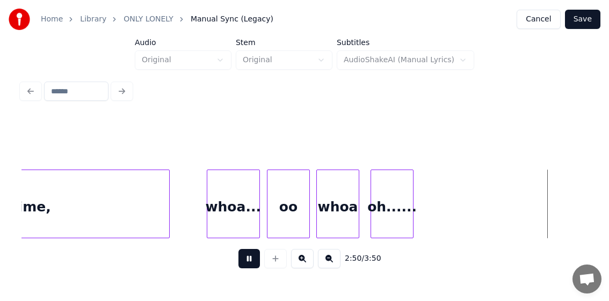
click at [249, 266] on button at bounding box center [248, 258] width 21 height 19
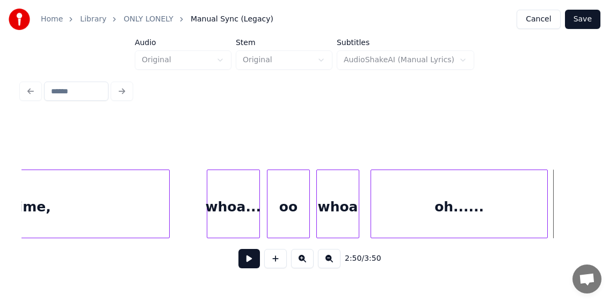
click at [545, 225] on div at bounding box center [545, 204] width 3 height 68
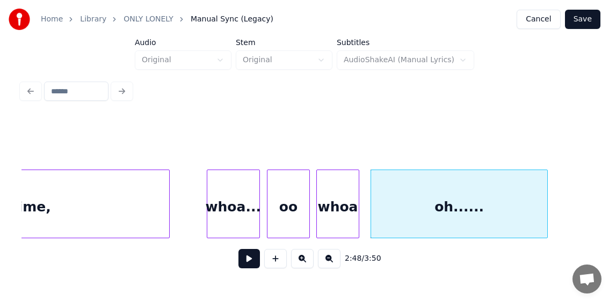
click at [98, 206] on div "time," at bounding box center [31, 206] width 276 height 73
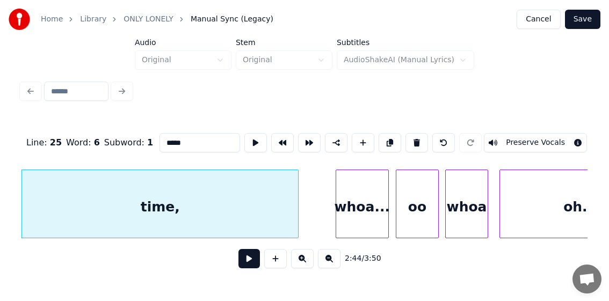
click at [242, 261] on button at bounding box center [248, 258] width 21 height 19
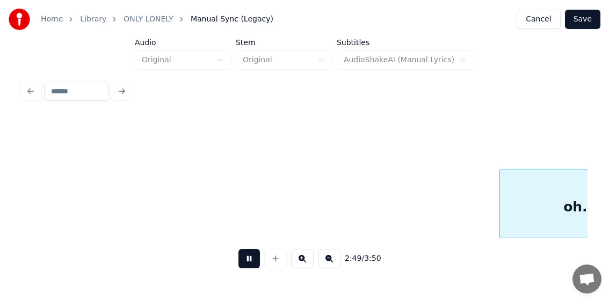
scroll to position [0, 18234]
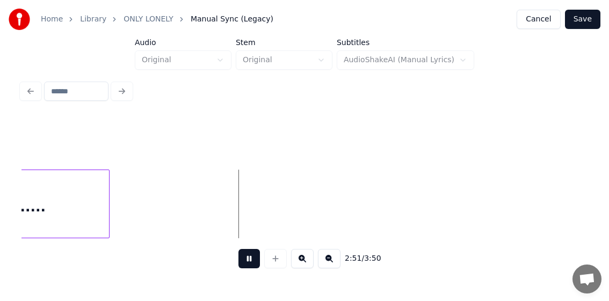
click at [244, 259] on button at bounding box center [248, 258] width 21 height 19
click at [274, 262] on button at bounding box center [275, 258] width 23 height 19
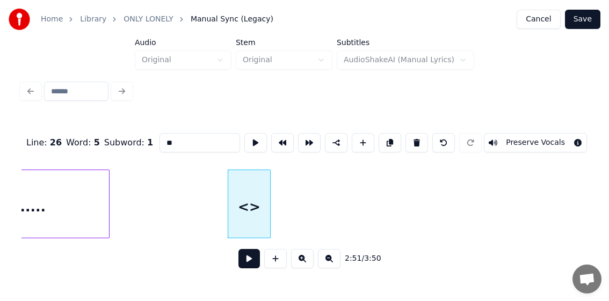
drag, startPoint x: 181, startPoint y: 136, endPoint x: 131, endPoint y: 140, distance: 50.1
click at [131, 140] on div "Line : 26 Word : 5 Subword : 1 ** Preserve Vocals" at bounding box center [304, 143] width 566 height 54
click at [247, 204] on div "whoa....." at bounding box center [249, 206] width 42 height 73
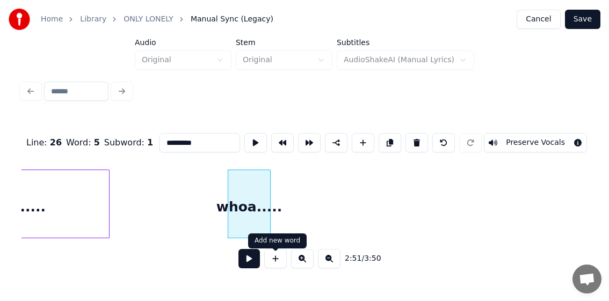
type input "*********"
click at [245, 263] on button at bounding box center [248, 258] width 21 height 19
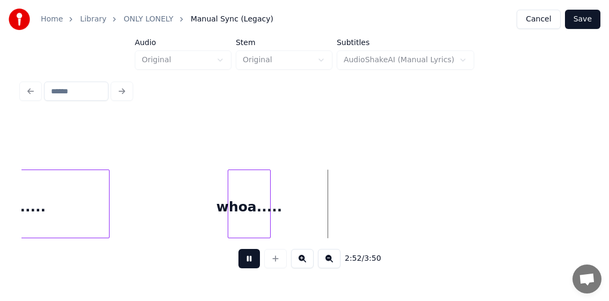
click at [245, 263] on button at bounding box center [248, 258] width 21 height 19
click at [276, 200] on div at bounding box center [275, 204] width 3 height 68
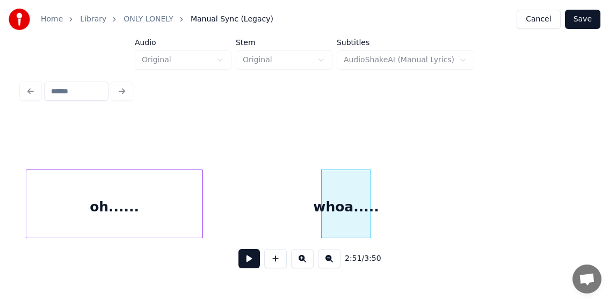
scroll to position [0, 18407]
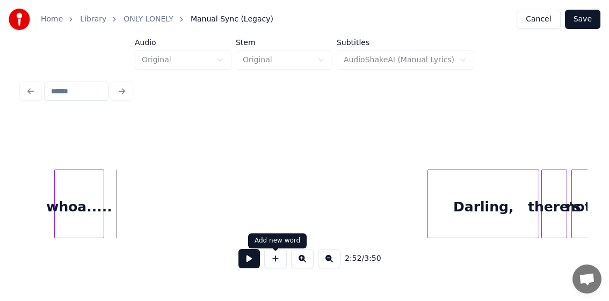
click at [273, 260] on button at bounding box center [275, 258] width 23 height 19
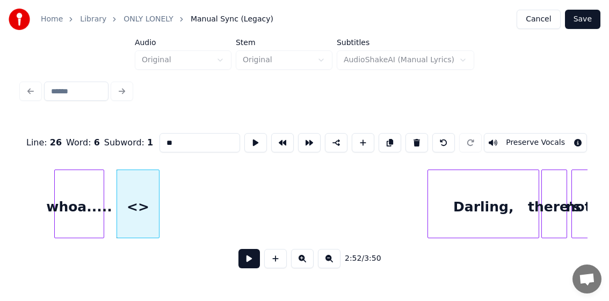
drag, startPoint x: 179, startPoint y: 139, endPoint x: 160, endPoint y: 133, distance: 19.7
click at [160, 133] on input "**" at bounding box center [200, 142] width 81 height 19
type input "**"
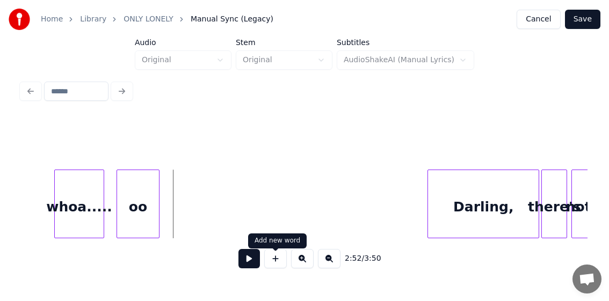
click at [276, 260] on button at bounding box center [275, 258] width 23 height 19
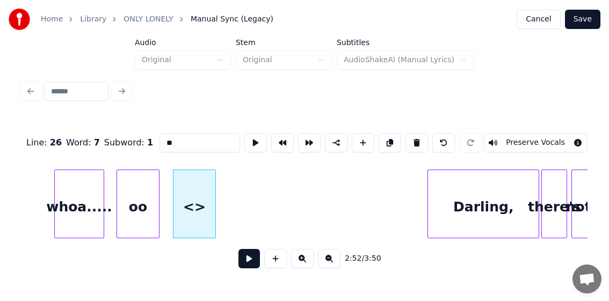
drag, startPoint x: 172, startPoint y: 140, endPoint x: 143, endPoint y: 139, distance: 28.5
click at [143, 139] on div "Line : 26 Word : 7 Subword : 1 ** Preserve Vocals" at bounding box center [304, 143] width 566 height 54
type input "****"
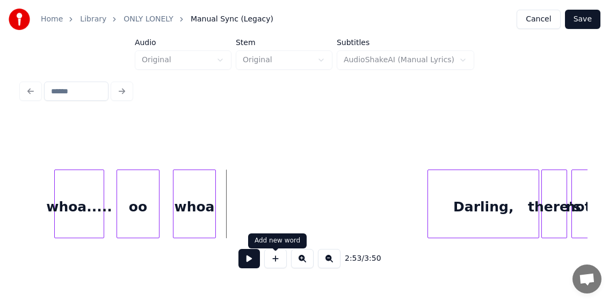
click at [276, 260] on button at bounding box center [275, 258] width 23 height 19
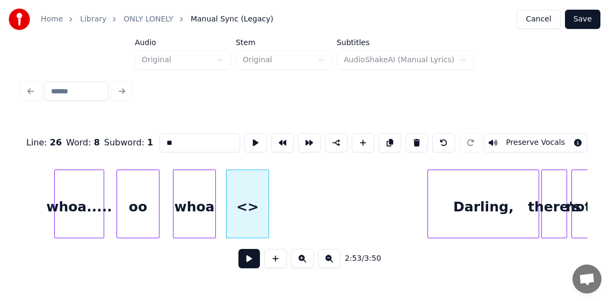
drag, startPoint x: 183, startPoint y: 135, endPoint x: 131, endPoint y: 136, distance: 52.1
click at [131, 136] on div "Line : 26 Word : 8 Subword : 1 ** Preserve Vocals" at bounding box center [304, 143] width 566 height 54
click at [68, 202] on div "whoa....." at bounding box center [79, 206] width 49 height 73
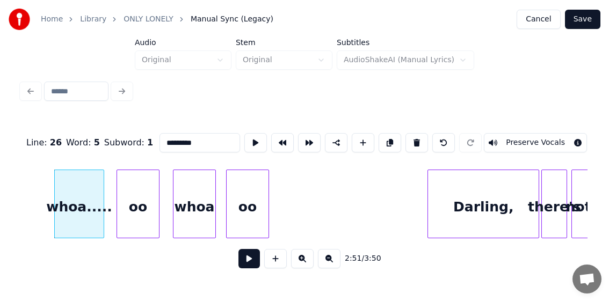
type input "*********"
click at [245, 261] on button at bounding box center [248, 258] width 21 height 19
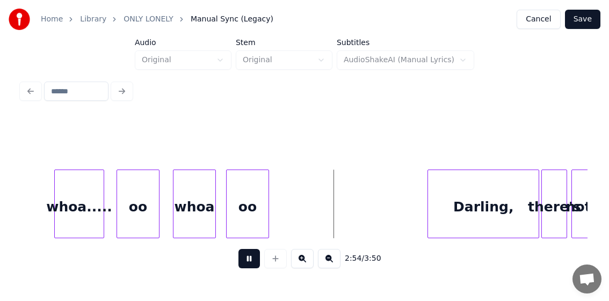
click at [248, 260] on button at bounding box center [248, 258] width 21 height 19
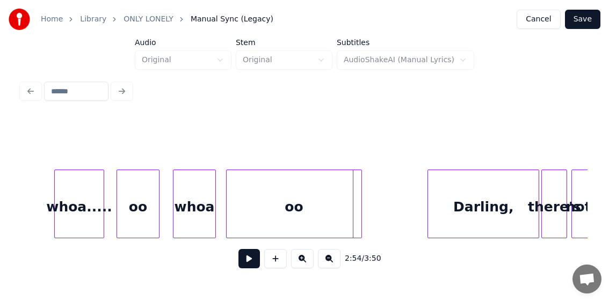
click at [358, 224] on div at bounding box center [359, 204] width 3 height 68
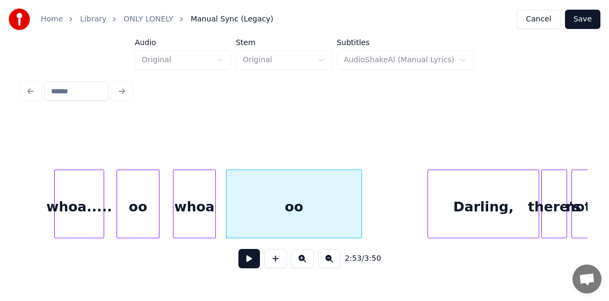
click at [251, 258] on button at bounding box center [248, 258] width 21 height 19
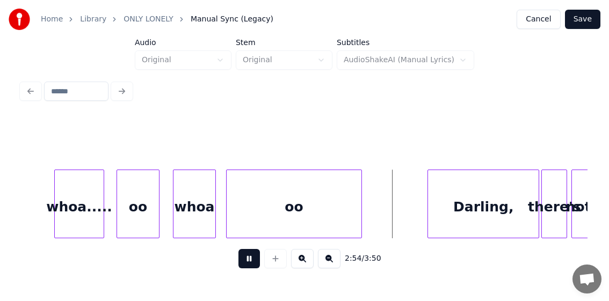
click at [249, 260] on button at bounding box center [248, 258] width 21 height 19
click at [420, 228] on div at bounding box center [420, 204] width 3 height 68
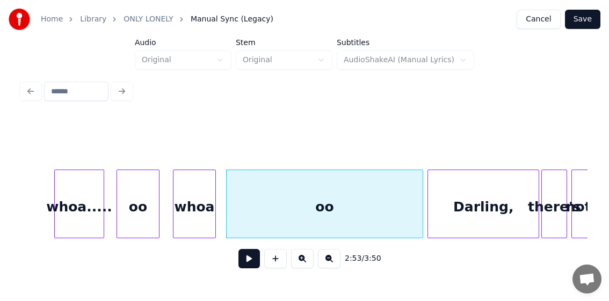
click at [272, 204] on div "oo" at bounding box center [325, 206] width 196 height 73
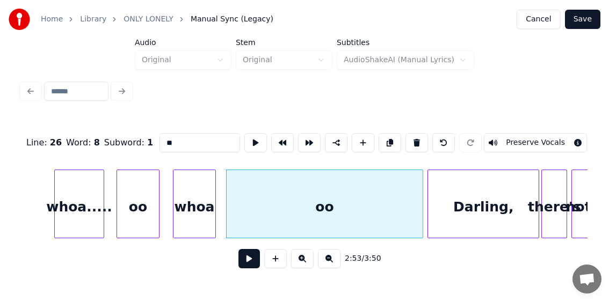
click at [173, 136] on input "**" at bounding box center [200, 142] width 81 height 19
click at [74, 206] on div "whoa....." at bounding box center [79, 206] width 49 height 73
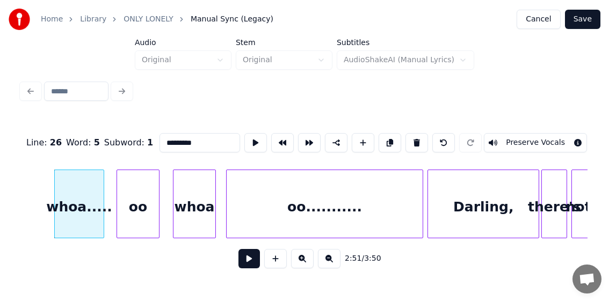
type input "*********"
click at [247, 267] on button at bounding box center [248, 258] width 21 height 19
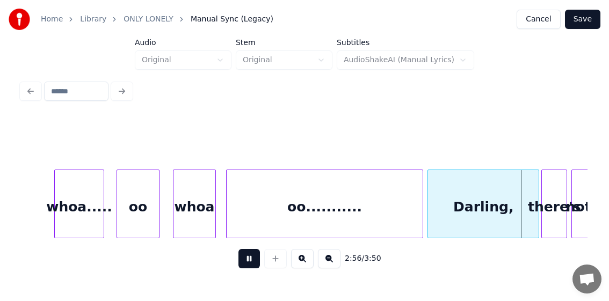
click at [247, 256] on button at bounding box center [248, 258] width 21 height 19
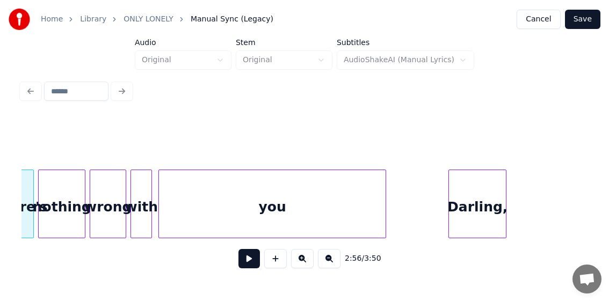
scroll to position [0, 18820]
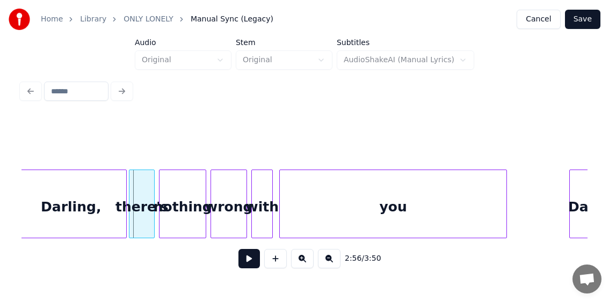
click at [244, 260] on button at bounding box center [248, 258] width 21 height 19
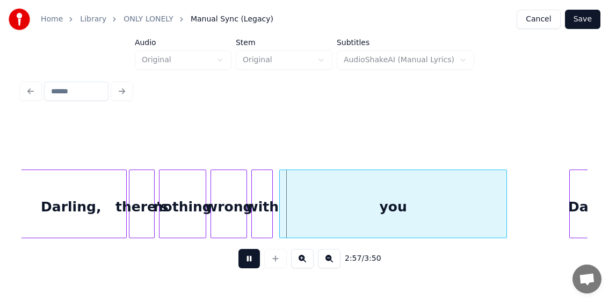
click at [249, 261] on button at bounding box center [248, 258] width 21 height 19
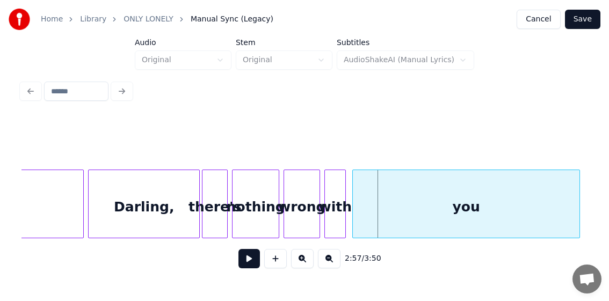
scroll to position [0, 18577]
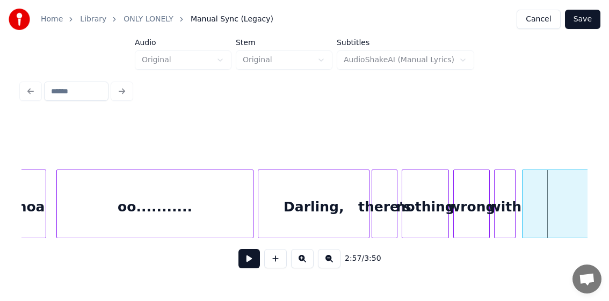
click at [185, 212] on div "oo..........." at bounding box center [155, 206] width 196 height 73
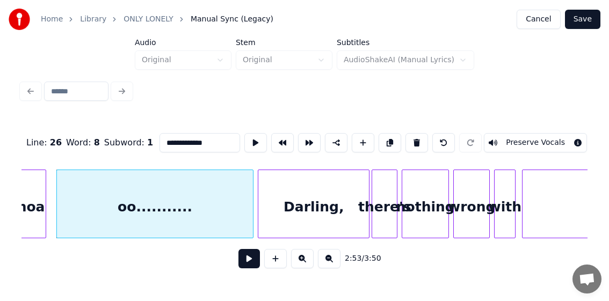
click at [244, 257] on button at bounding box center [248, 258] width 21 height 19
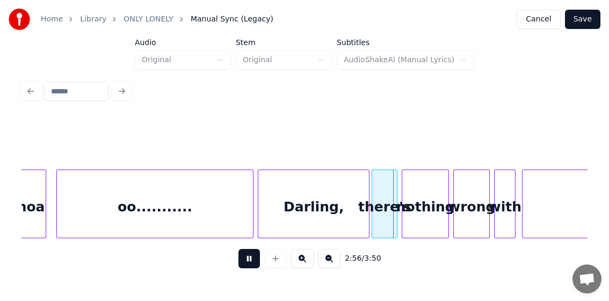
click at [248, 263] on button at bounding box center [248, 258] width 21 height 19
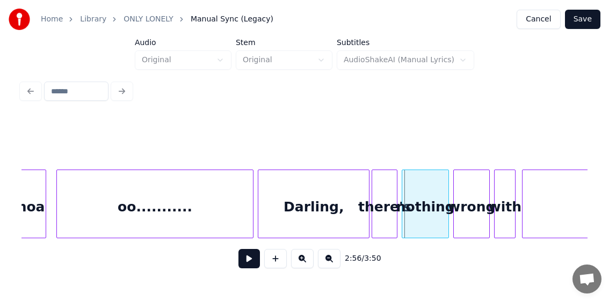
click at [299, 194] on div "Darling," at bounding box center [313, 206] width 111 height 73
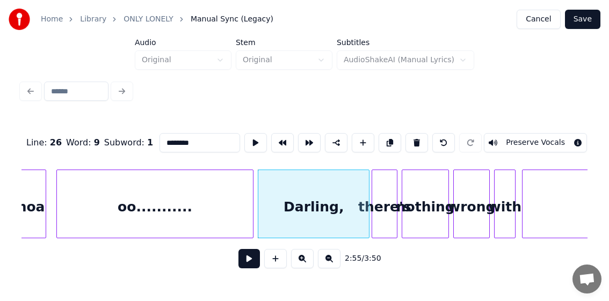
click at [243, 260] on button at bounding box center [248, 258] width 21 height 19
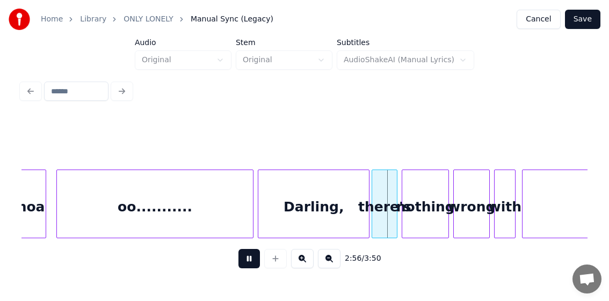
click at [243, 260] on button at bounding box center [248, 258] width 21 height 19
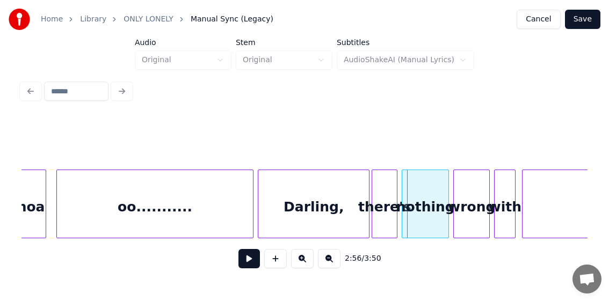
click at [312, 207] on div "Darling," at bounding box center [313, 206] width 111 height 73
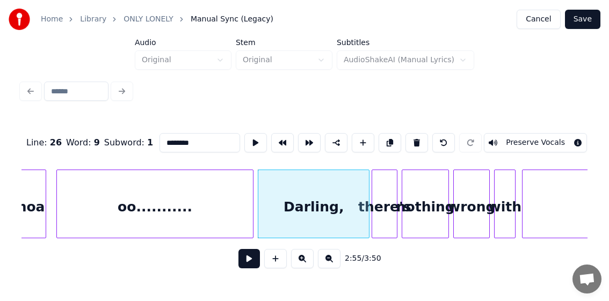
drag, startPoint x: 198, startPoint y: 137, endPoint x: 107, endPoint y: 135, distance: 91.3
click at [107, 135] on div "Line : 26 Word : 9 Subword : 1 ******** Preserve Vocals" at bounding box center [304, 143] width 566 height 54
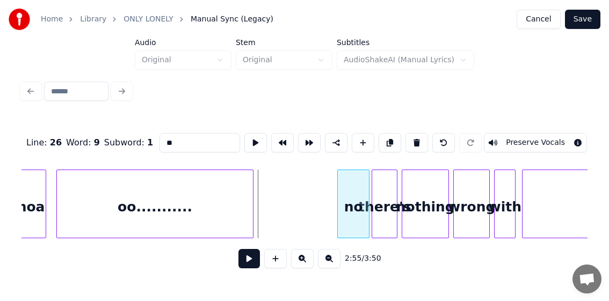
click at [339, 222] on div at bounding box center [339, 204] width 3 height 68
click at [163, 200] on div "oo..........." at bounding box center [155, 206] width 196 height 73
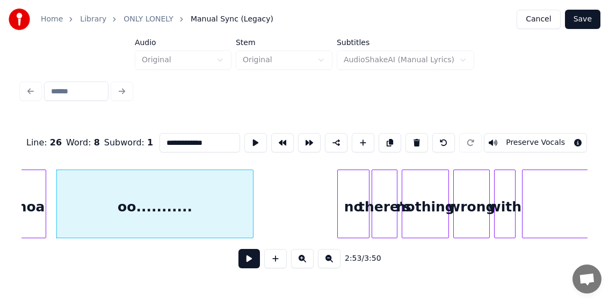
type input "**********"
click at [244, 266] on button at bounding box center [248, 258] width 21 height 19
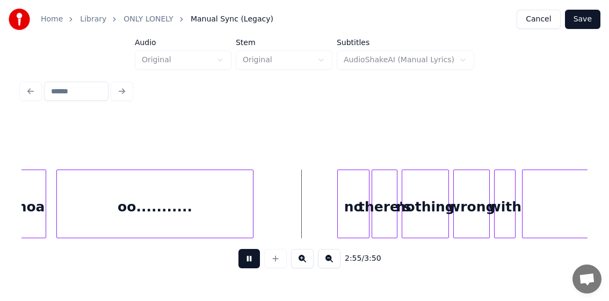
click at [250, 260] on button at bounding box center [248, 258] width 21 height 19
click at [288, 222] on div at bounding box center [287, 204] width 3 height 68
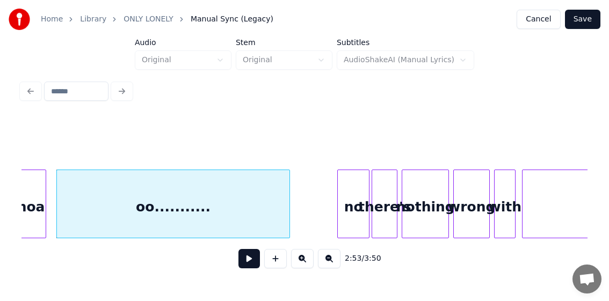
click at [250, 263] on button at bounding box center [248, 258] width 21 height 19
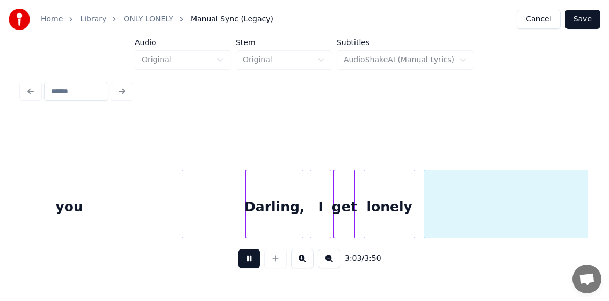
scroll to position [0, 19710]
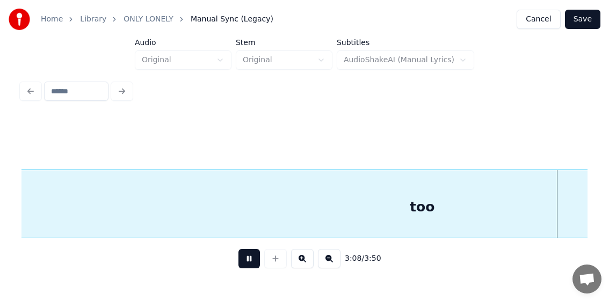
click at [245, 263] on button at bounding box center [248, 258] width 21 height 19
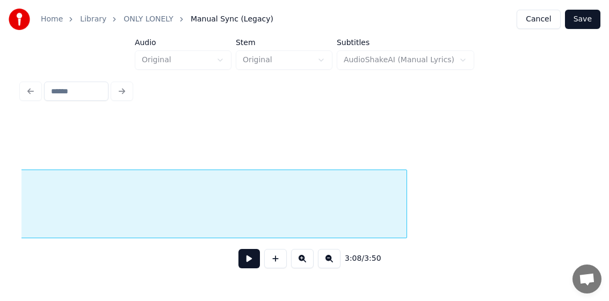
scroll to position [0, 20355]
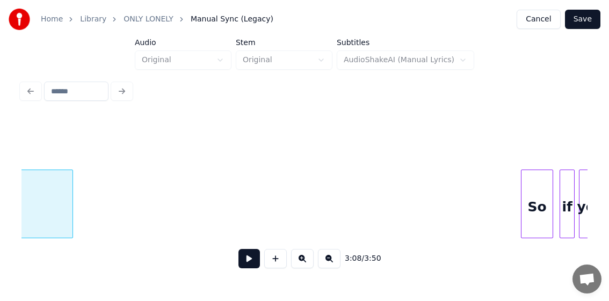
click at [73, 214] on div at bounding box center [70, 204] width 3 height 68
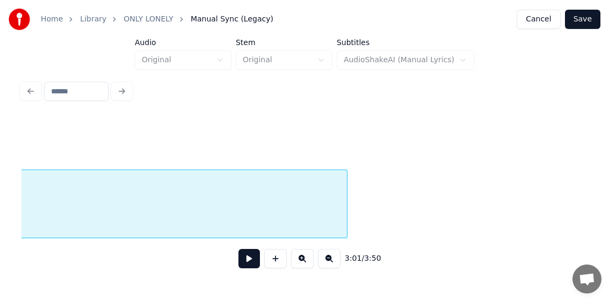
scroll to position [0, 20032]
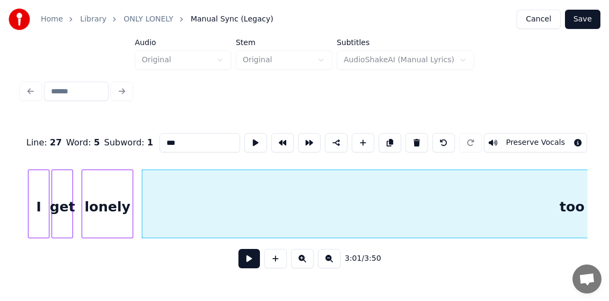
scroll to position [0, 19305]
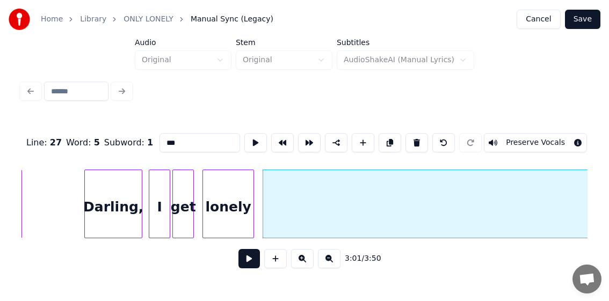
click at [115, 208] on div "Darling," at bounding box center [113, 206] width 57 height 73
type input "********"
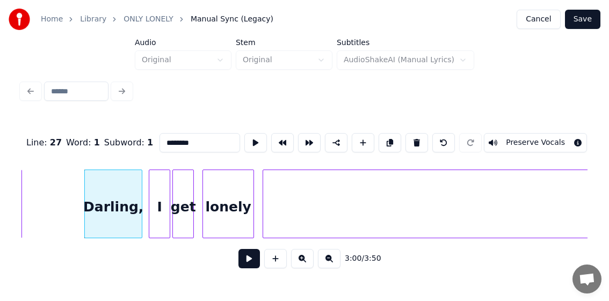
click at [247, 261] on button at bounding box center [248, 258] width 21 height 19
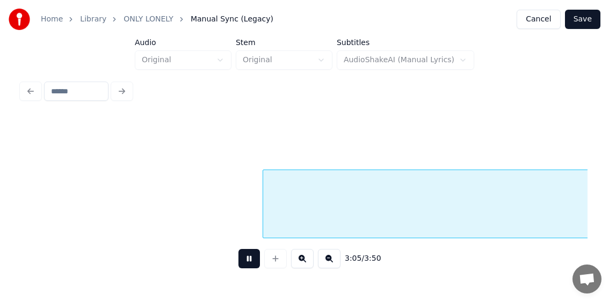
scroll to position [0, 19871]
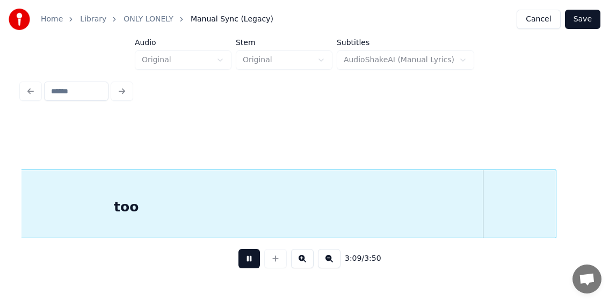
click at [245, 260] on button at bounding box center [248, 258] width 21 height 19
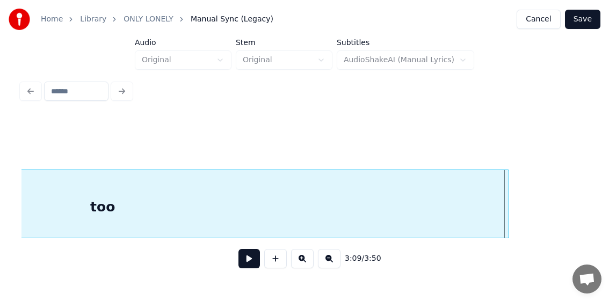
click at [508, 223] on div at bounding box center [506, 204] width 3 height 68
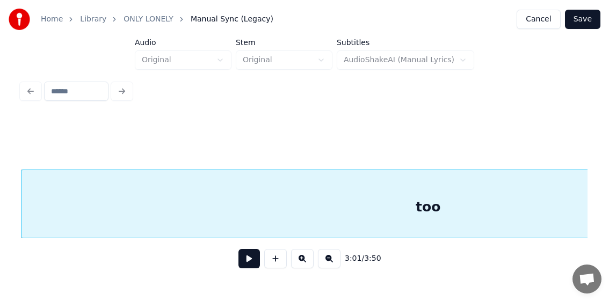
click at [246, 260] on button at bounding box center [248, 258] width 21 height 19
click at [248, 260] on button at bounding box center [248, 258] width 21 height 19
click at [450, 207] on div "too" at bounding box center [428, 206] width 812 height 73
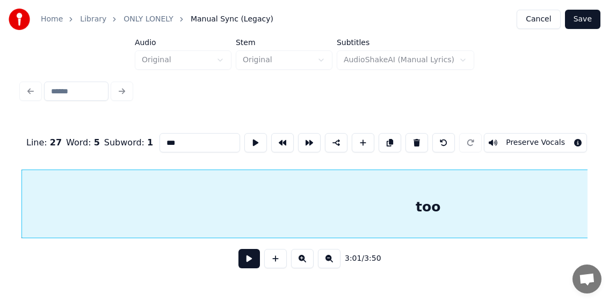
click at [178, 134] on input "***" at bounding box center [200, 142] width 81 height 19
type input "**********"
click at [249, 262] on button at bounding box center [248, 258] width 21 height 19
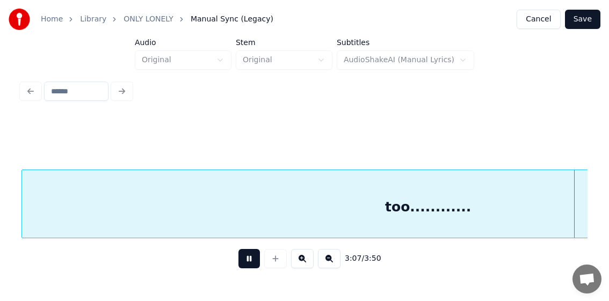
scroll to position [0, 20112]
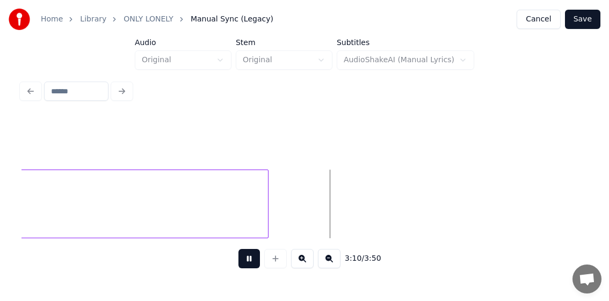
click at [250, 262] on button at bounding box center [248, 258] width 21 height 19
click at [247, 263] on button at bounding box center [248, 258] width 21 height 19
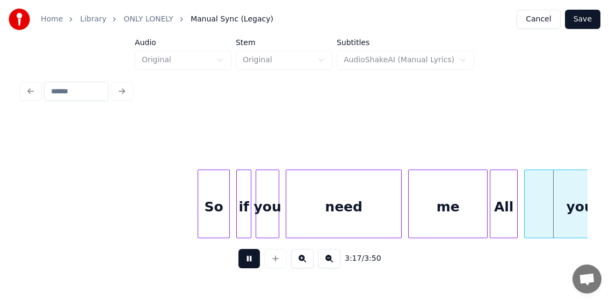
click at [247, 263] on button at bounding box center [248, 258] width 21 height 19
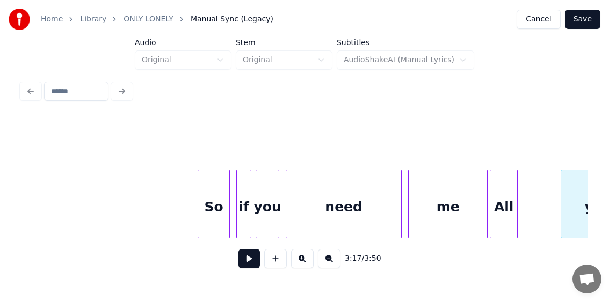
click at [562, 219] on div at bounding box center [562, 204] width 3 height 68
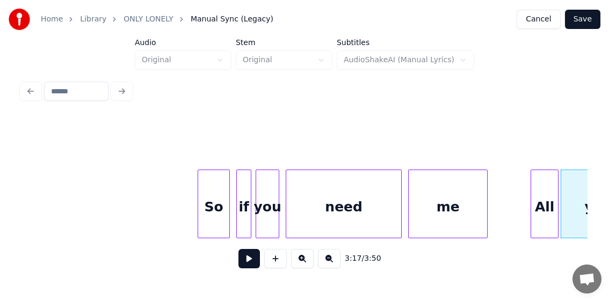
click at [549, 228] on div "All" at bounding box center [544, 206] width 27 height 73
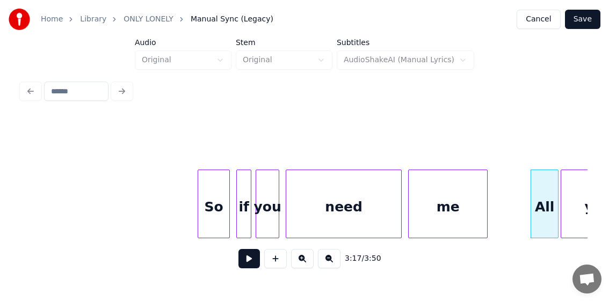
click at [213, 207] on div "So" at bounding box center [213, 206] width 31 height 73
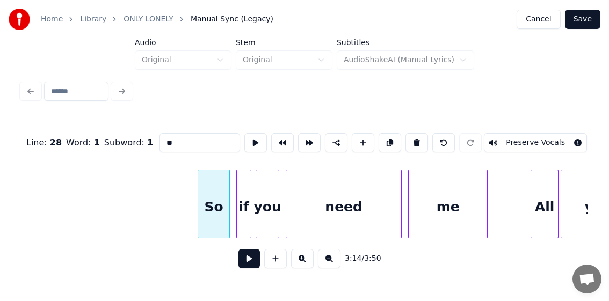
click at [244, 262] on button at bounding box center [248, 258] width 21 height 19
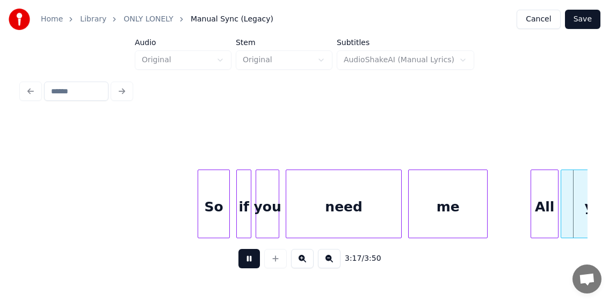
click at [250, 262] on button at bounding box center [248, 258] width 21 height 19
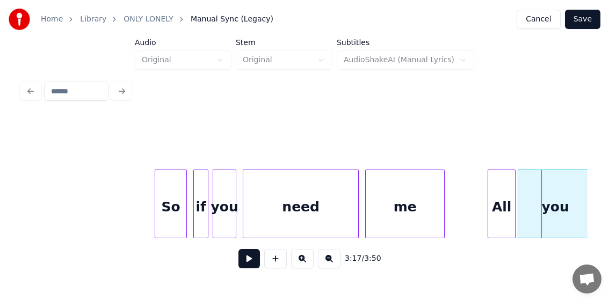
scroll to position [0, 20786]
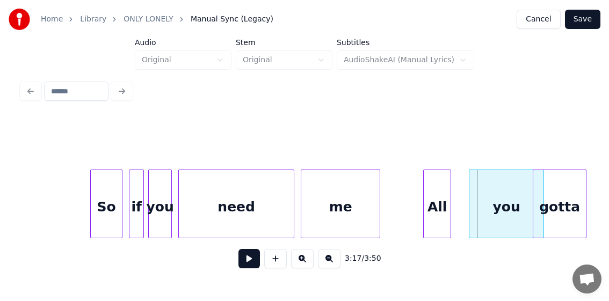
click at [473, 204] on div "you" at bounding box center [506, 206] width 74 height 73
click at [467, 208] on div at bounding box center [466, 204] width 3 height 68
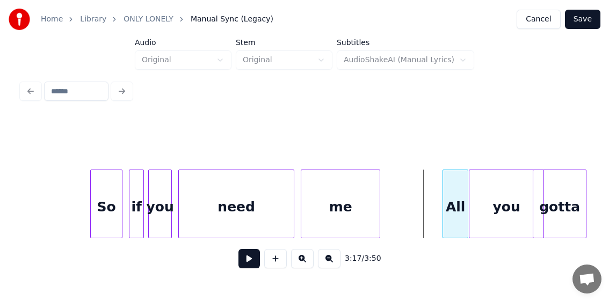
click at [444, 218] on div at bounding box center [444, 204] width 3 height 68
click at [105, 211] on div "So" at bounding box center [106, 206] width 31 height 73
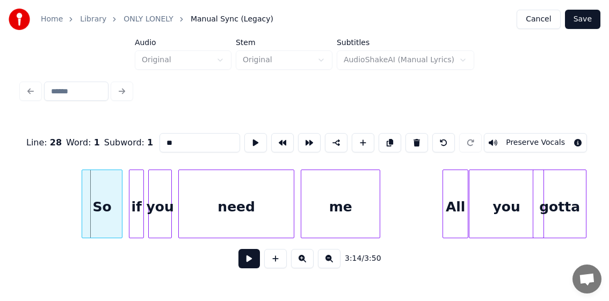
click at [83, 207] on div at bounding box center [83, 204] width 3 height 68
click at [244, 264] on button at bounding box center [248, 258] width 21 height 19
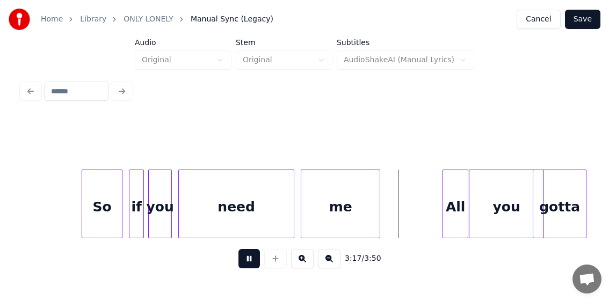
click at [246, 262] on button at bounding box center [248, 258] width 21 height 19
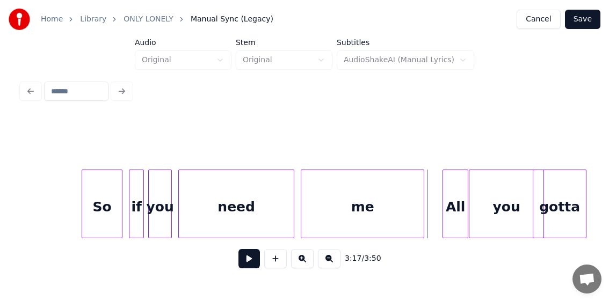
click at [422, 226] on div at bounding box center [422, 204] width 3 height 68
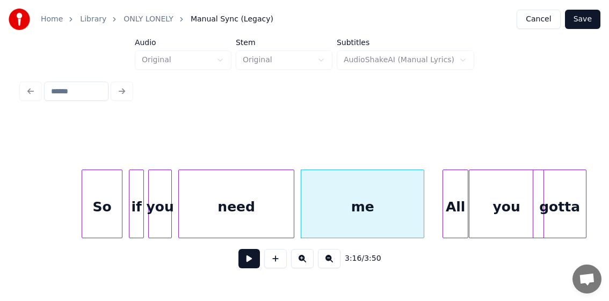
click at [251, 258] on button at bounding box center [248, 258] width 21 height 19
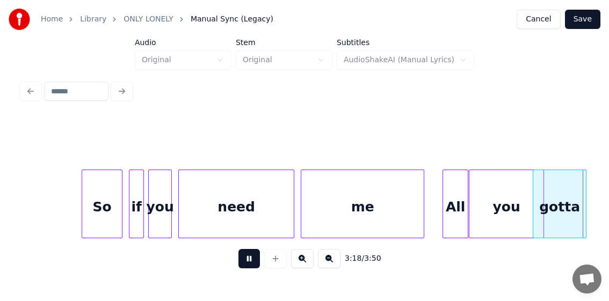
scroll to position [0, 21352]
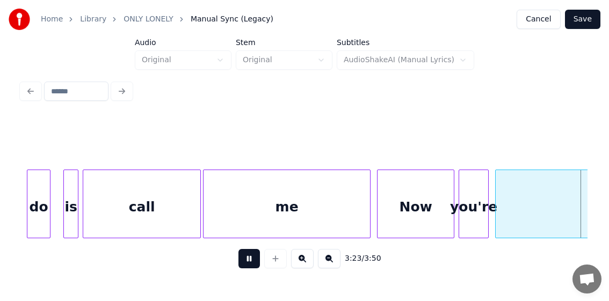
click at [244, 264] on button at bounding box center [248, 258] width 21 height 19
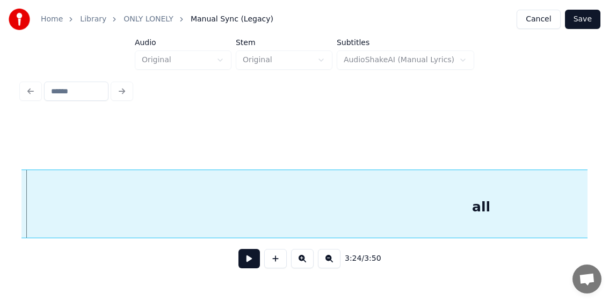
click at [248, 260] on button at bounding box center [248, 258] width 21 height 19
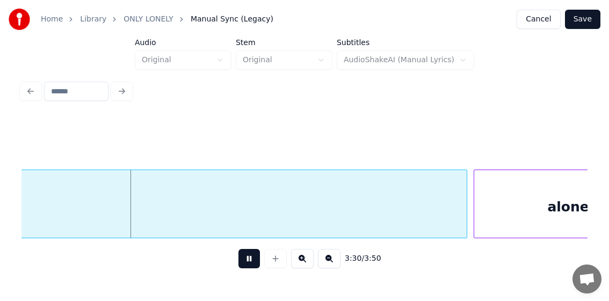
click at [249, 259] on button at bounding box center [248, 258] width 21 height 19
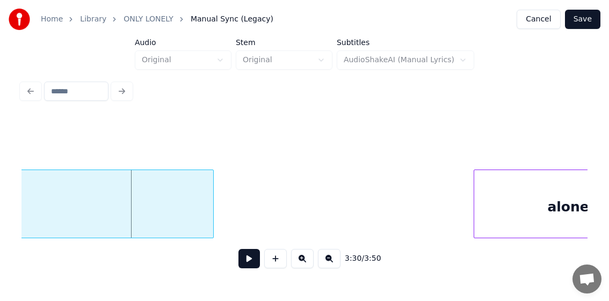
click at [211, 213] on div at bounding box center [211, 204] width 3 height 68
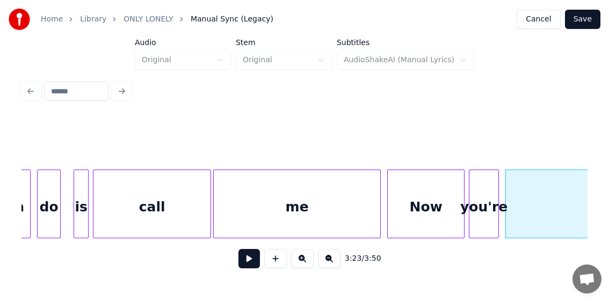
scroll to position [0, 20954]
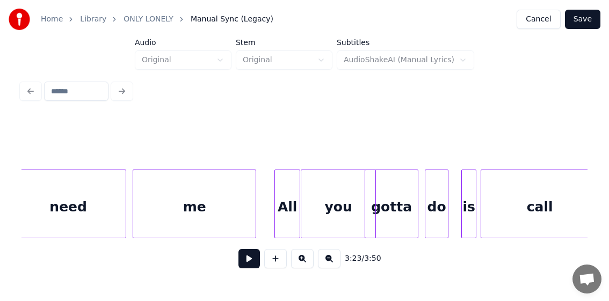
click at [284, 193] on div "All" at bounding box center [287, 206] width 25 height 73
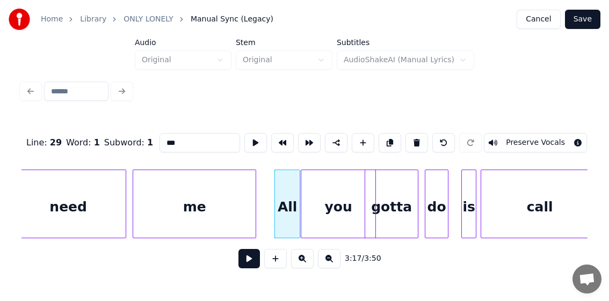
click at [245, 263] on button at bounding box center [248, 258] width 21 height 19
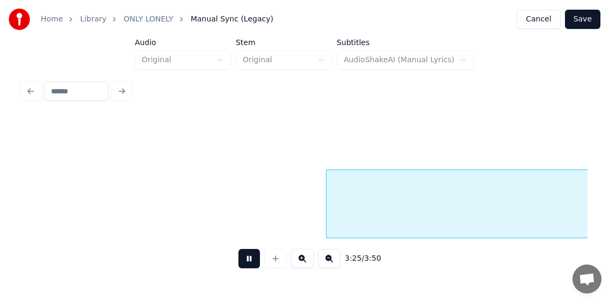
scroll to position [0, 22088]
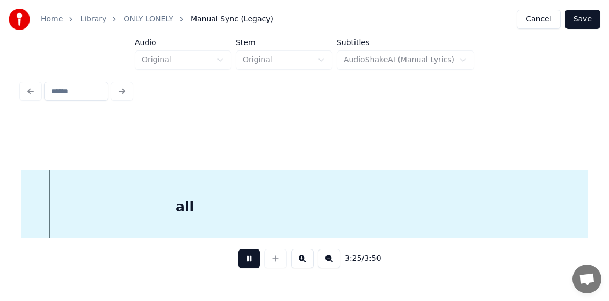
click at [248, 260] on button at bounding box center [248, 258] width 21 height 19
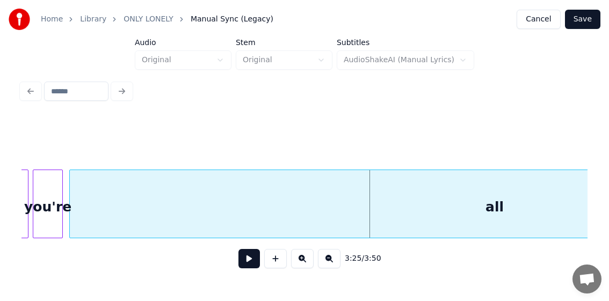
scroll to position [0, 21535]
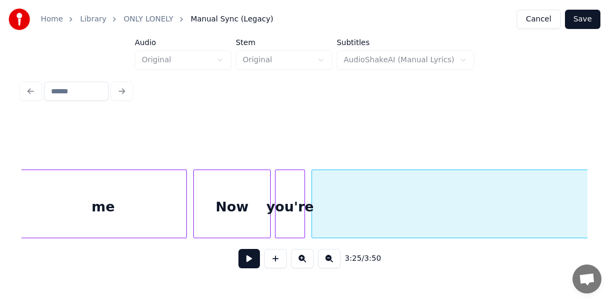
click at [288, 203] on div "you're" at bounding box center [290, 206] width 29 height 73
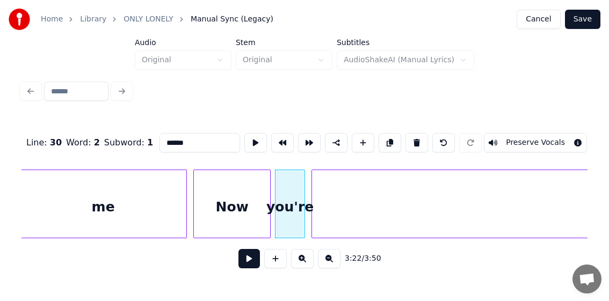
click at [247, 262] on button at bounding box center [248, 258] width 21 height 19
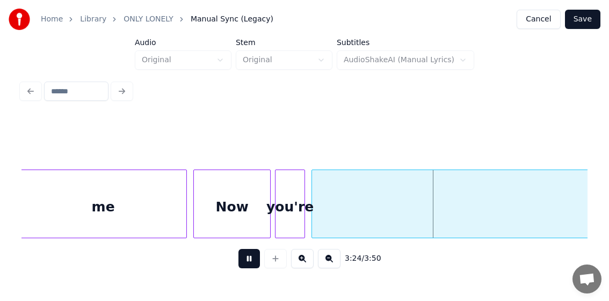
click at [247, 262] on button at bounding box center [248, 258] width 21 height 19
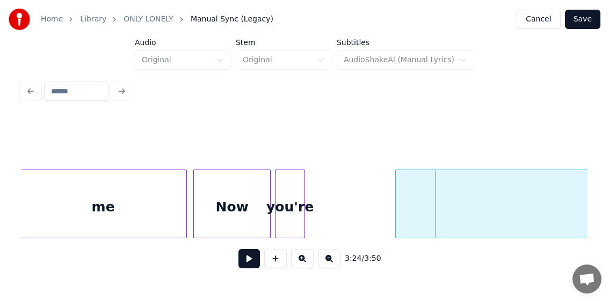
click at [397, 232] on div at bounding box center [397, 204] width 3 height 68
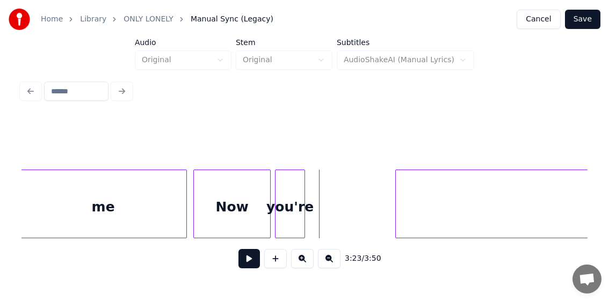
click at [275, 260] on button at bounding box center [275, 258] width 23 height 19
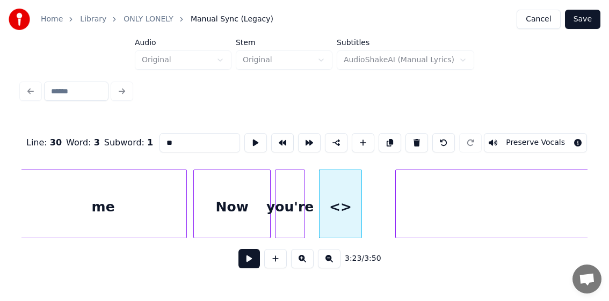
drag, startPoint x: 170, startPoint y: 138, endPoint x: 151, endPoint y: 140, distance: 19.4
click at [151, 140] on div "Line : 30 Word : 3 Subword : 1 ** Preserve Vocals" at bounding box center [304, 143] width 566 height 54
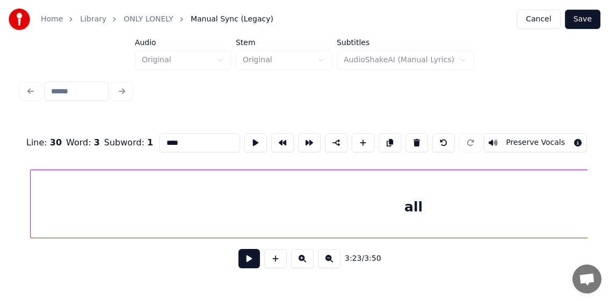
scroll to position [0, 21922]
click at [403, 212] on div "all" at bounding box center [392, 206] width 766 height 73
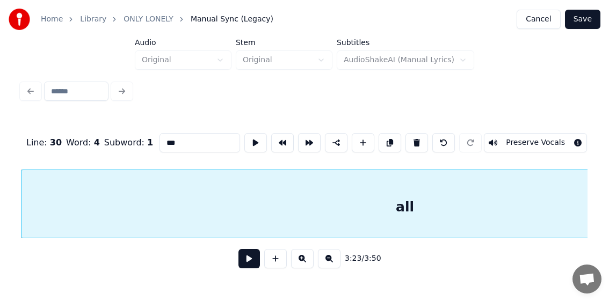
drag, startPoint x: 174, startPoint y: 137, endPoint x: 148, endPoint y: 141, distance: 26.5
click at [148, 141] on div "Line : 30 Word : 4 Subword : 1 *** Preserve Vocals" at bounding box center [304, 143] width 566 height 54
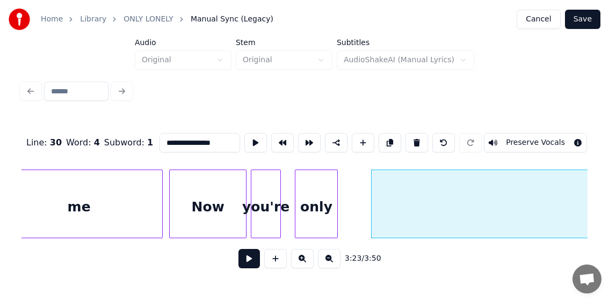
scroll to position [0, 21341]
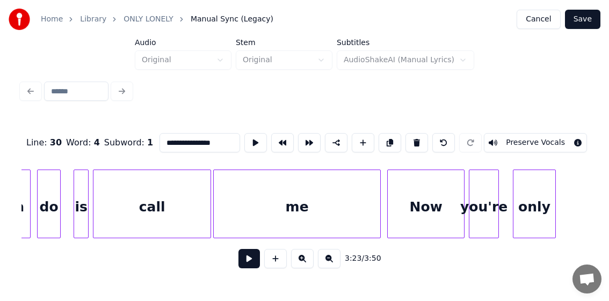
click at [160, 211] on div "call" at bounding box center [151, 206] width 117 height 73
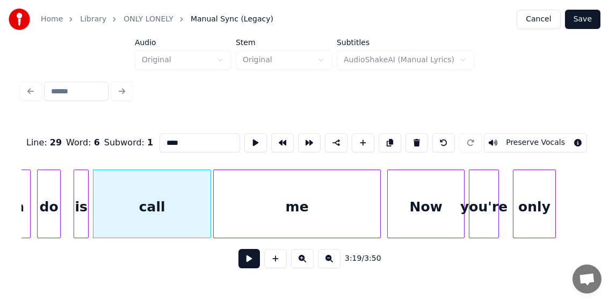
type input "****"
click at [245, 262] on button at bounding box center [248, 258] width 21 height 19
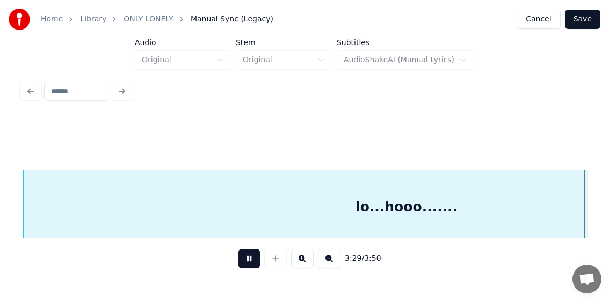
scroll to position [0, 22475]
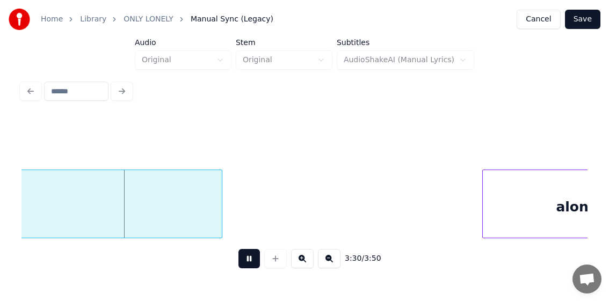
click at [245, 262] on button at bounding box center [248, 258] width 21 height 19
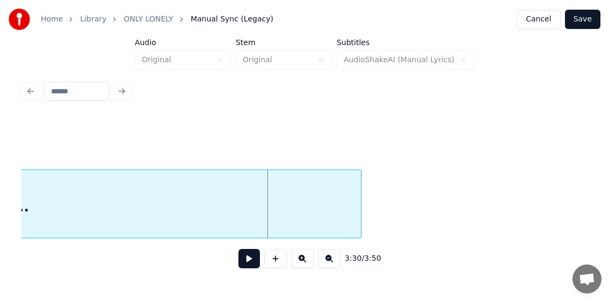
scroll to position [0, 21996]
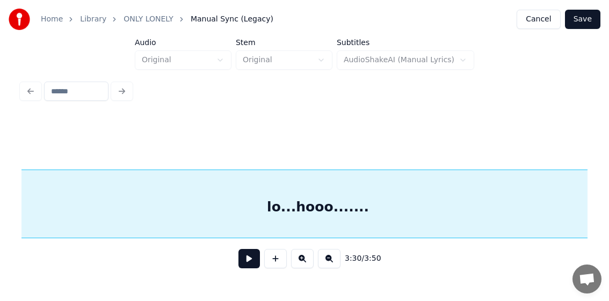
click at [354, 213] on div "lo...hooo......." at bounding box center [318, 206] width 766 height 73
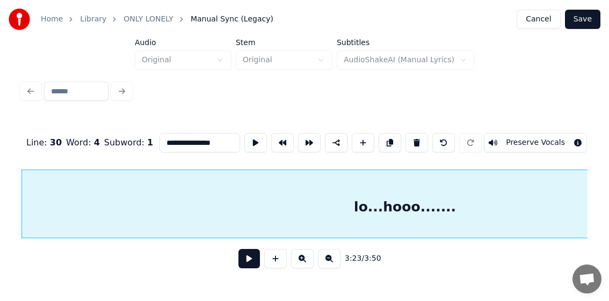
click at [202, 136] on input "**********" at bounding box center [200, 142] width 81 height 19
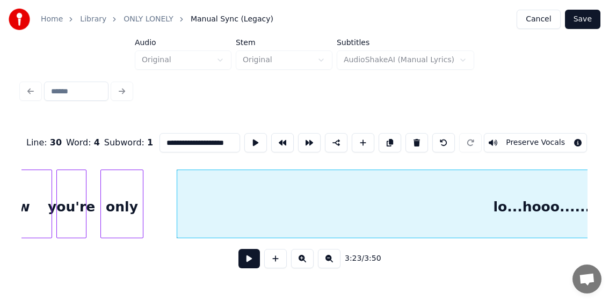
scroll to position [0, 21317]
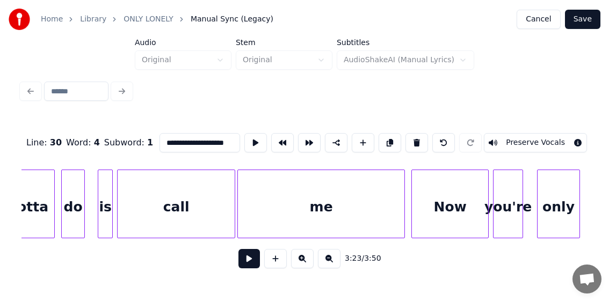
click at [297, 213] on div "me" at bounding box center [321, 206] width 167 height 73
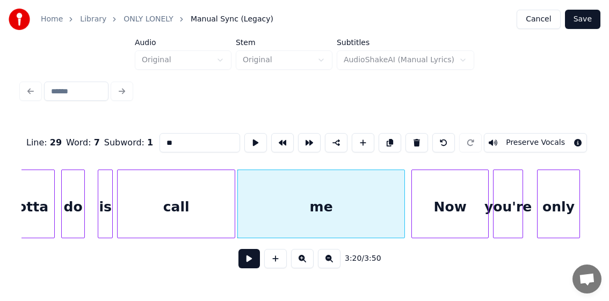
type input "**"
click at [242, 264] on button at bounding box center [248, 258] width 21 height 19
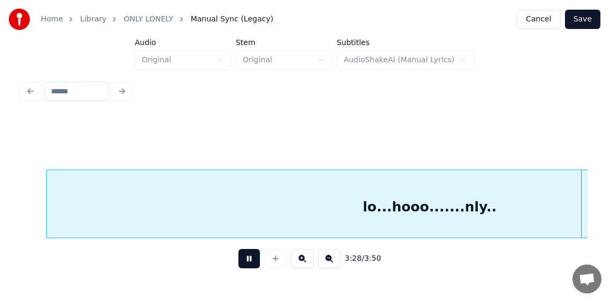
scroll to position [0, 22451]
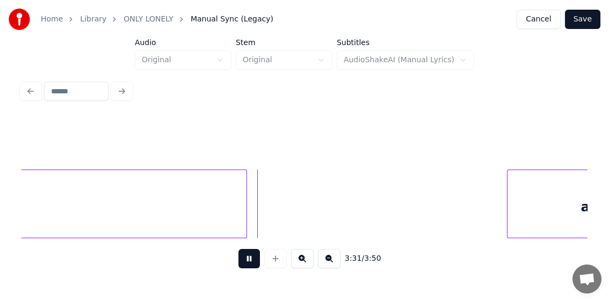
click at [245, 259] on button at bounding box center [248, 258] width 21 height 19
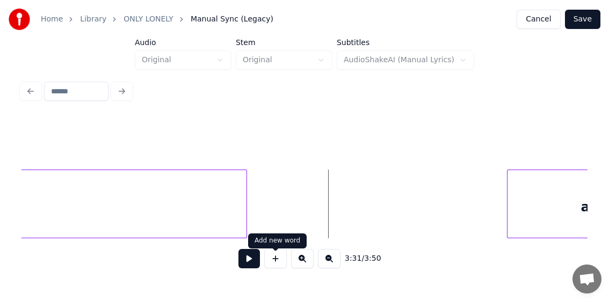
click at [276, 263] on button at bounding box center [275, 258] width 23 height 19
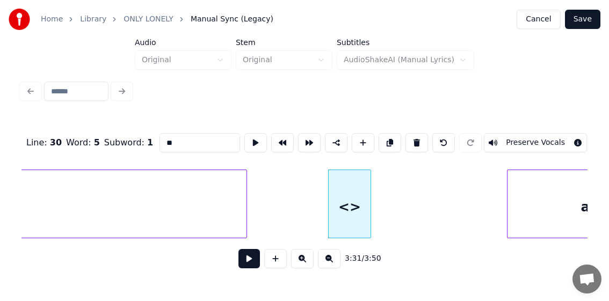
drag, startPoint x: 179, startPoint y: 133, endPoint x: 141, endPoint y: 141, distance: 39.0
click at [141, 141] on div "Line : 30 Word : 5 Subword : 1 ** Preserve Vocals" at bounding box center [304, 143] width 566 height 54
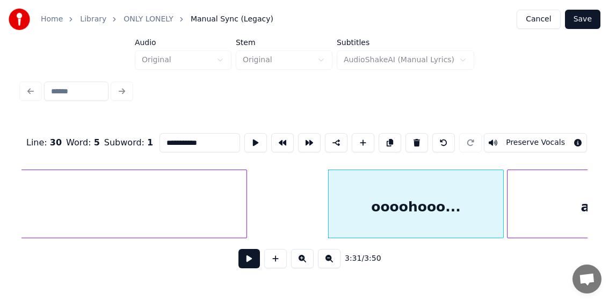
click at [503, 217] on div at bounding box center [501, 204] width 3 height 68
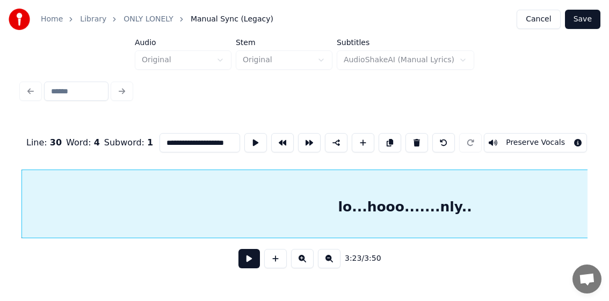
type input "**********"
click at [247, 264] on button at bounding box center [248, 258] width 21 height 19
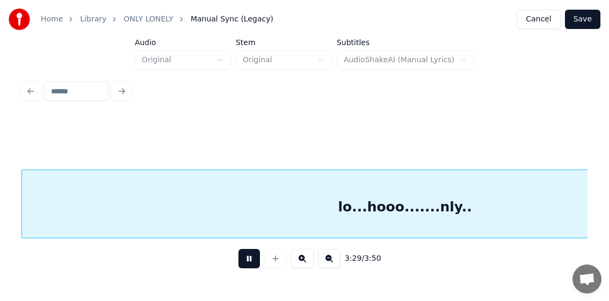
scroll to position [0, 22475]
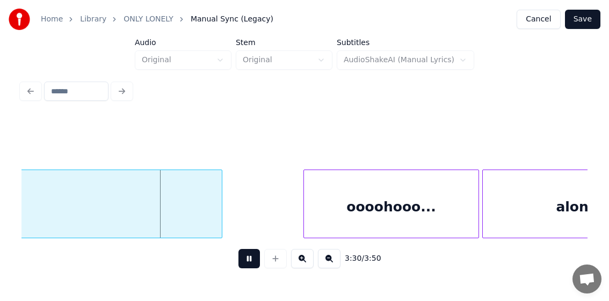
click at [248, 263] on button at bounding box center [248, 258] width 21 height 19
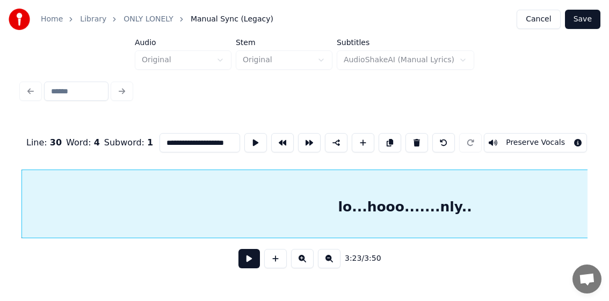
click at [204, 139] on input "**********" at bounding box center [200, 142] width 81 height 19
click at [224, 200] on div "lo...hooo.......nely.." at bounding box center [405, 206] width 766 height 73
type input "**********"
click at [249, 262] on button at bounding box center [248, 258] width 21 height 19
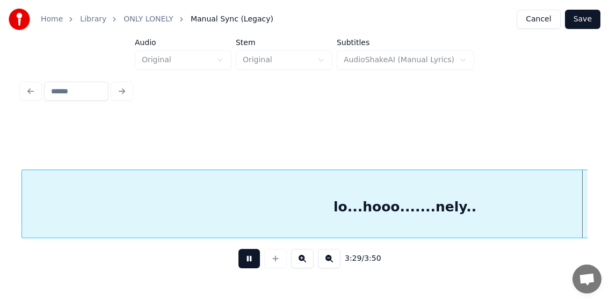
scroll to position [0, 22477]
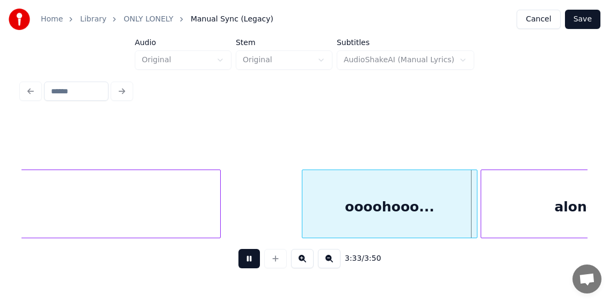
click at [249, 264] on button at bounding box center [248, 258] width 21 height 19
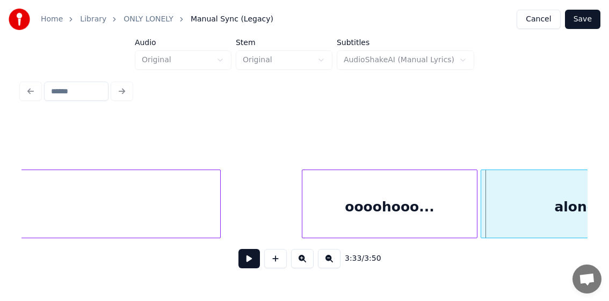
click at [249, 264] on button at bounding box center [248, 258] width 21 height 19
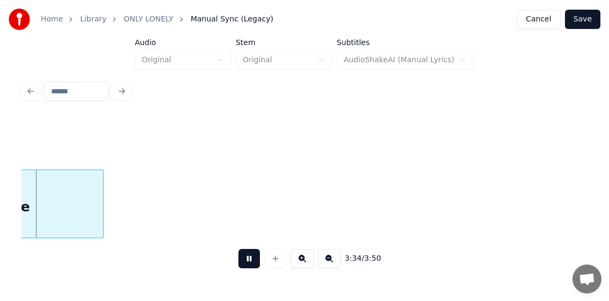
click at [249, 264] on button at bounding box center [248, 258] width 21 height 19
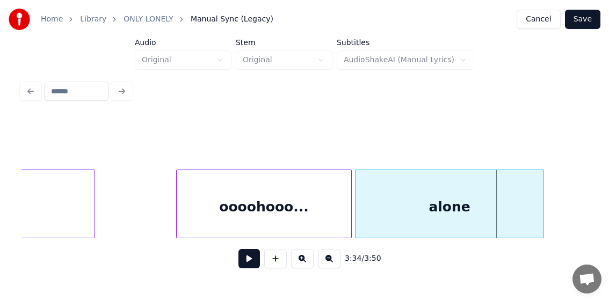
scroll to position [0, 22772]
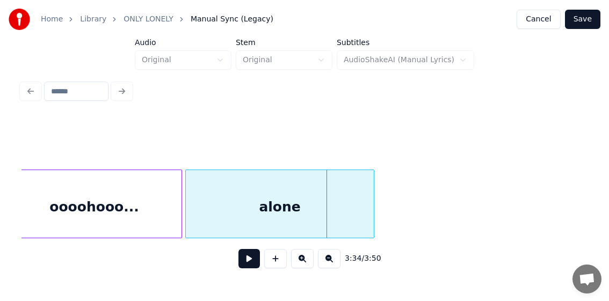
click at [283, 203] on div "alone" at bounding box center [280, 206] width 188 height 73
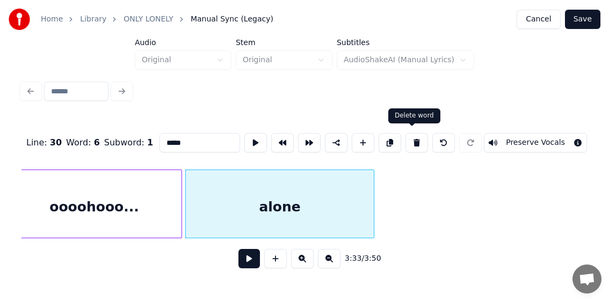
click at [408, 137] on button at bounding box center [417, 142] width 23 height 19
type input "**********"
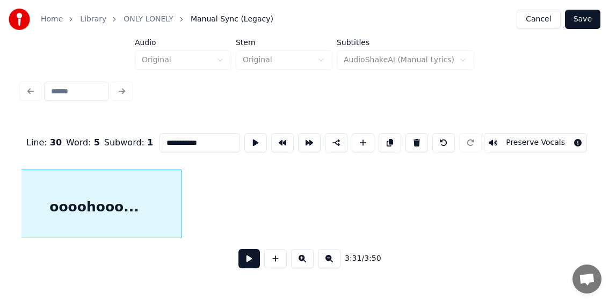
scroll to position [0, 22757]
click at [103, 204] on div "oooohooo..." at bounding box center [109, 206] width 175 height 73
click at [248, 261] on button at bounding box center [248, 258] width 21 height 19
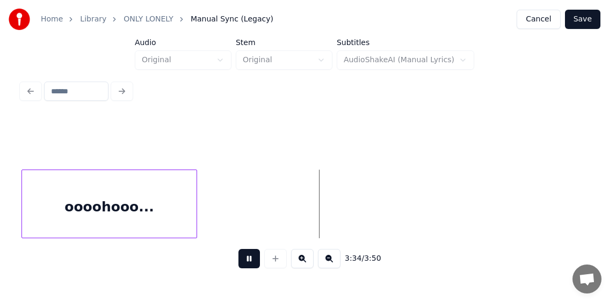
click at [244, 266] on button at bounding box center [248, 258] width 21 height 19
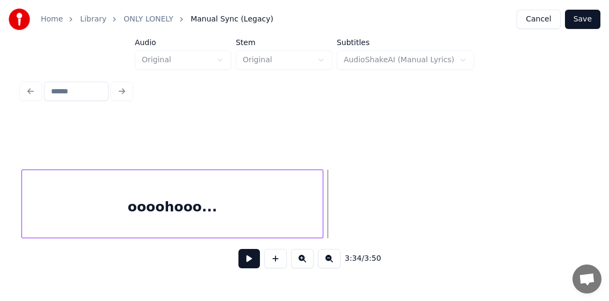
click at [321, 217] on div at bounding box center [321, 204] width 3 height 68
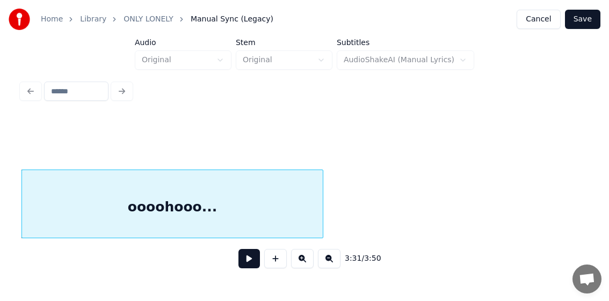
click at [248, 259] on button at bounding box center [248, 258] width 21 height 19
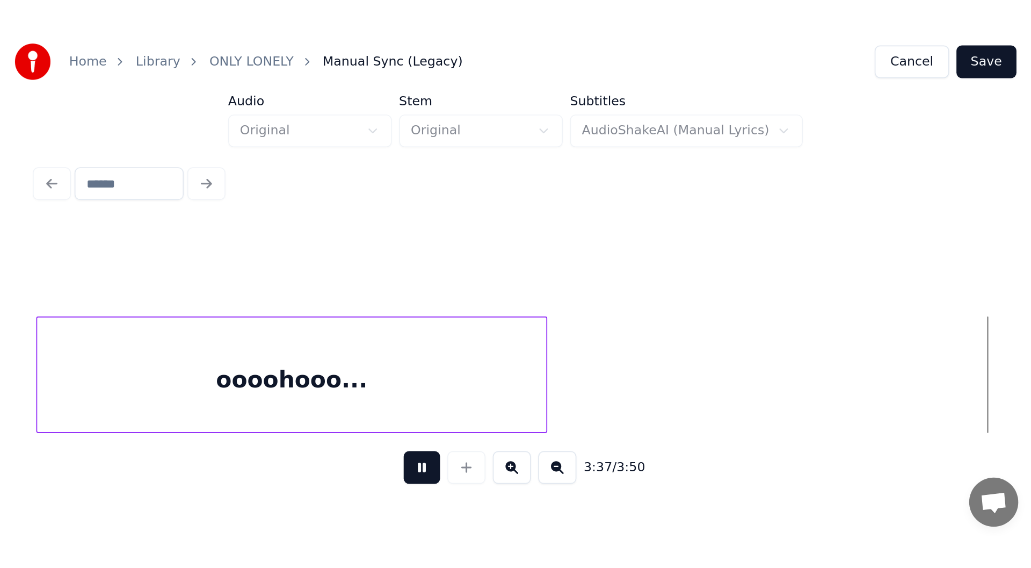
scroll to position [0, 23324]
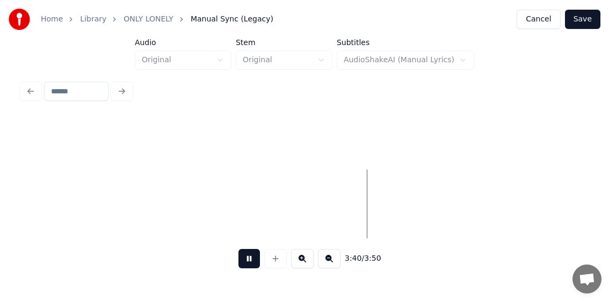
click at [248, 263] on button at bounding box center [248, 258] width 21 height 19
click at [587, 17] on button "Save" at bounding box center [582, 19] width 35 height 19
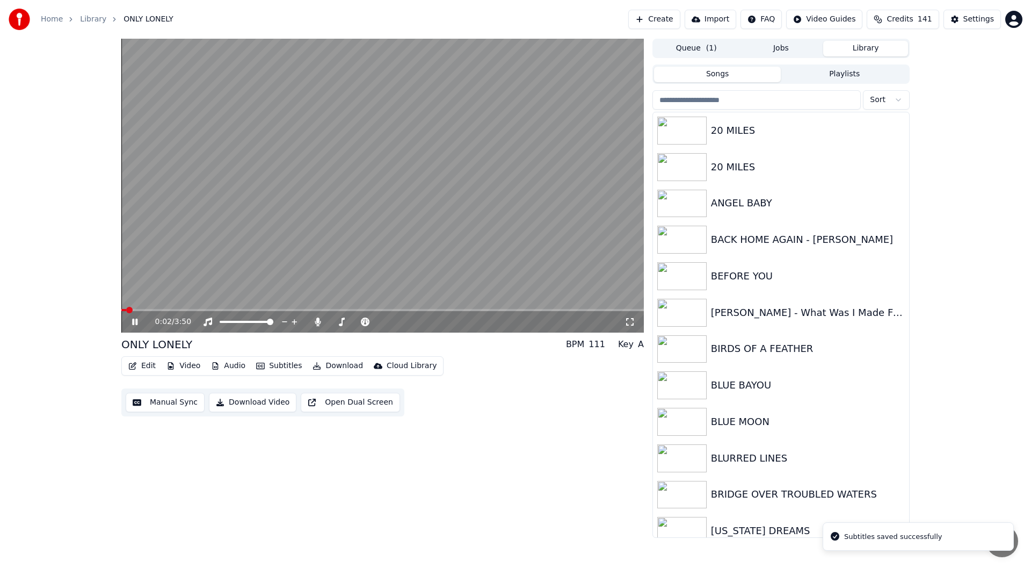
click at [630, 315] on div "0:02 / 3:50" at bounding box center [382, 321] width 523 height 21
click at [630, 320] on icon at bounding box center [630, 321] width 11 height 9
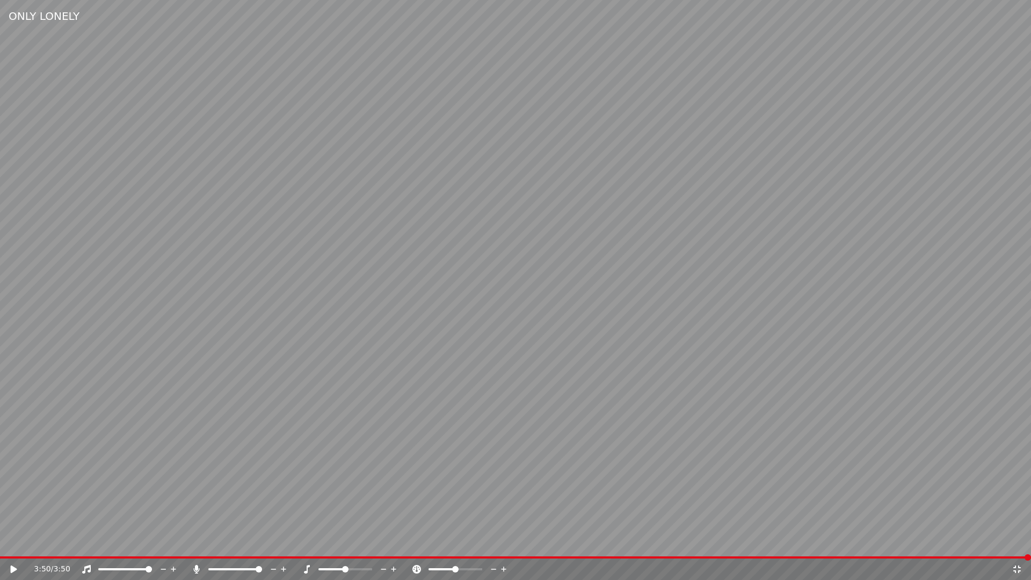
click at [12, 567] on icon at bounding box center [14, 570] width 6 height 8
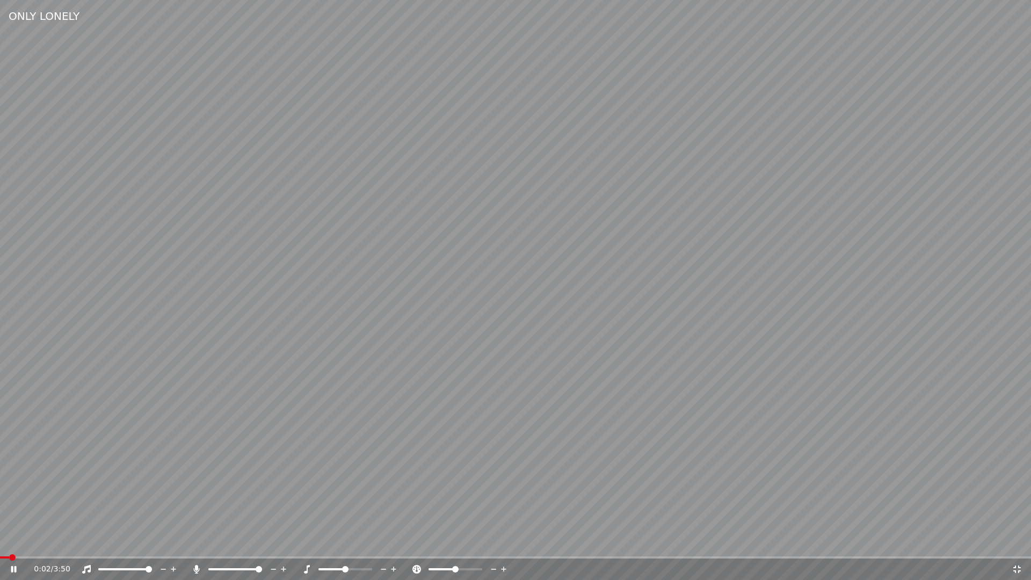
click at [13, 567] on icon at bounding box center [21, 569] width 25 height 9
click at [4, 561] on span at bounding box center [7, 557] width 6 height 6
click at [1018, 567] on icon at bounding box center [1017, 569] width 11 height 9
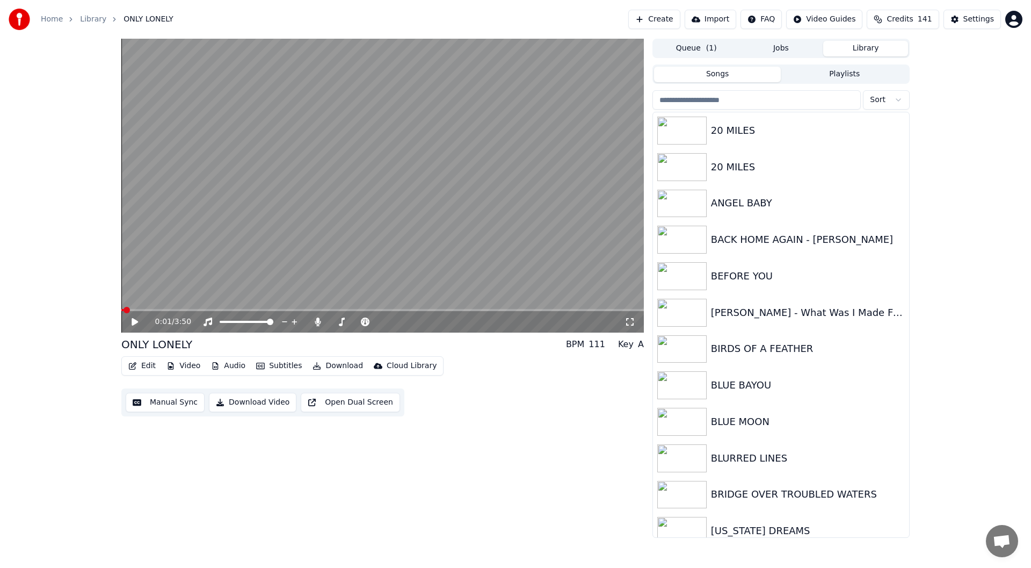
click at [632, 318] on icon at bounding box center [630, 321] width 11 height 9
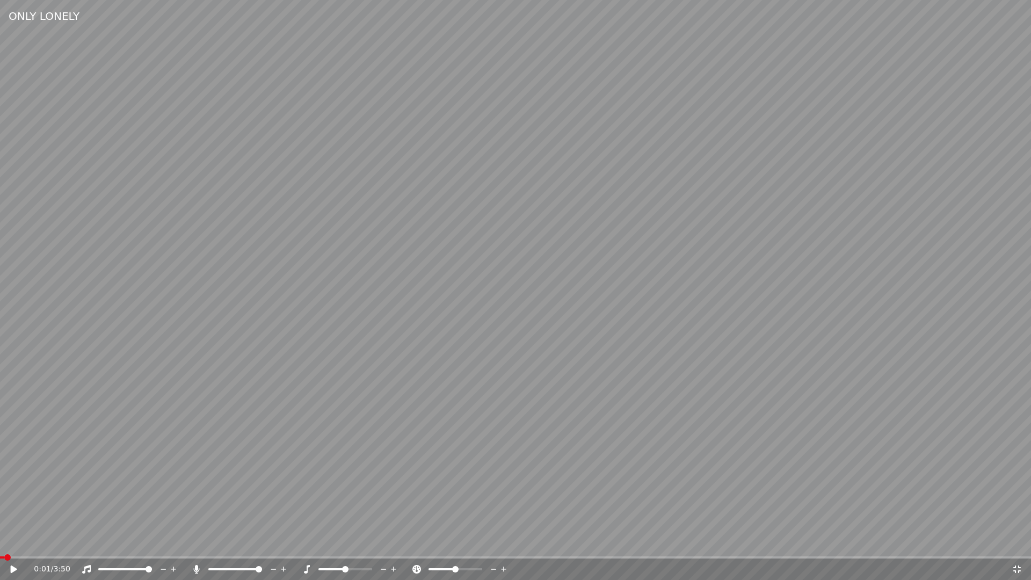
click at [12, 567] on icon at bounding box center [14, 570] width 6 height 8
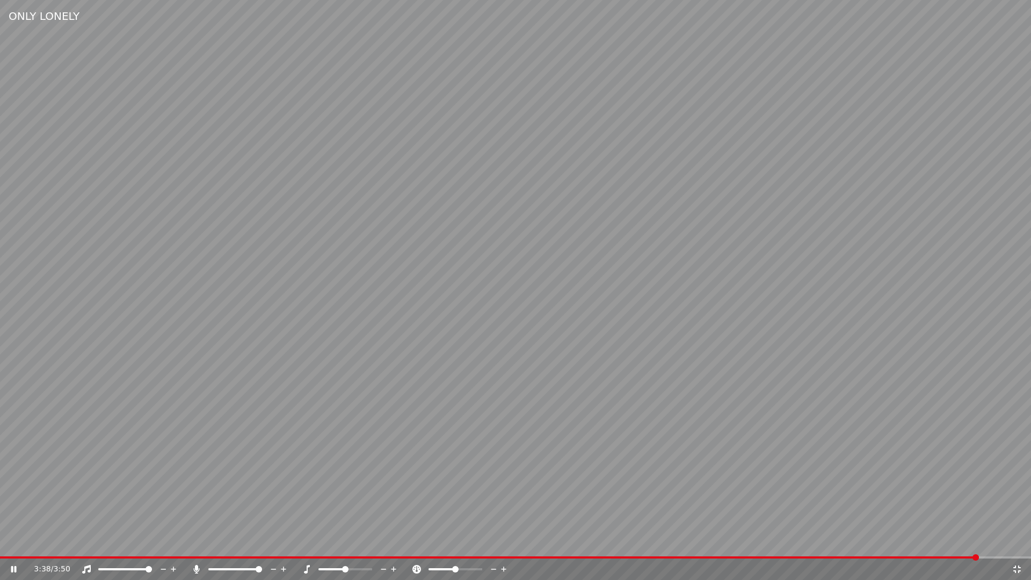
click at [1018, 566] on icon at bounding box center [1018, 570] width 8 height 8
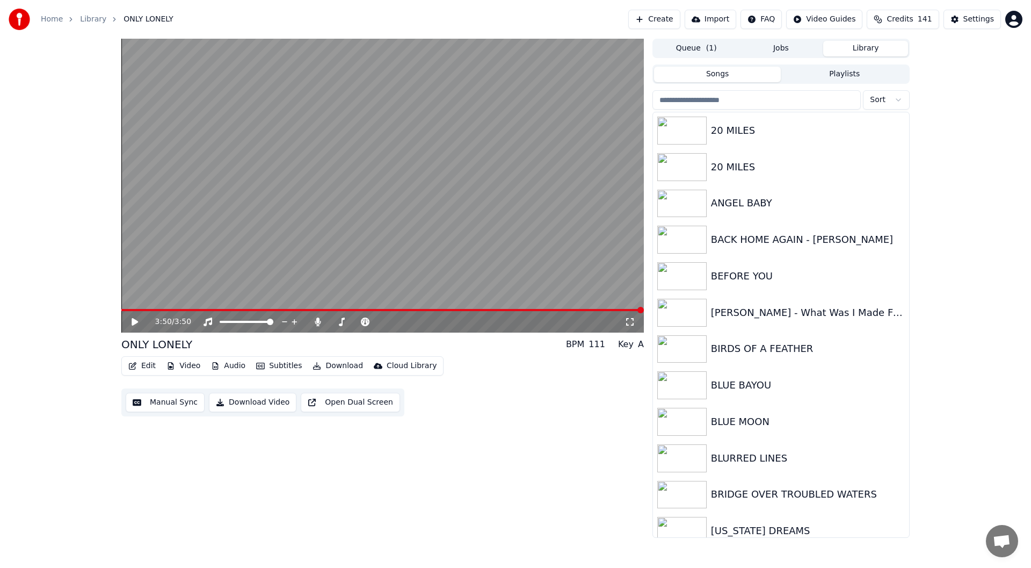
click at [134, 321] on icon at bounding box center [135, 322] width 6 height 8
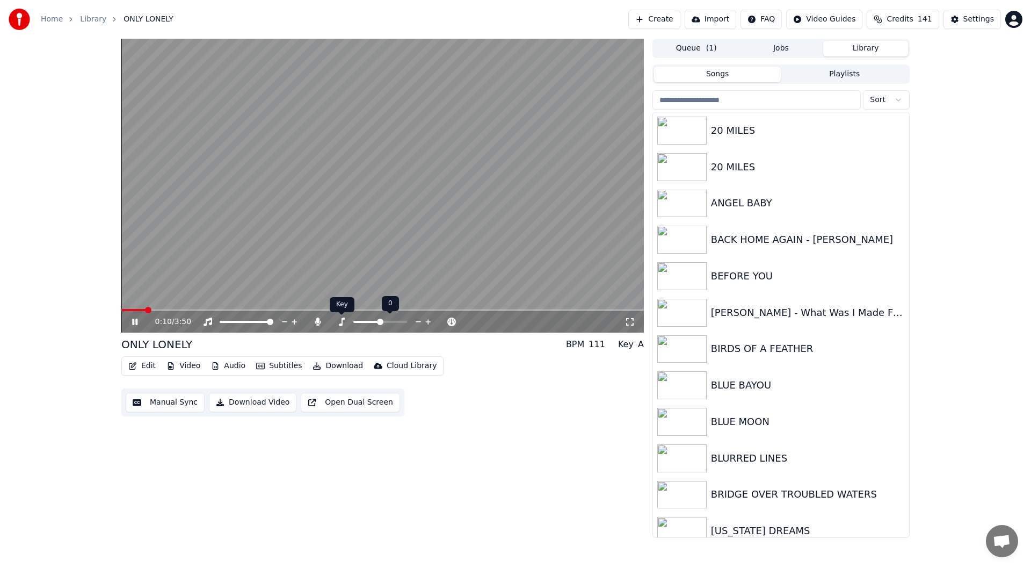
click at [343, 323] on icon at bounding box center [341, 321] width 11 height 9
click at [377, 323] on span at bounding box center [376, 322] width 6 height 6
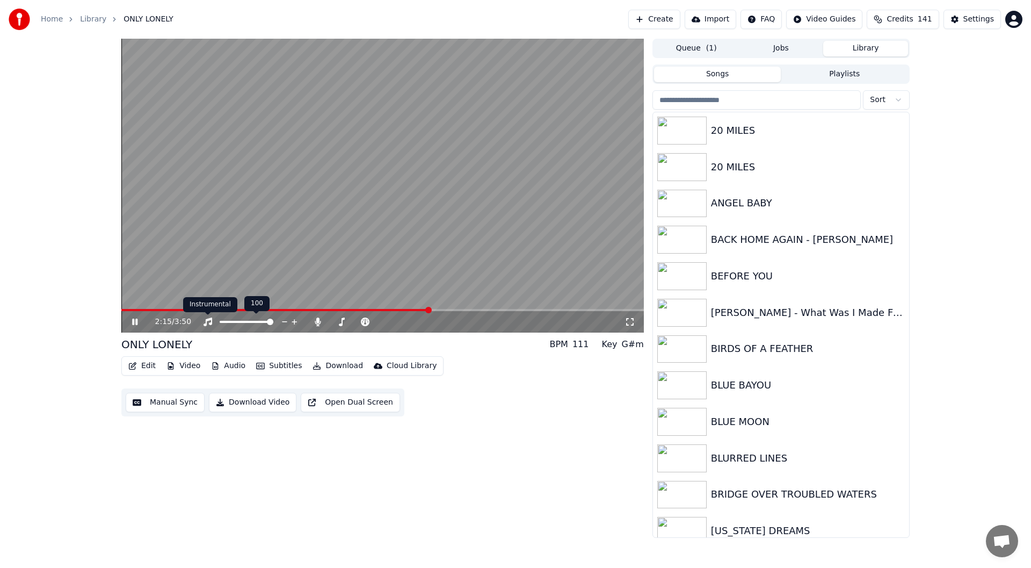
click at [211, 322] on icon at bounding box center [207, 321] width 11 height 9
click at [219, 319] on div "2:29 / 3:50" at bounding box center [382, 321] width 523 height 21
click at [223, 321] on span at bounding box center [223, 322] width 6 height 6
click at [209, 320] on icon at bounding box center [207, 321] width 11 height 9
click at [318, 320] on icon at bounding box center [318, 321] width 6 height 9
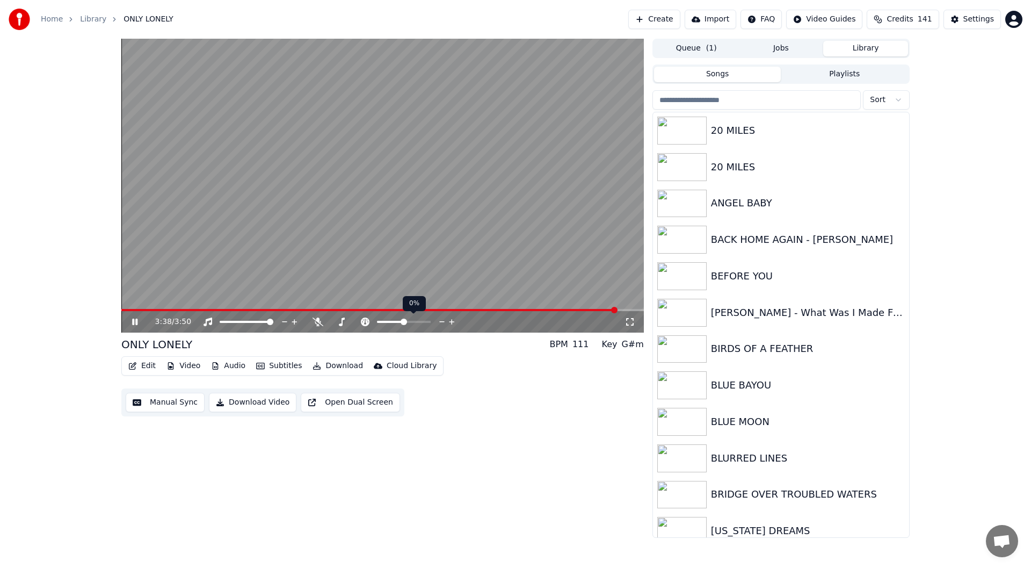
click at [450, 320] on icon at bounding box center [452, 321] width 10 height 11
click at [318, 322] on icon at bounding box center [318, 321] width 11 height 9
click at [132, 307] on video at bounding box center [382, 186] width 523 height 294
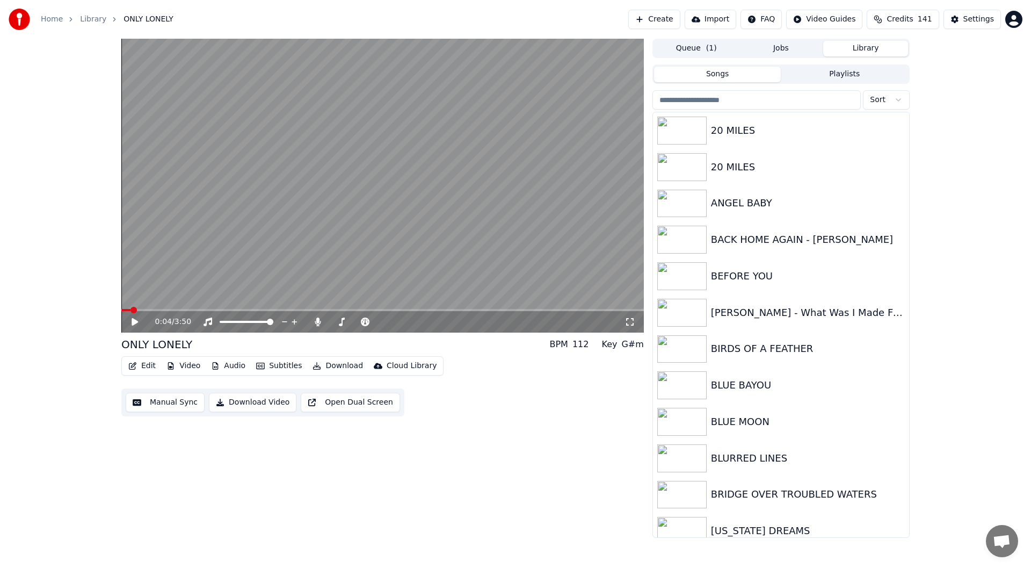
click at [130, 310] on span at bounding box center [125, 310] width 9 height 2
click at [134, 320] on icon at bounding box center [135, 322] width 6 height 8
click at [366, 320] on icon at bounding box center [365, 321] width 9 height 9
click at [441, 322] on icon at bounding box center [441, 321] width 5 height 1
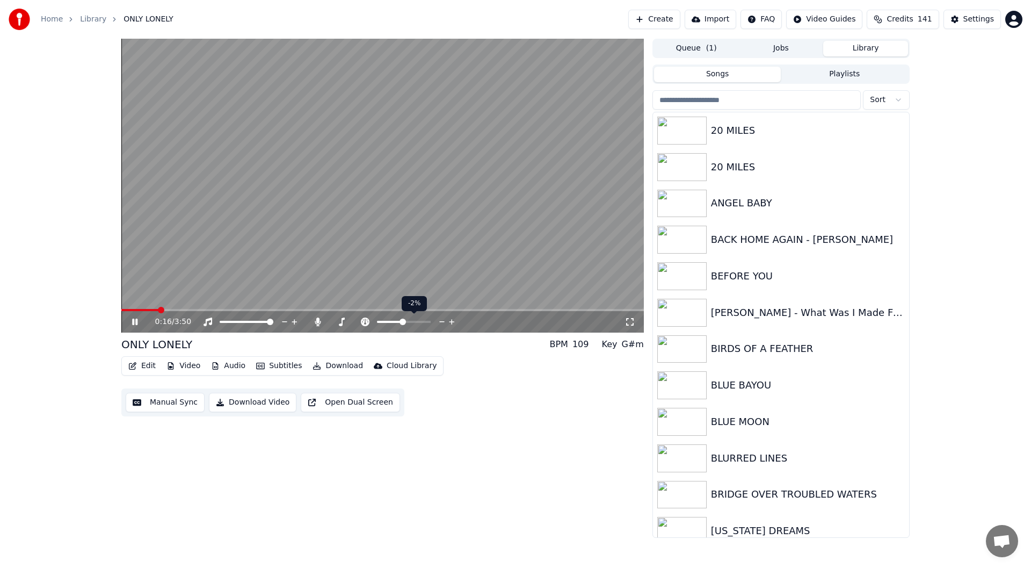
click at [441, 322] on icon at bounding box center [441, 321] width 5 height 1
click at [442, 320] on icon at bounding box center [442, 321] width 10 height 11
click at [283, 320] on icon at bounding box center [285, 321] width 10 height 11
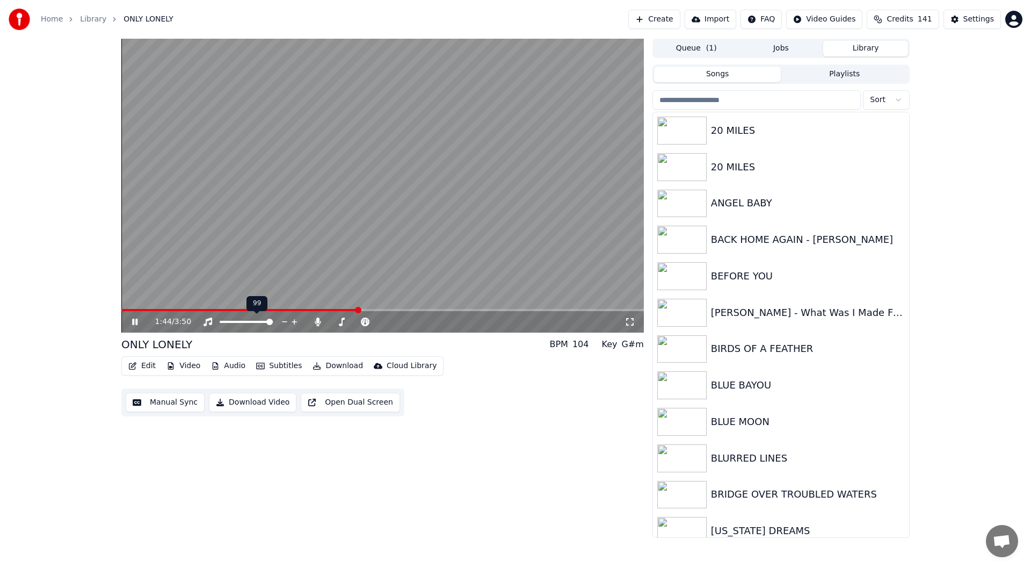
click at [283, 320] on icon at bounding box center [285, 321] width 10 height 11
click at [286, 320] on icon at bounding box center [285, 321] width 10 height 11
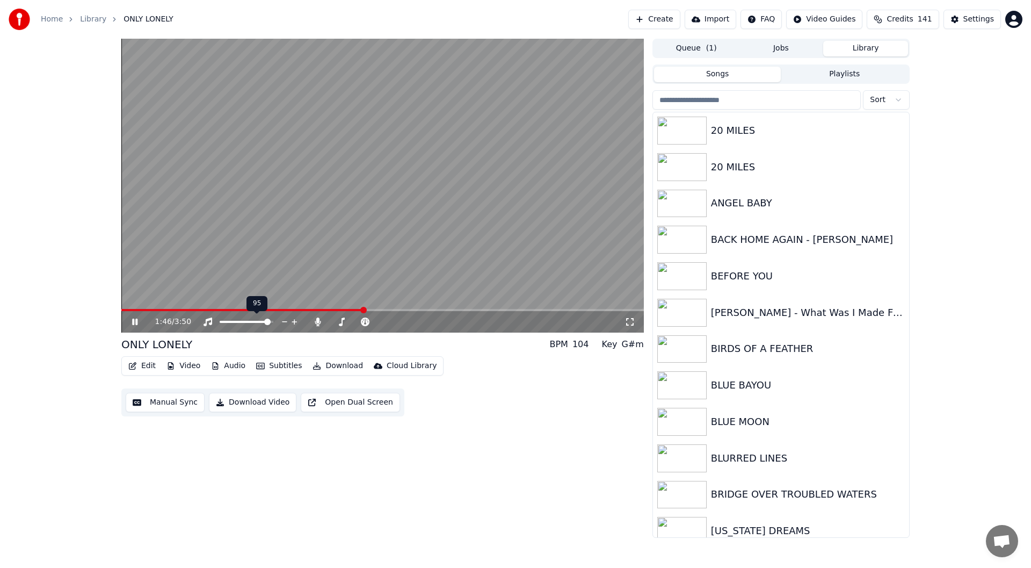
click at [286, 320] on icon at bounding box center [285, 321] width 10 height 11
click at [243, 325] on span at bounding box center [243, 322] width 6 height 6
click at [273, 325] on span at bounding box center [270, 322] width 6 height 6
click at [396, 321] on icon at bounding box center [395, 321] width 10 height 11
click at [395, 321] on icon at bounding box center [395, 321] width 10 height 11
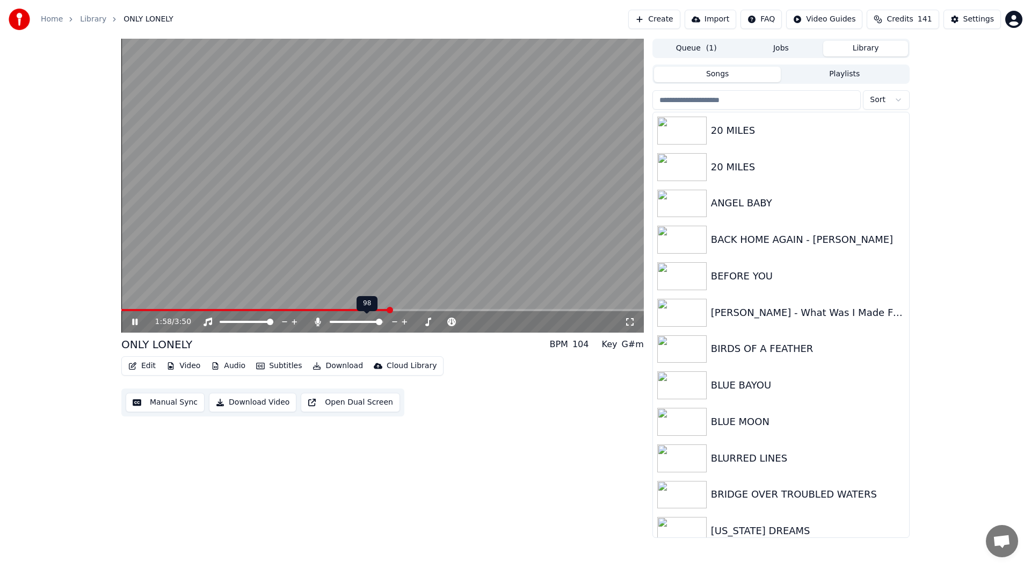
click at [395, 321] on icon at bounding box center [395, 321] width 10 height 11
click at [383, 325] on span at bounding box center [380, 322] width 6 height 6
click at [367, 321] on icon at bounding box center [365, 321] width 9 height 9
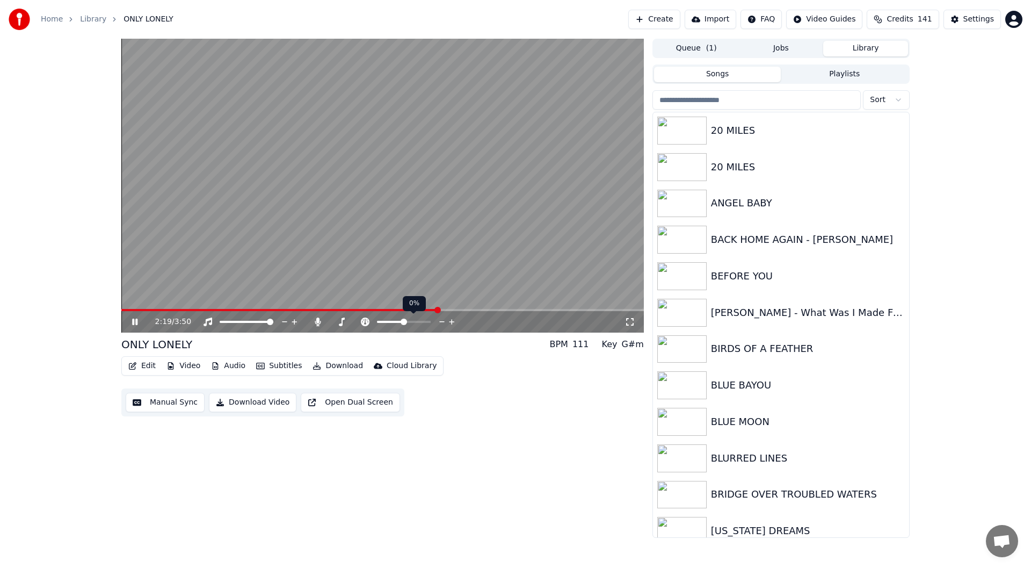
click at [440, 321] on icon at bounding box center [442, 321] width 10 height 11
click at [131, 323] on icon at bounding box center [142, 321] width 25 height 9
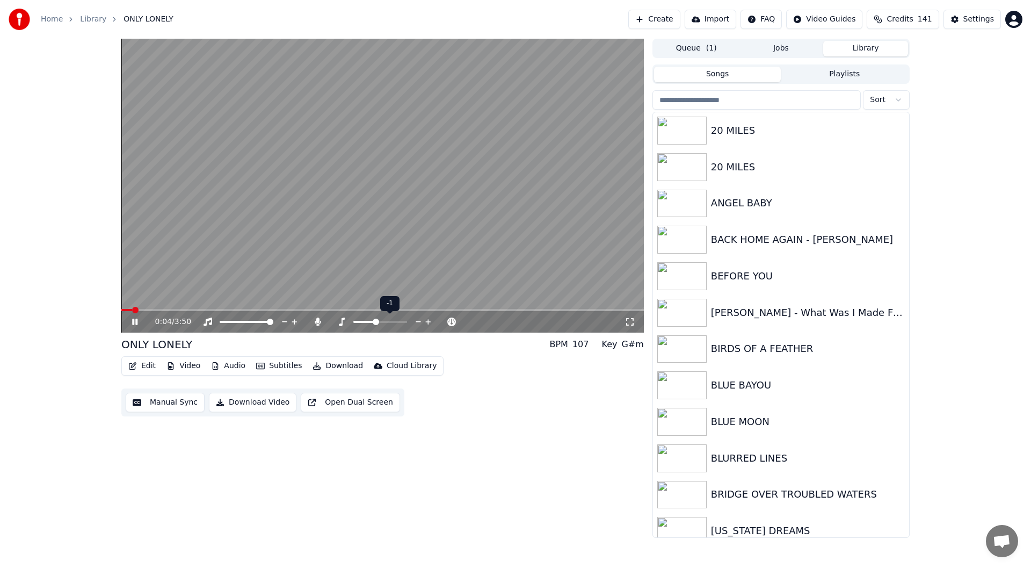
click at [416, 321] on icon at bounding box center [419, 321] width 10 height 11
click at [429, 319] on icon at bounding box center [428, 321] width 10 height 11
click at [366, 320] on icon at bounding box center [365, 321] width 9 height 9
click at [365, 323] on icon at bounding box center [365, 321] width 11 height 9
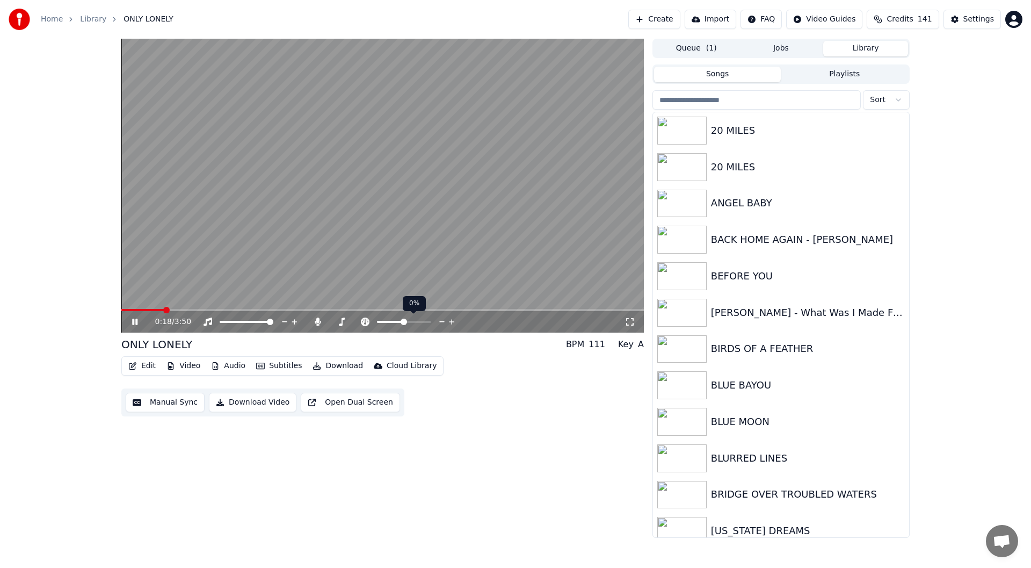
click at [442, 320] on icon at bounding box center [442, 321] width 10 height 11
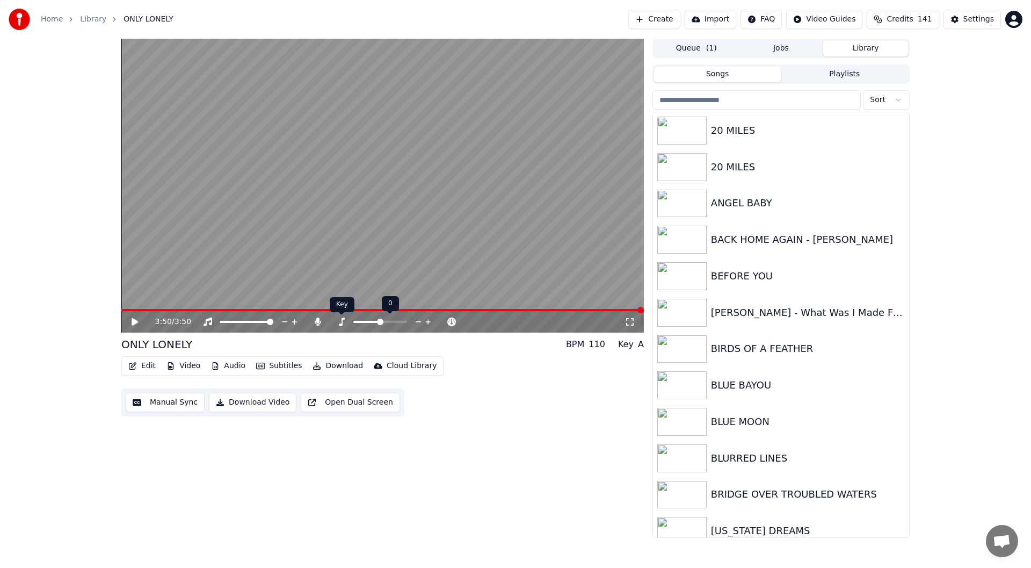
click at [342, 323] on icon at bounding box center [342, 321] width 6 height 9
click at [381, 323] on span at bounding box center [380, 322] width 6 height 6
click at [442, 321] on icon at bounding box center [442, 321] width 10 height 11
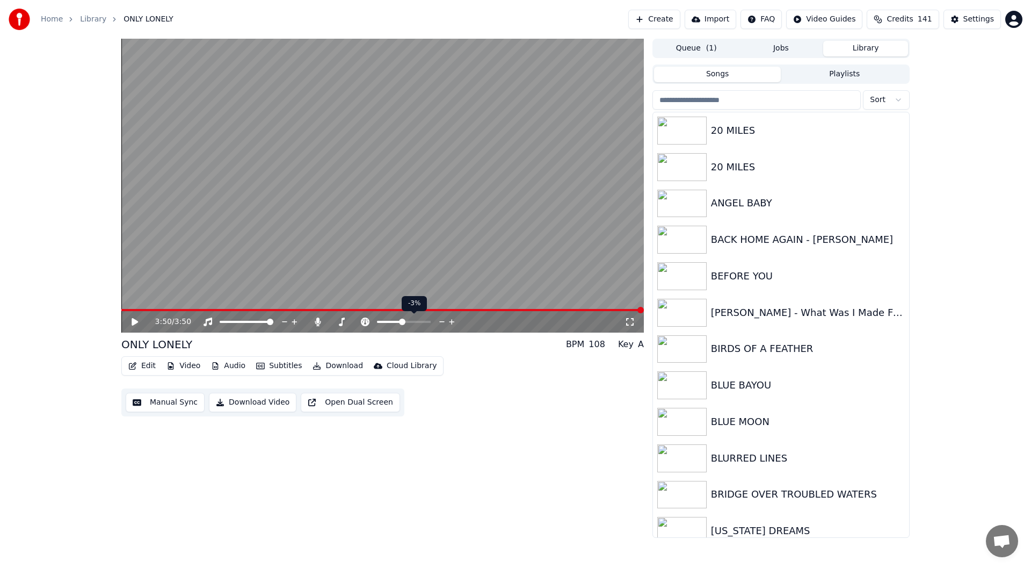
click at [442, 321] on icon at bounding box center [442, 321] width 10 height 11
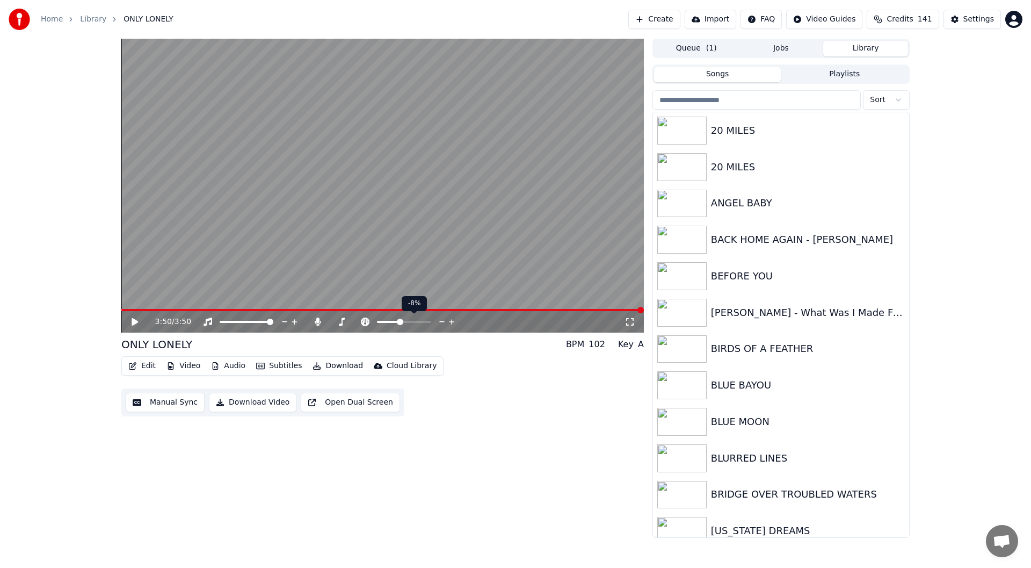
click at [442, 321] on icon at bounding box center [442, 321] width 10 height 11
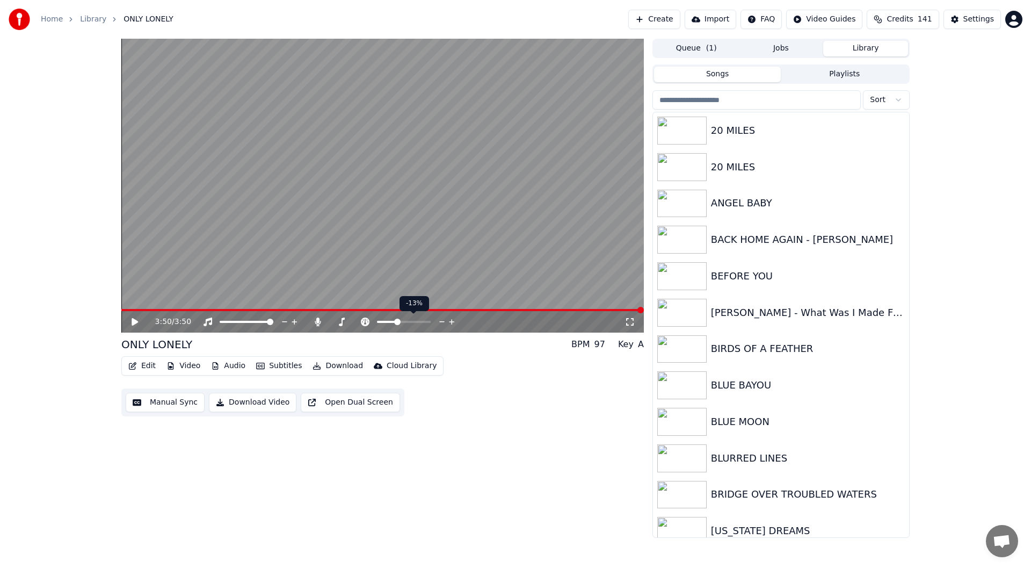
click at [442, 321] on icon at bounding box center [442, 321] width 10 height 11
click at [444, 321] on icon at bounding box center [442, 321] width 10 height 11
click at [442, 321] on icon at bounding box center [442, 321] width 10 height 11
drag, startPoint x: 428, startPoint y: 324, endPoint x: 414, endPoint y: 324, distance: 13.4
click at [426, 324] on div at bounding box center [414, 321] width 86 height 11
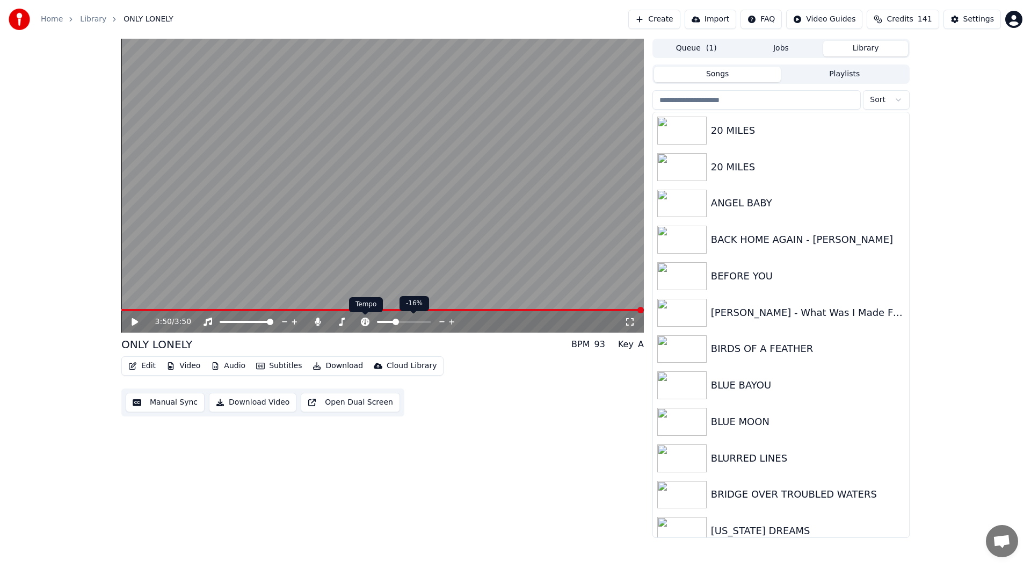
click at [365, 321] on icon at bounding box center [365, 321] width 11 height 9
click at [417, 320] on icon at bounding box center [419, 321] width 10 height 11
click at [132, 320] on icon at bounding box center [142, 321] width 25 height 9
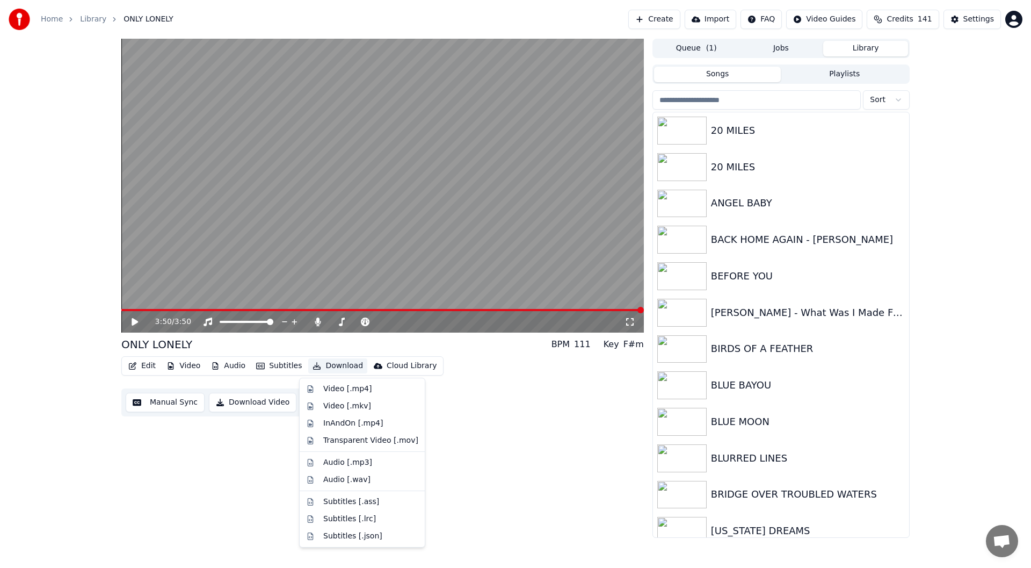
click at [328, 361] on button "Download" at bounding box center [337, 365] width 59 height 15
click at [336, 388] on div "Video [.mp4]" at bounding box center [347, 388] width 48 height 11
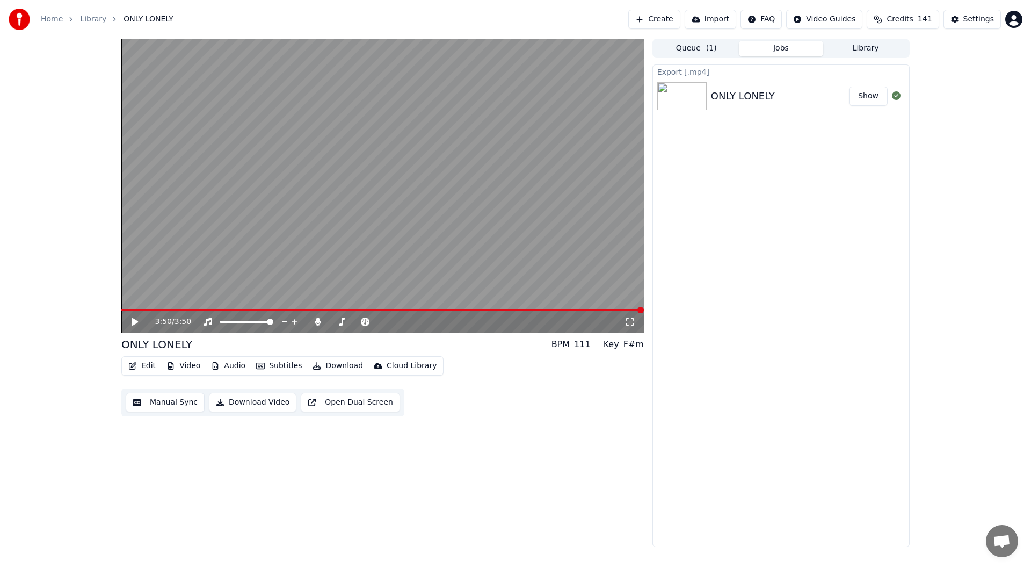
click at [872, 88] on button "Show" at bounding box center [868, 95] width 39 height 19
click at [330, 325] on span at bounding box center [333, 322] width 6 height 6
click at [334, 365] on button "Download" at bounding box center [337, 365] width 59 height 15
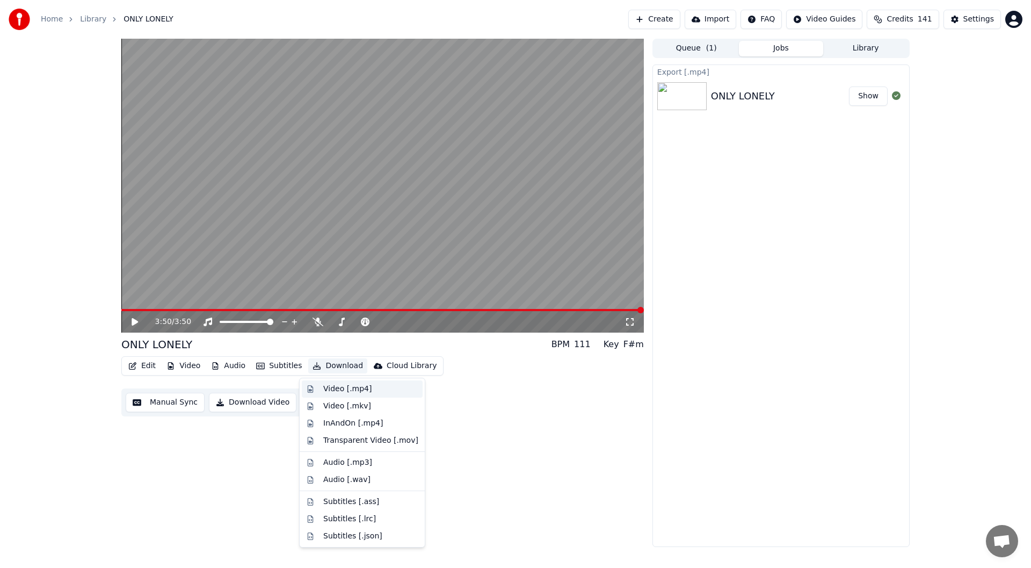
click at [338, 388] on div "Video [.mp4]" at bounding box center [347, 388] width 48 height 11
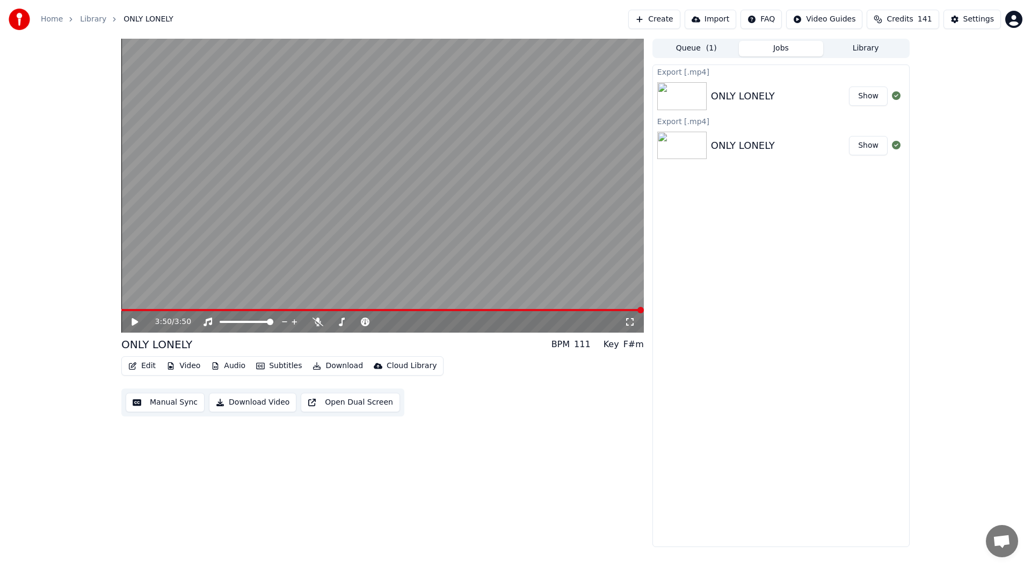
click at [869, 94] on button "Show" at bounding box center [868, 95] width 39 height 19
